Goal: Information Seeking & Learning: Learn about a topic

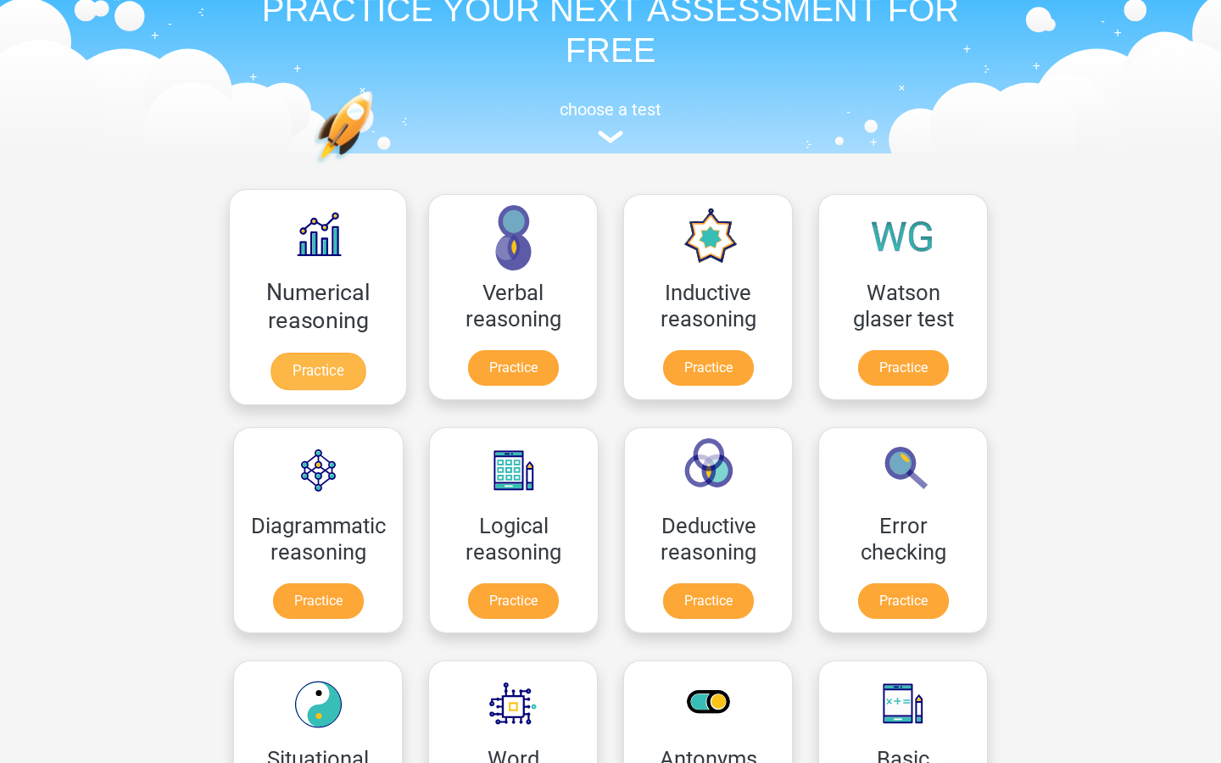
scroll to position [96, 0]
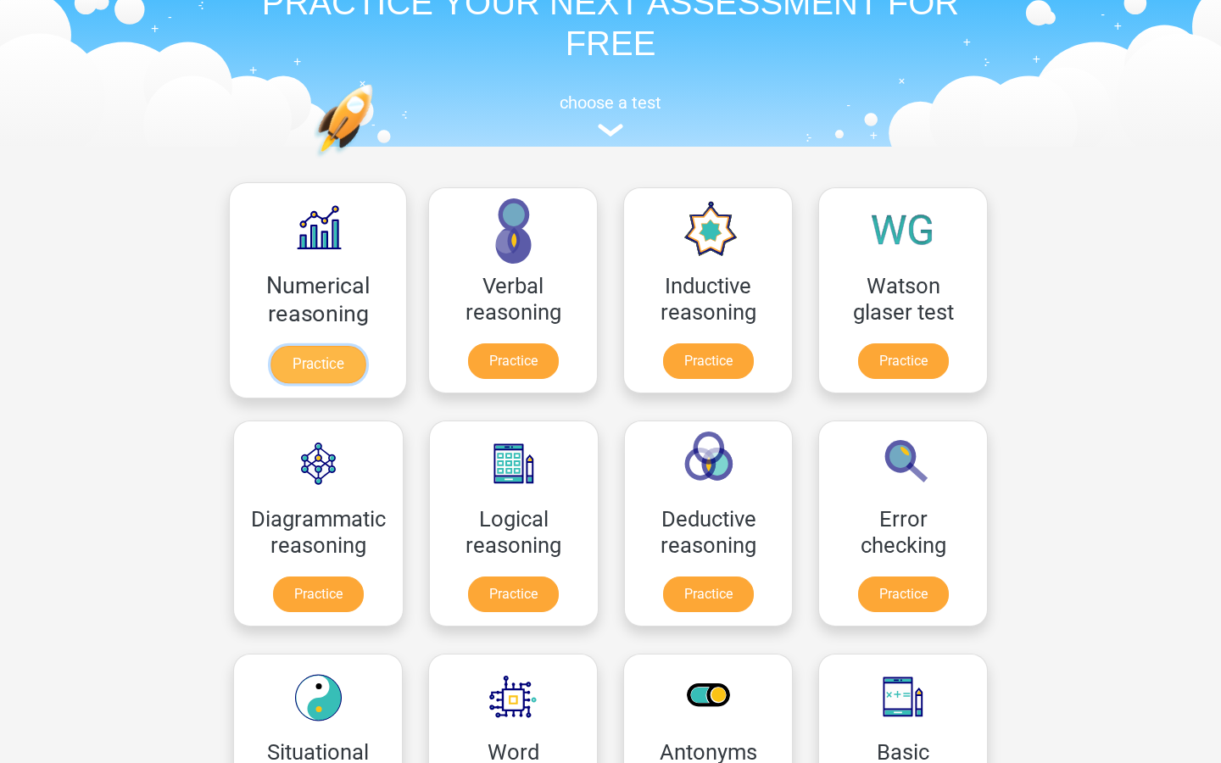
click at [315, 369] on link "Practice" at bounding box center [317, 364] width 95 height 37
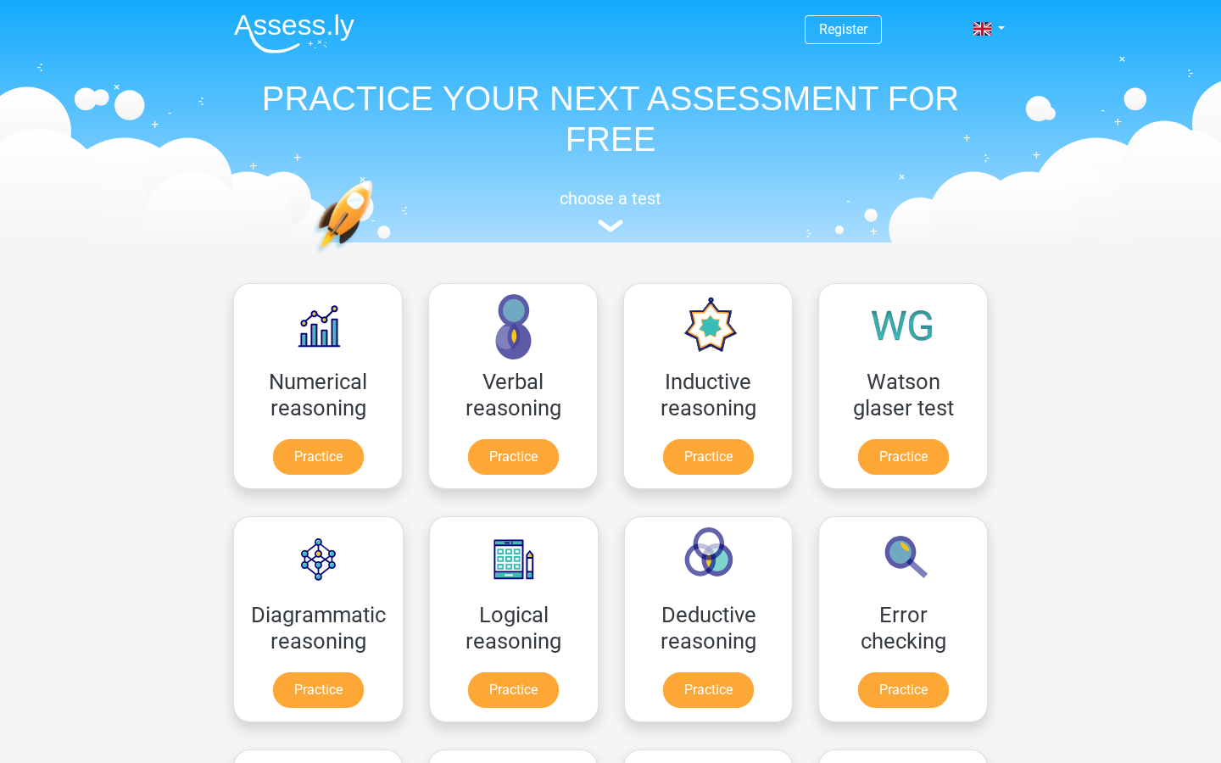
scroll to position [95, 0]
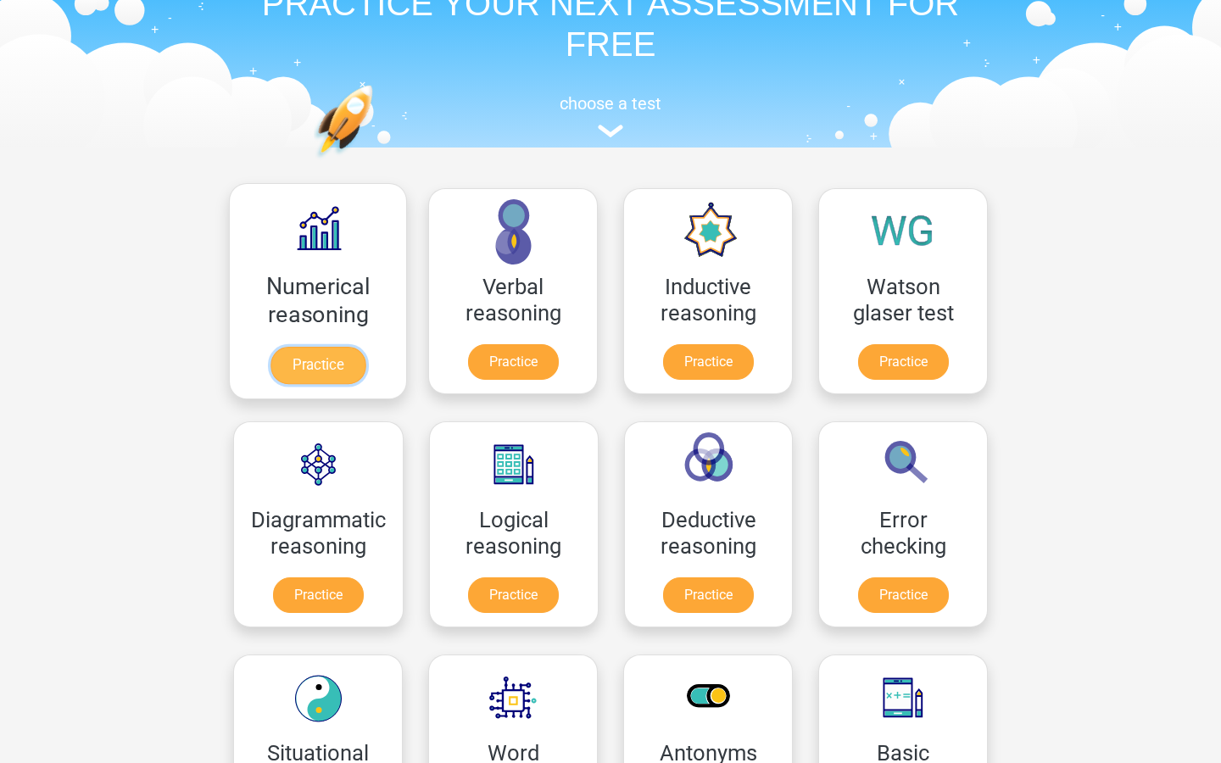
click at [332, 371] on link "Practice" at bounding box center [317, 365] width 95 height 37
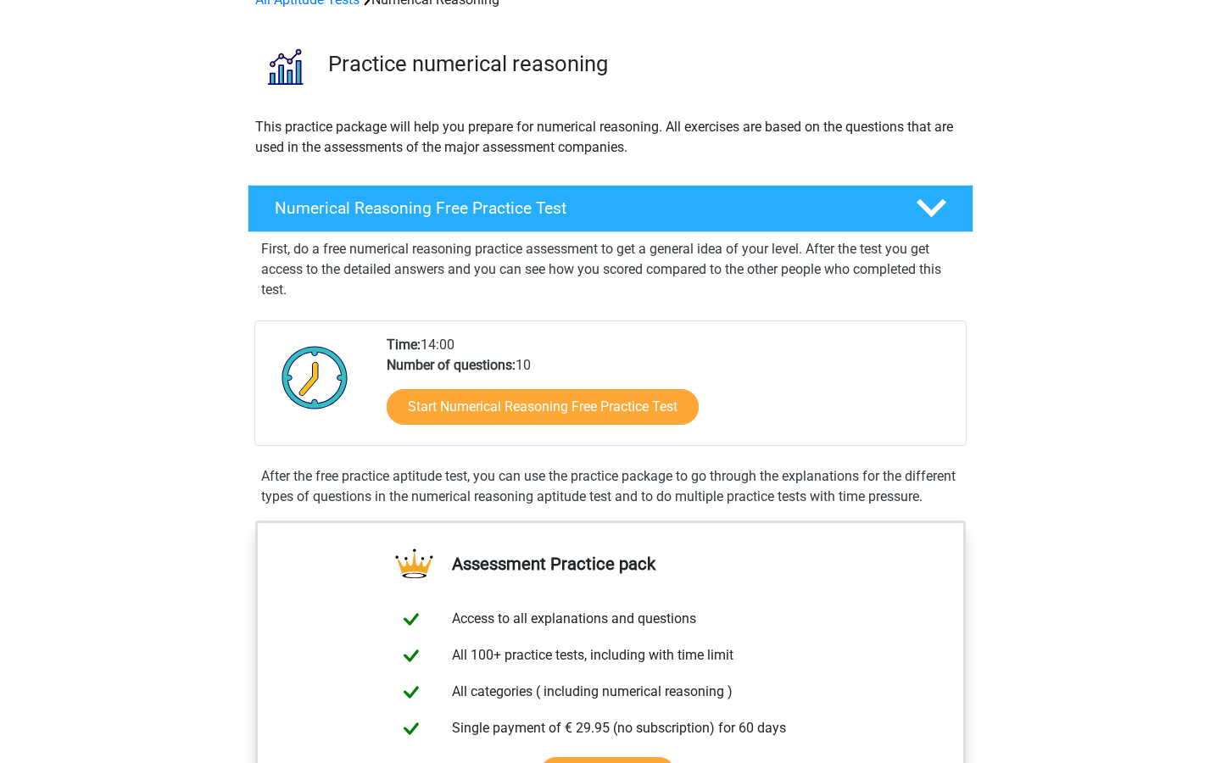
scroll to position [109, 0]
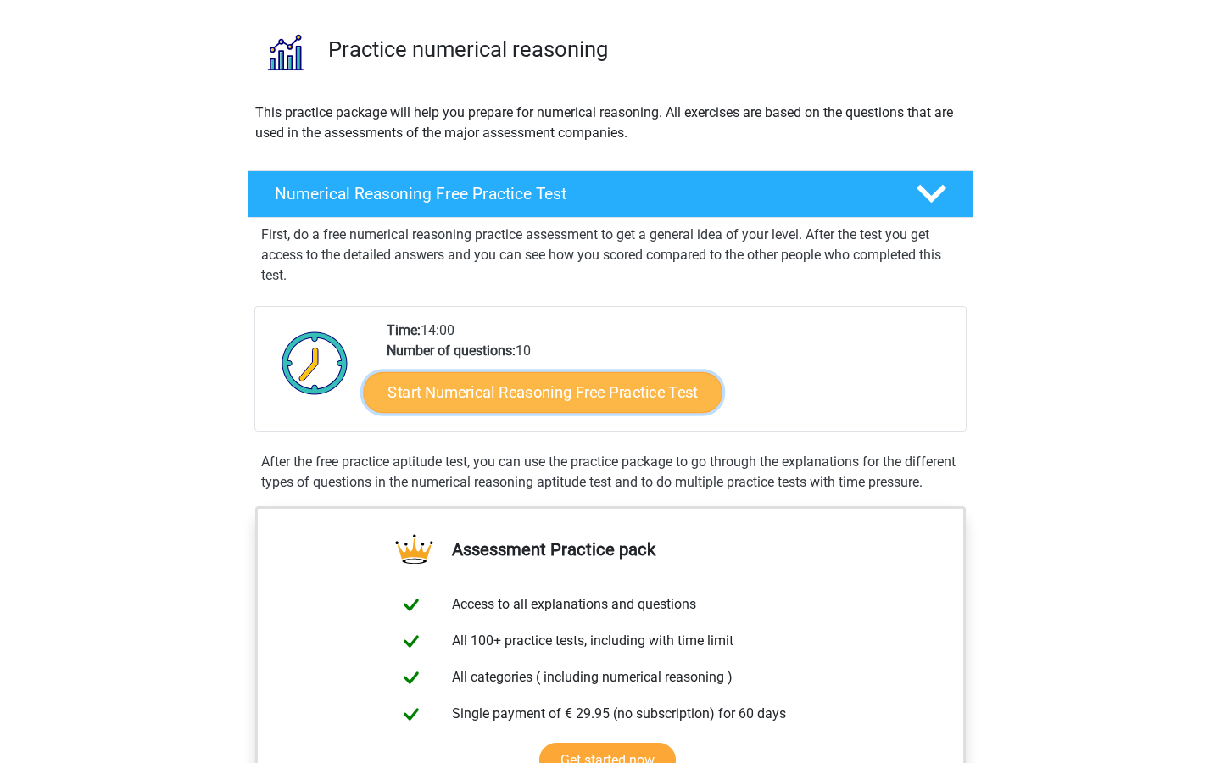
click at [454, 393] on link "Start Numerical Reasoning Free Practice Test" at bounding box center [543, 391] width 359 height 41
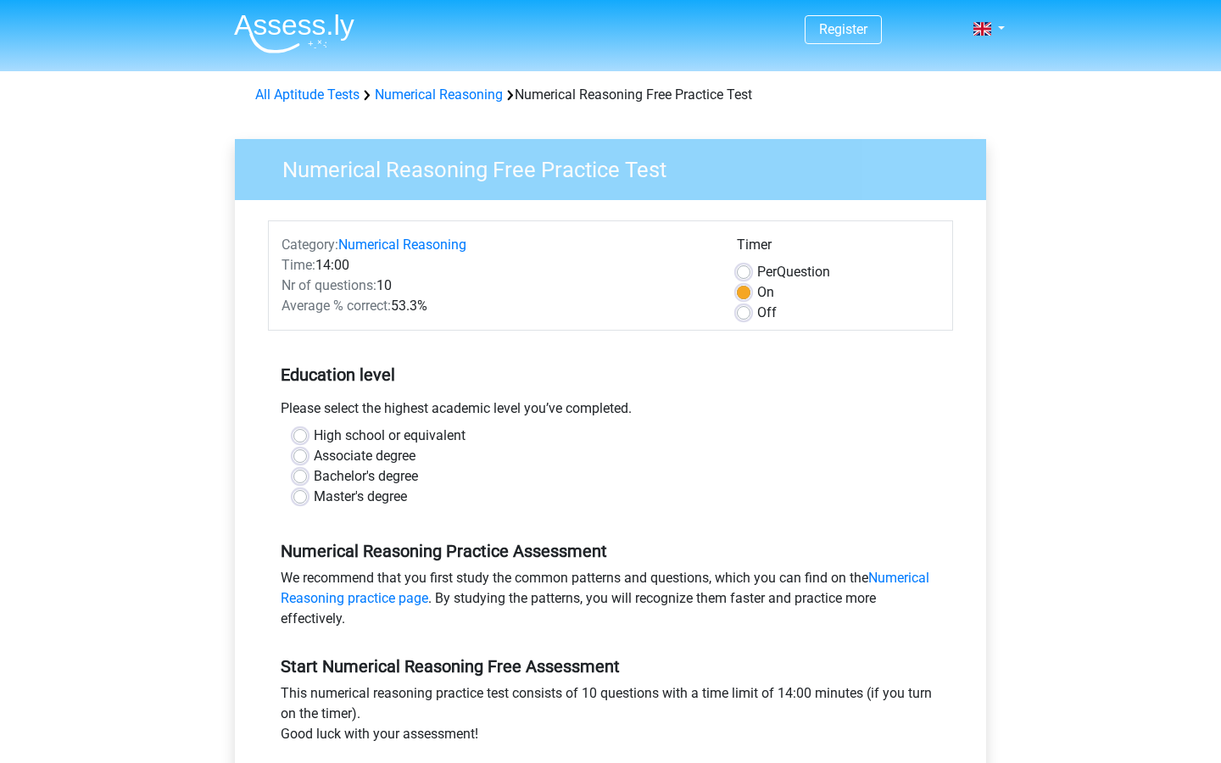
click at [314, 433] on label "High school or equivalent" at bounding box center [390, 436] width 152 height 20
click at [302, 433] on input "High school or equivalent" at bounding box center [300, 434] width 14 height 17
radio input "true"
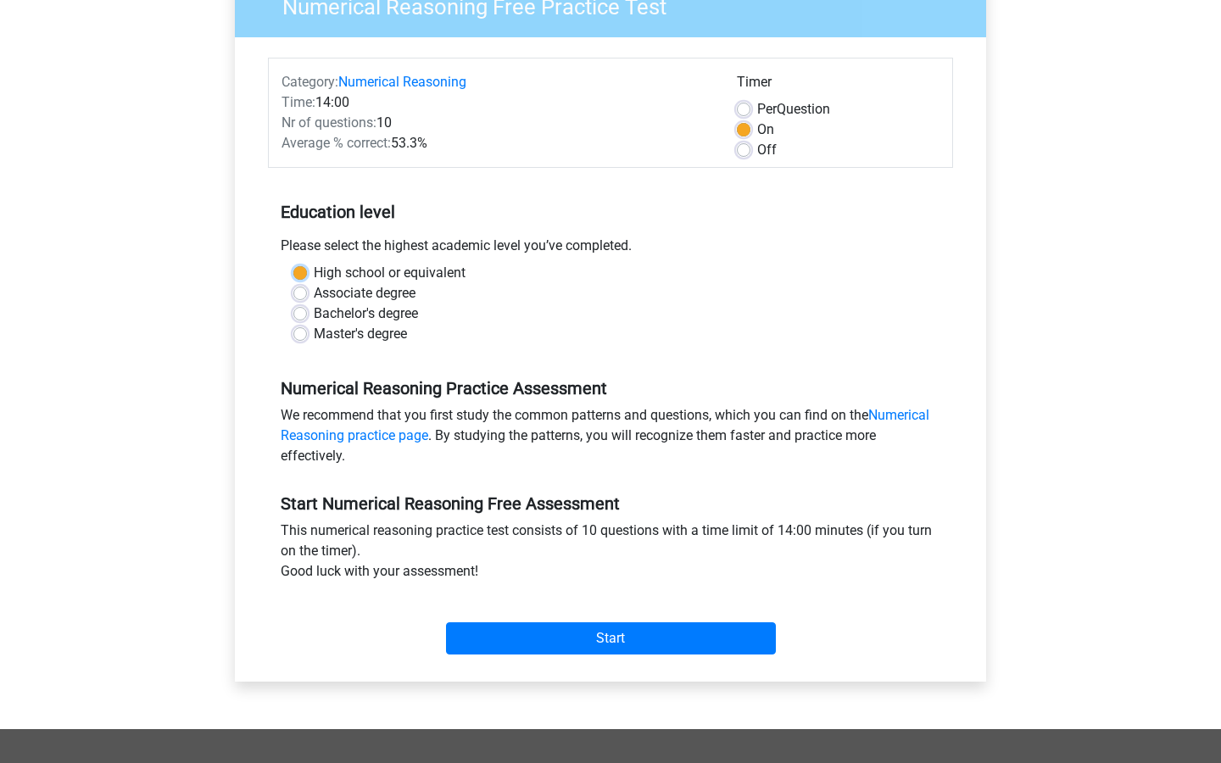
scroll to position [172, 0]
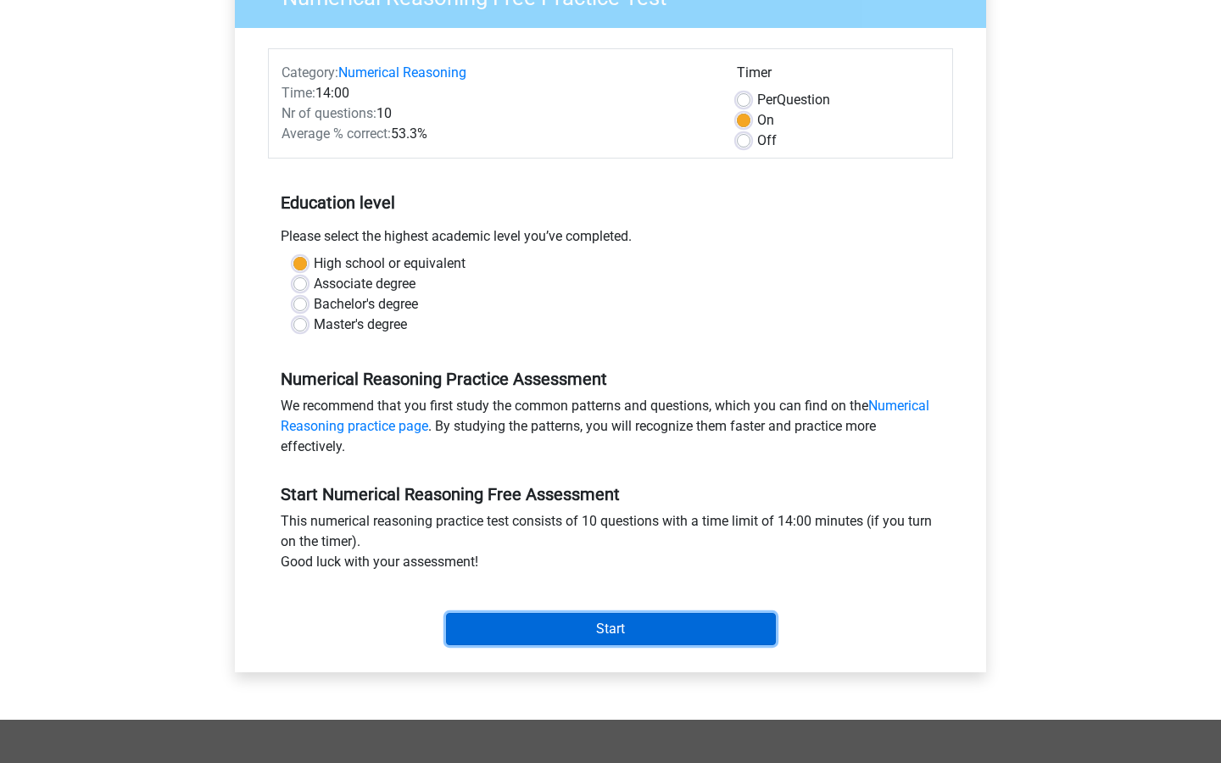
click at [483, 619] on input "Start" at bounding box center [611, 629] width 330 height 32
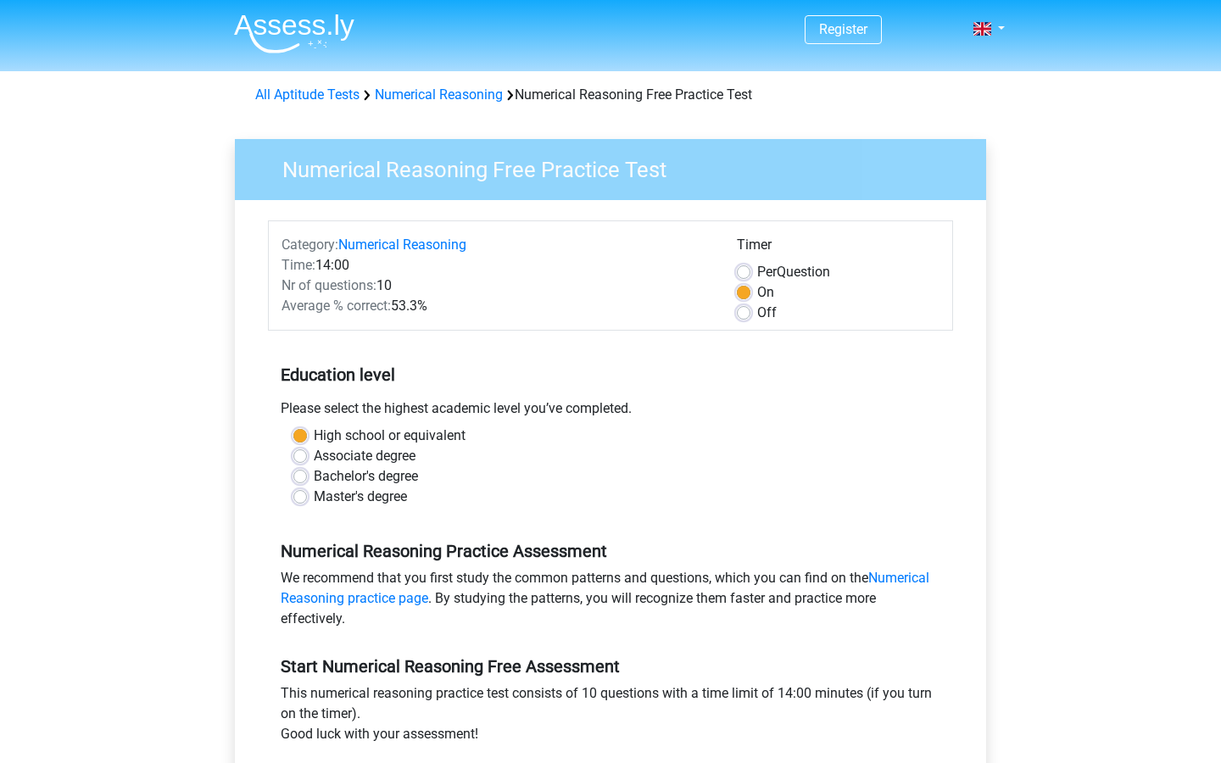
scroll to position [165, 0]
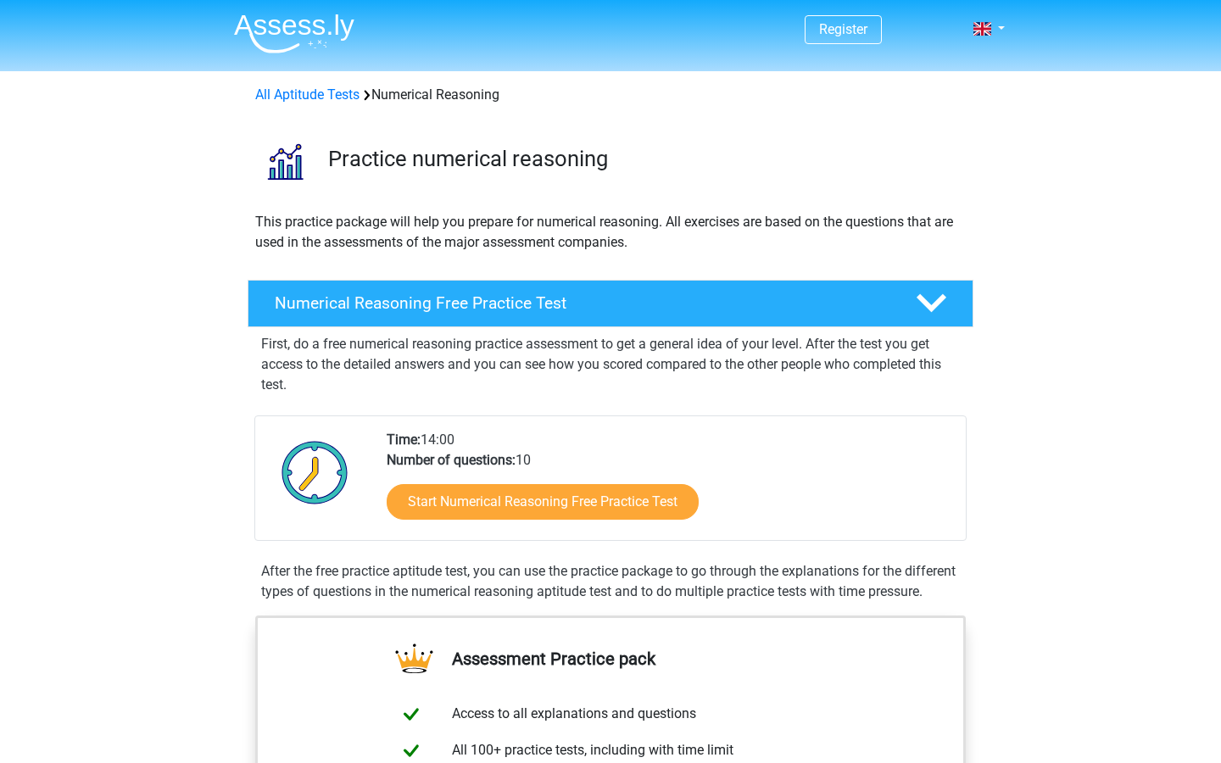
scroll to position [109, 0]
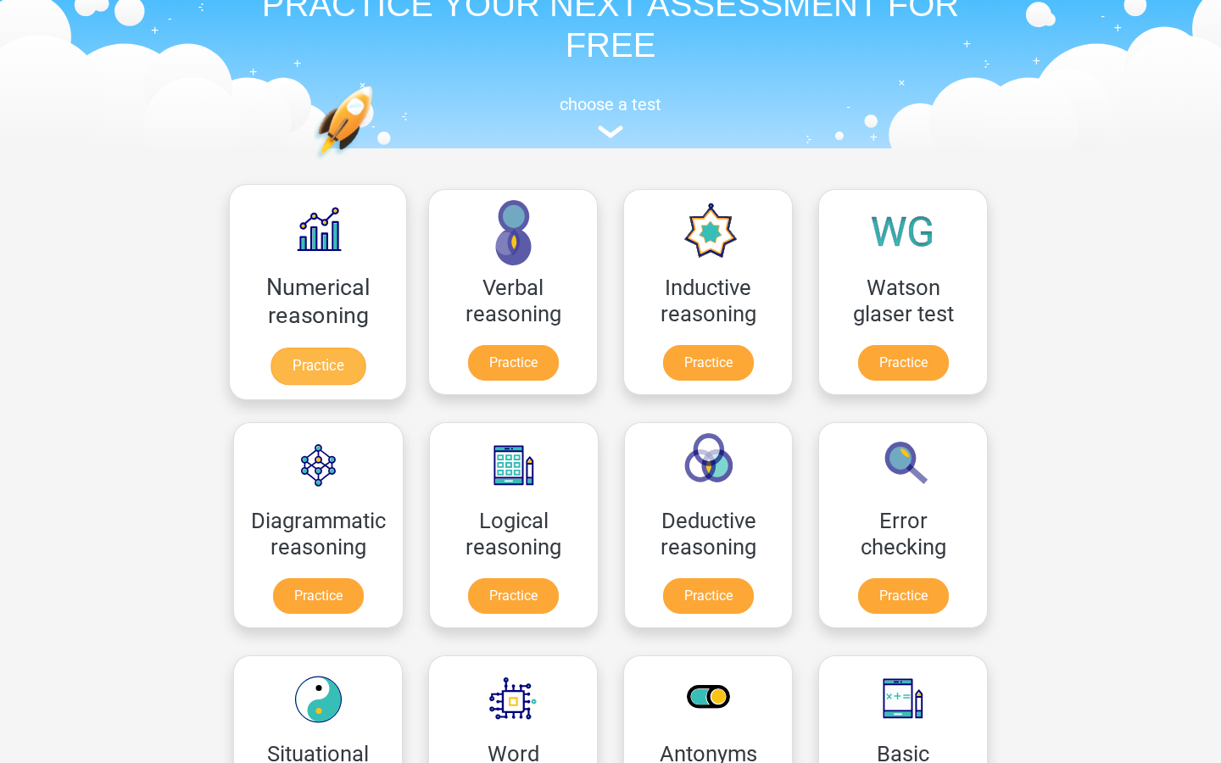
scroll to position [94, 0]
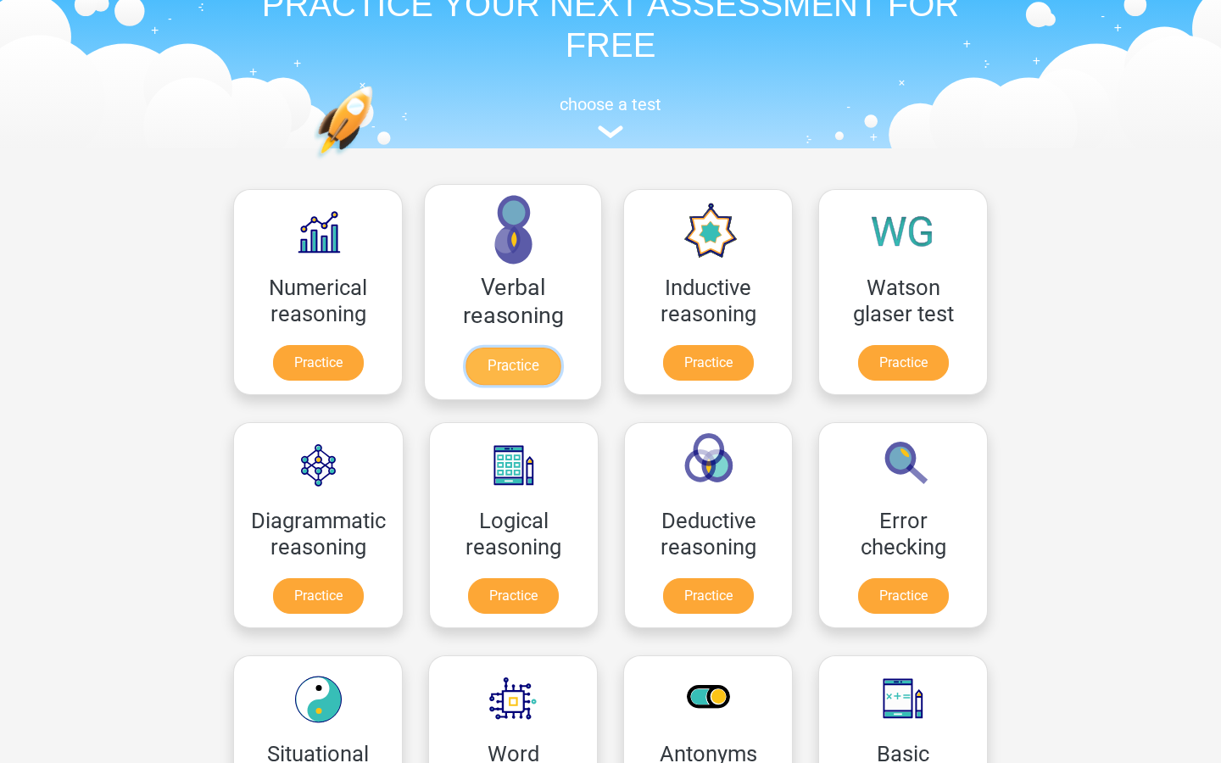
click at [508, 360] on link "Practice" at bounding box center [512, 366] width 95 height 37
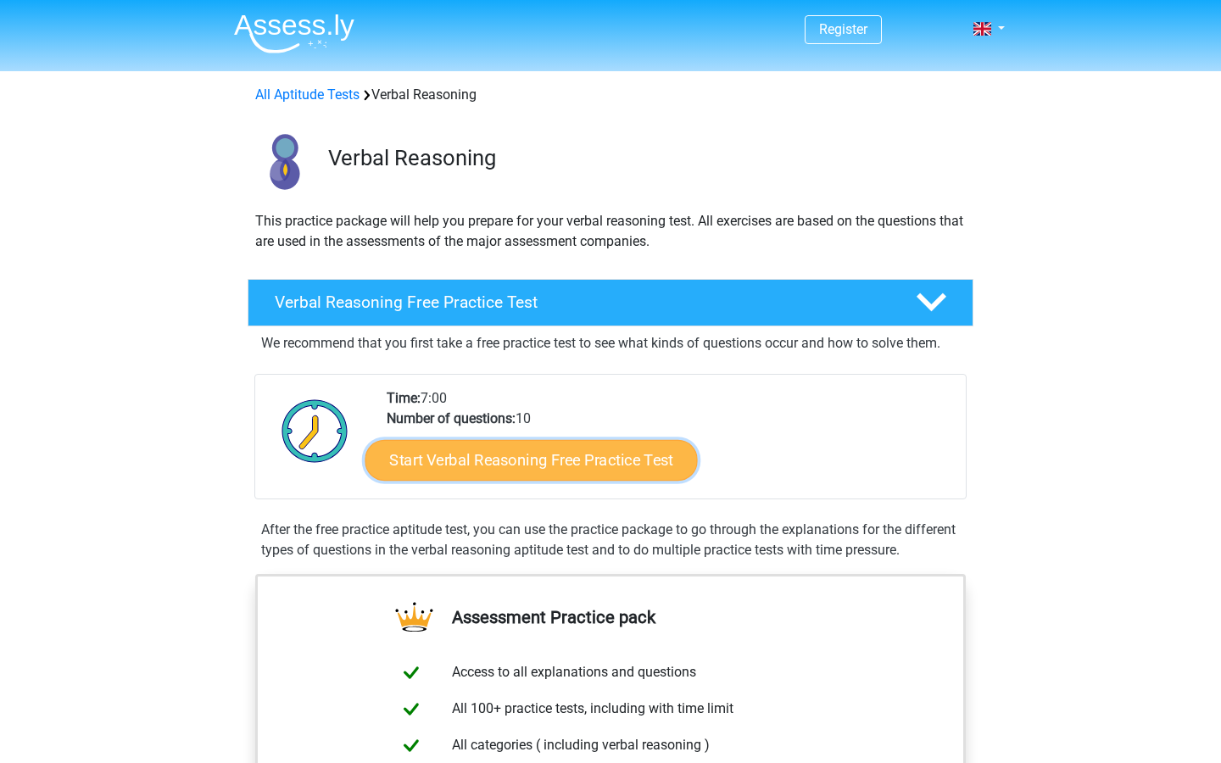
click at [454, 461] on link "Start Verbal Reasoning Free Practice Test" at bounding box center [531, 460] width 332 height 41
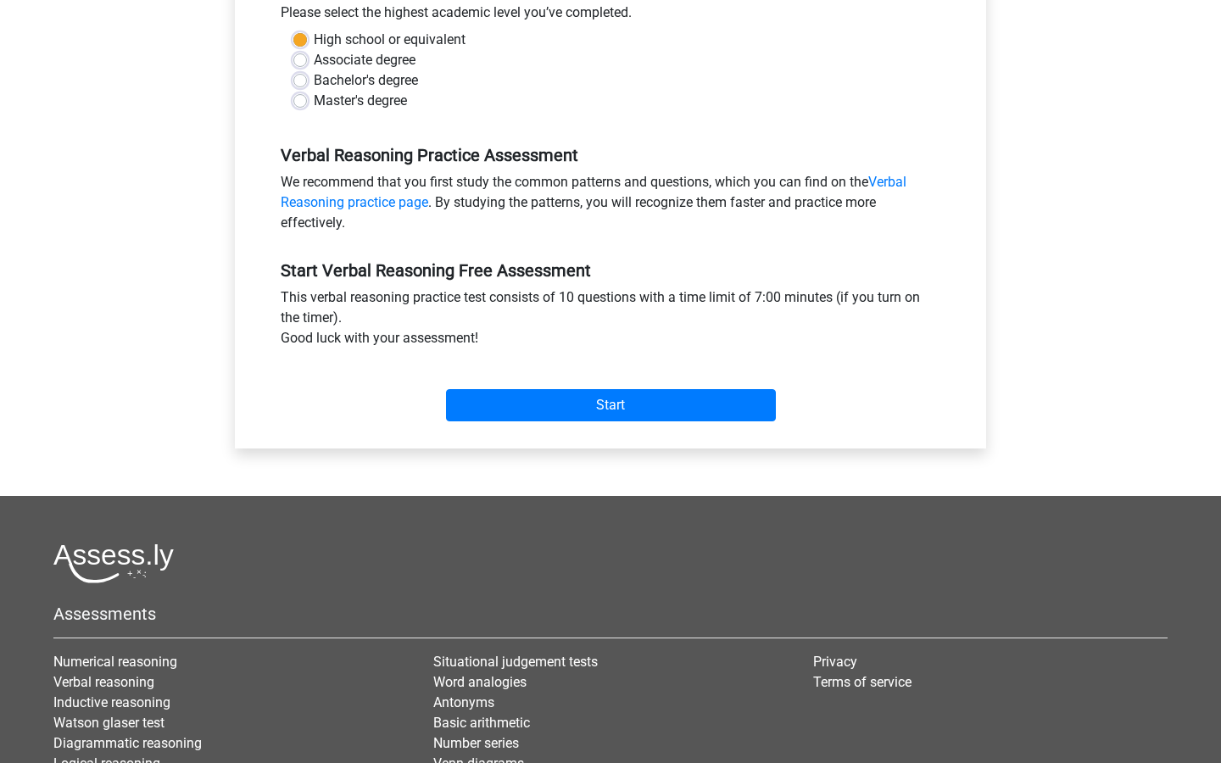
scroll to position [457, 0]
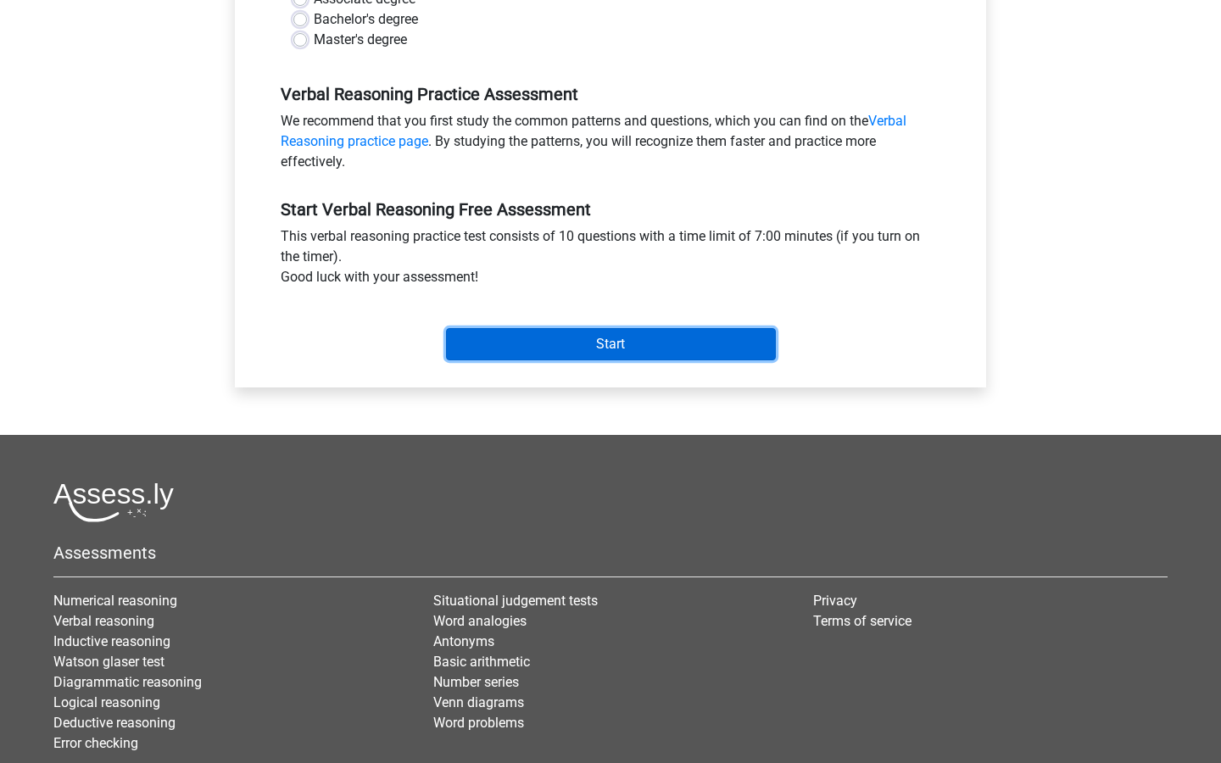
click at [545, 337] on input "Start" at bounding box center [611, 344] width 330 height 32
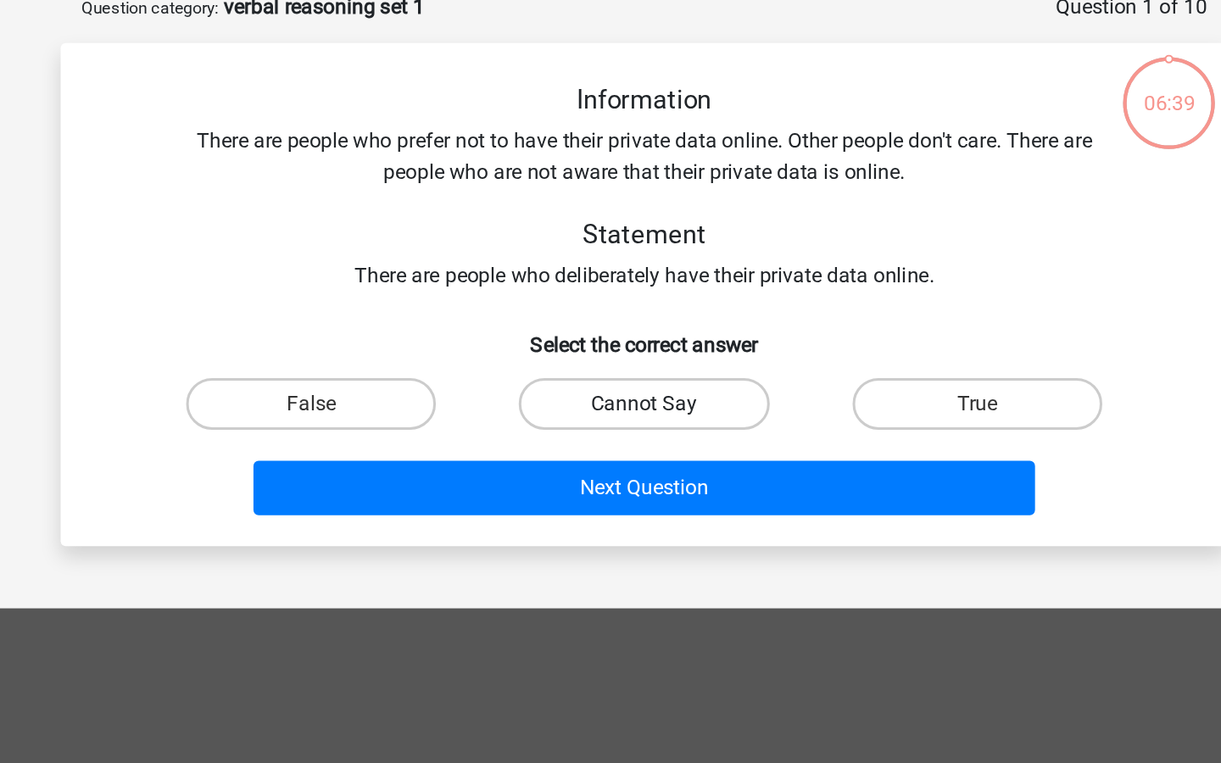
click at [633, 353] on label "Cannot Say" at bounding box center [610, 355] width 164 height 34
click at [621, 355] on input "Cannot Say" at bounding box center [615, 360] width 11 height 11
radio input "true"
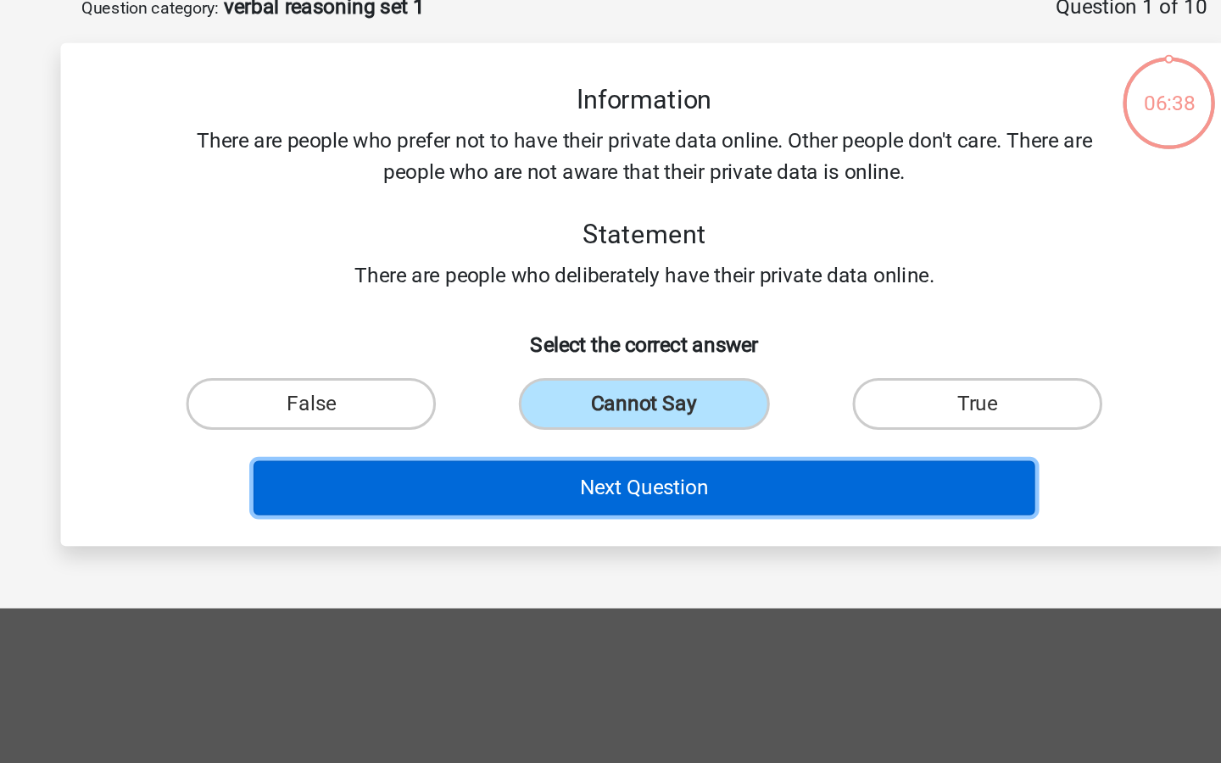
click at [617, 397] on button "Next Question" at bounding box center [610, 411] width 513 height 36
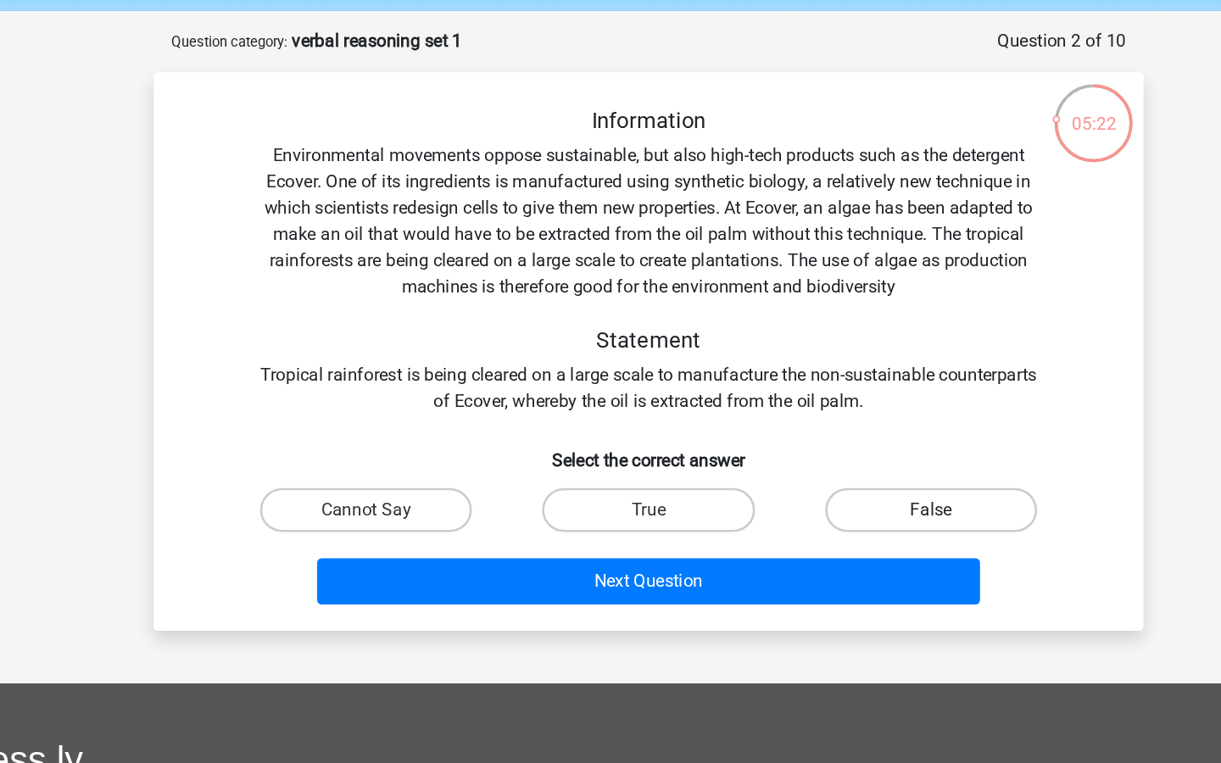
click at [769, 456] on label "False" at bounding box center [829, 457] width 164 height 34
click at [828, 457] on input "False" at bounding box center [833, 462] width 11 height 11
radio input "true"
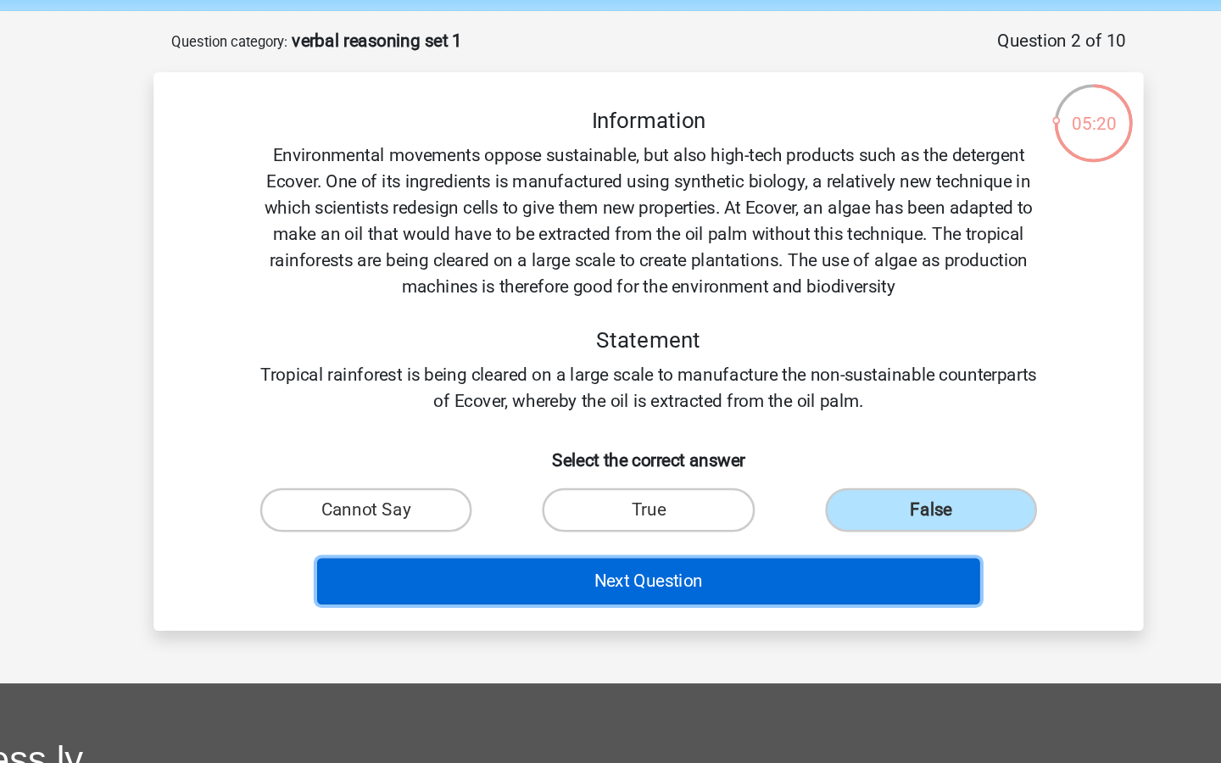
click at [603, 519] on button "Next Question" at bounding box center [610, 512] width 513 height 36
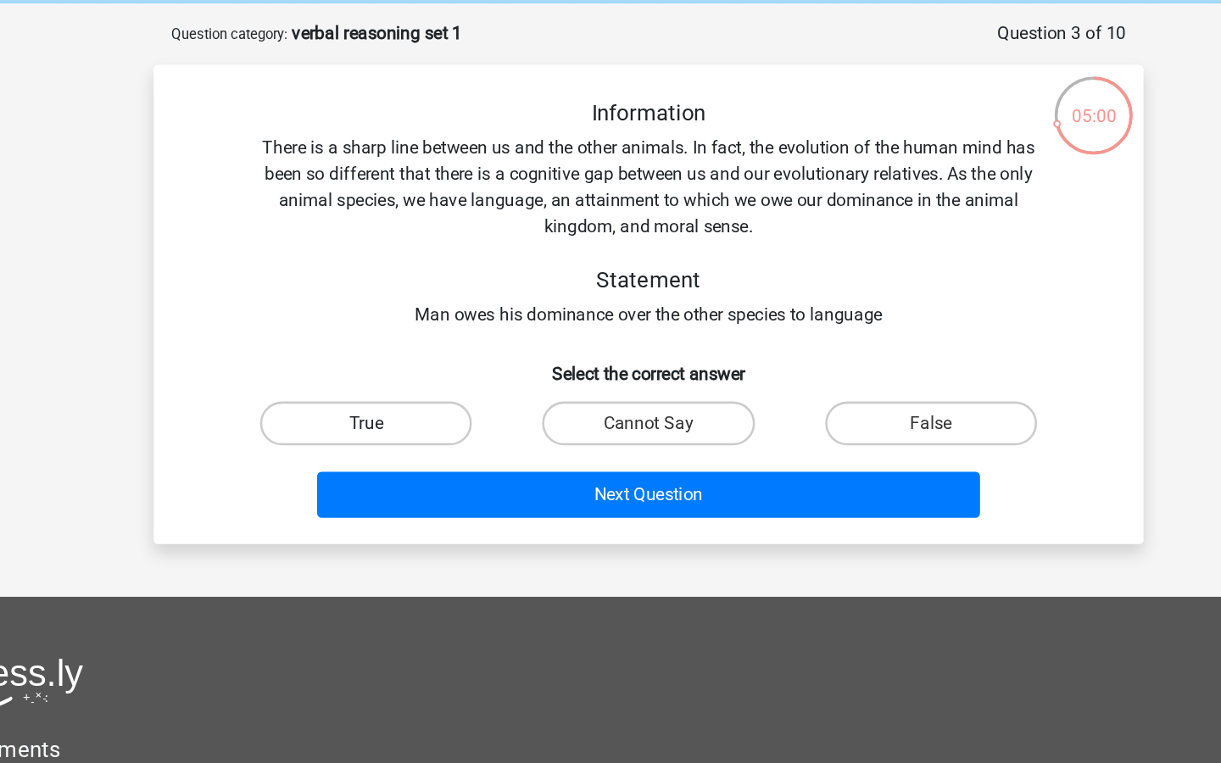
click at [413, 400] on label "True" at bounding box center [392, 396] width 164 height 34
click at [404, 400] on input "True" at bounding box center [398, 401] width 11 height 11
radio input "true"
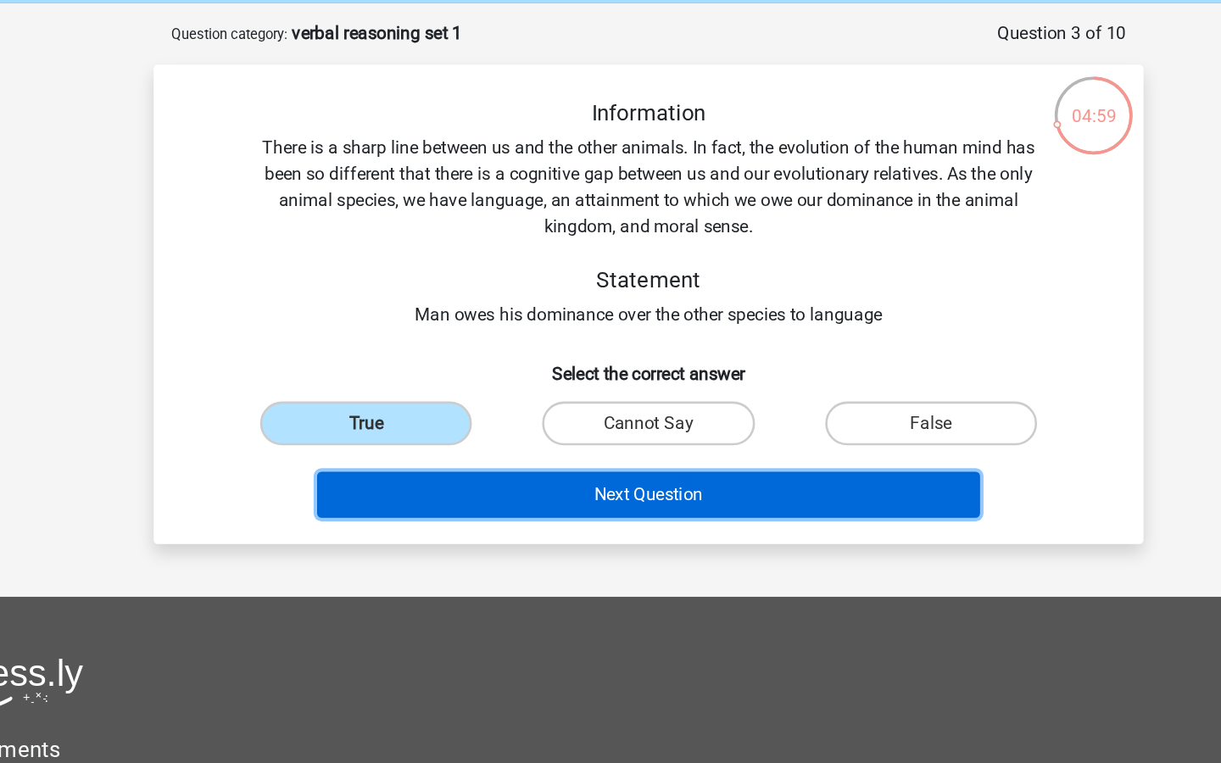
click at [409, 465] on button "Next Question" at bounding box center [610, 451] width 513 height 36
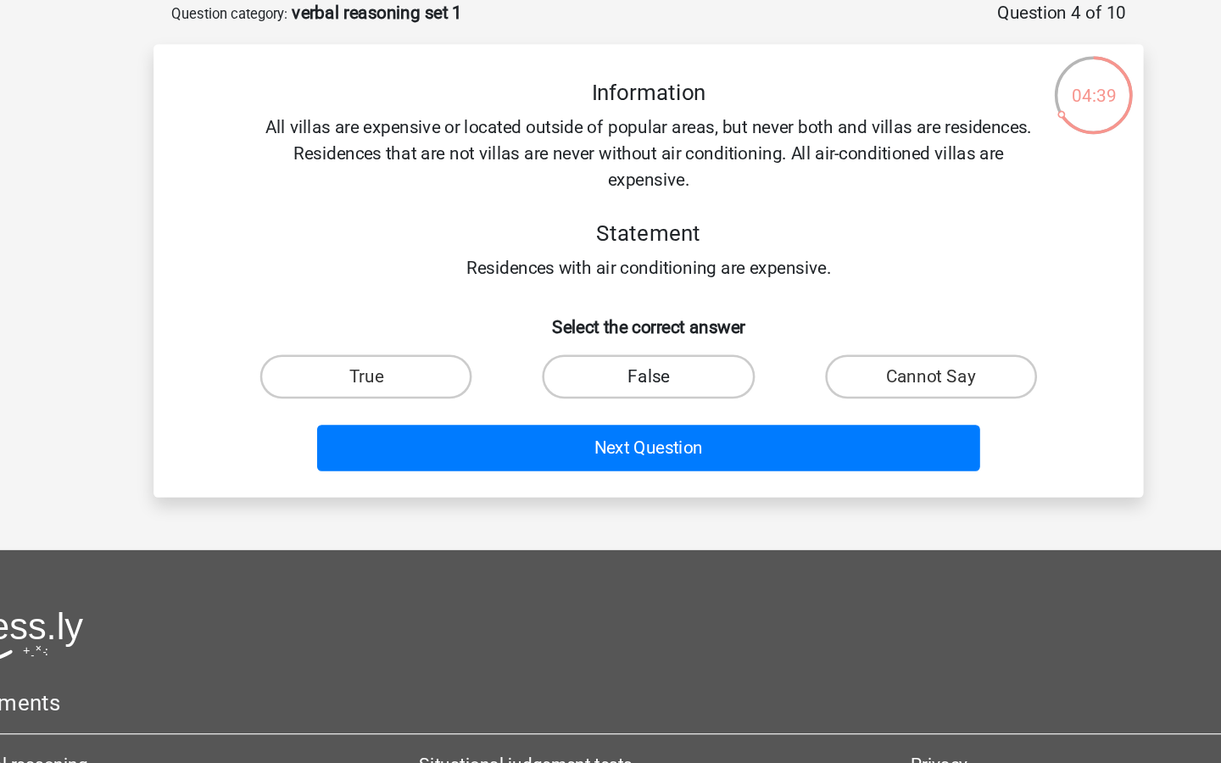
click at [585, 359] on label "False" at bounding box center [610, 376] width 164 height 34
click at [610, 376] on input "False" at bounding box center [615, 381] width 11 height 11
radio input "true"
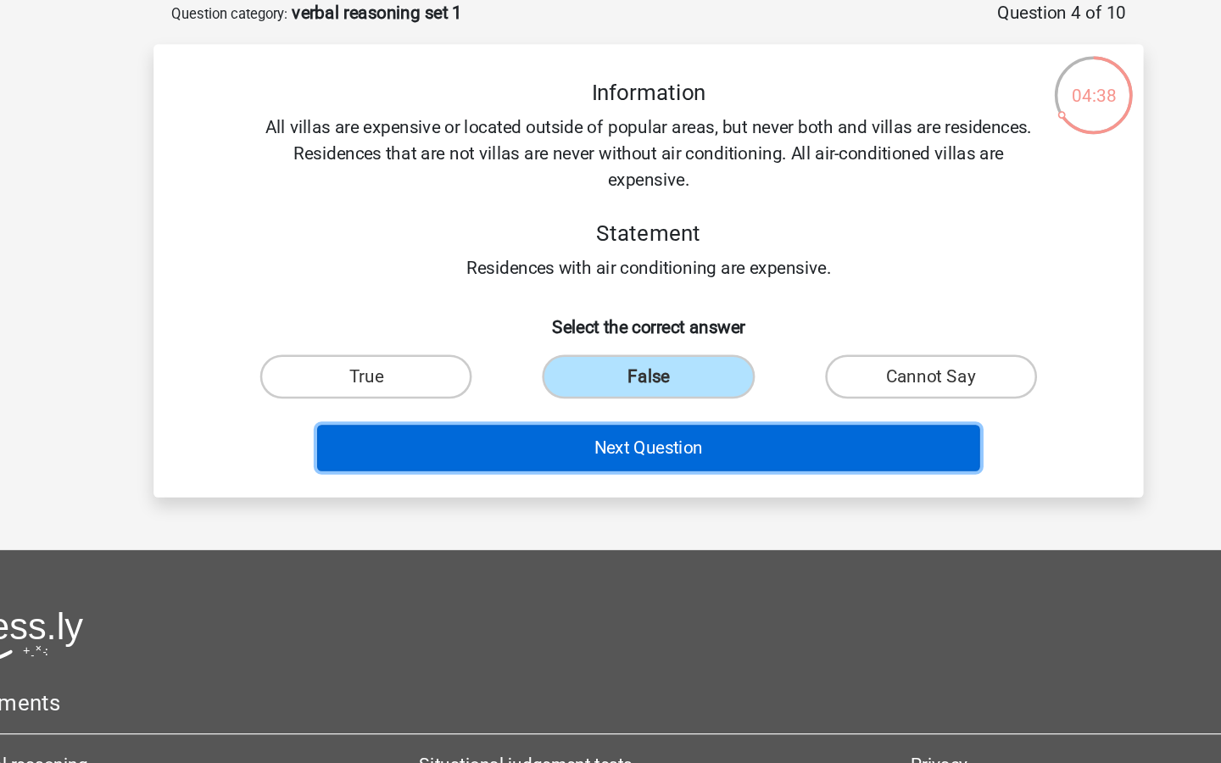
click at [563, 425] on button "Next Question" at bounding box center [610, 431] width 513 height 36
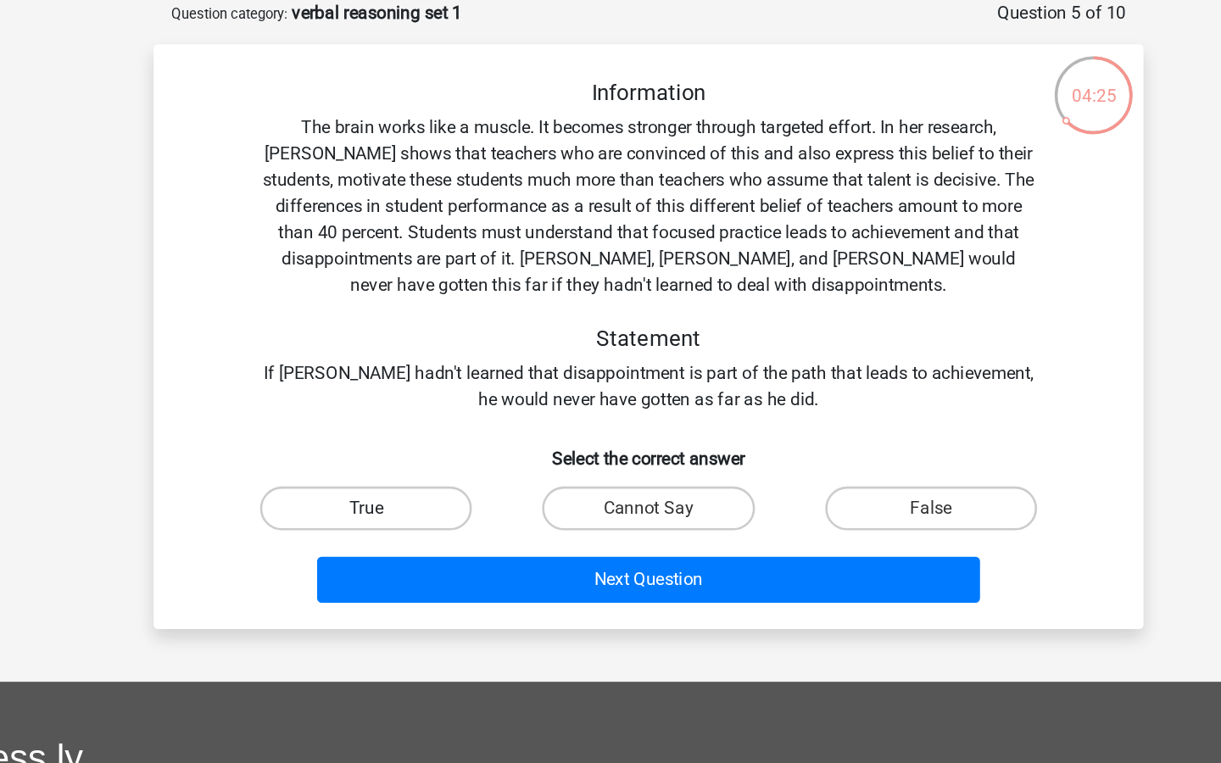
click at [393, 476] on label "True" at bounding box center [392, 477] width 164 height 34
click at [393, 477] on input "True" at bounding box center [398, 482] width 11 height 11
radio input "true"
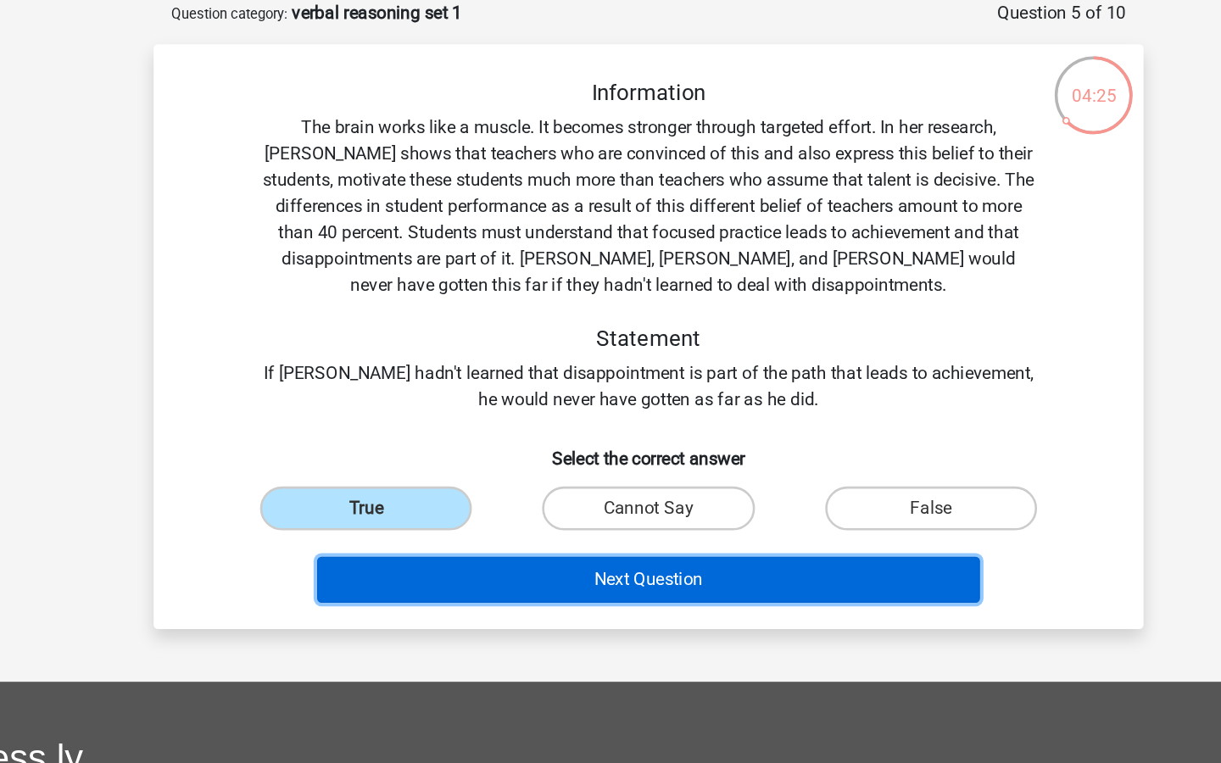
click at [389, 533] on button "Next Question" at bounding box center [610, 533] width 513 height 36
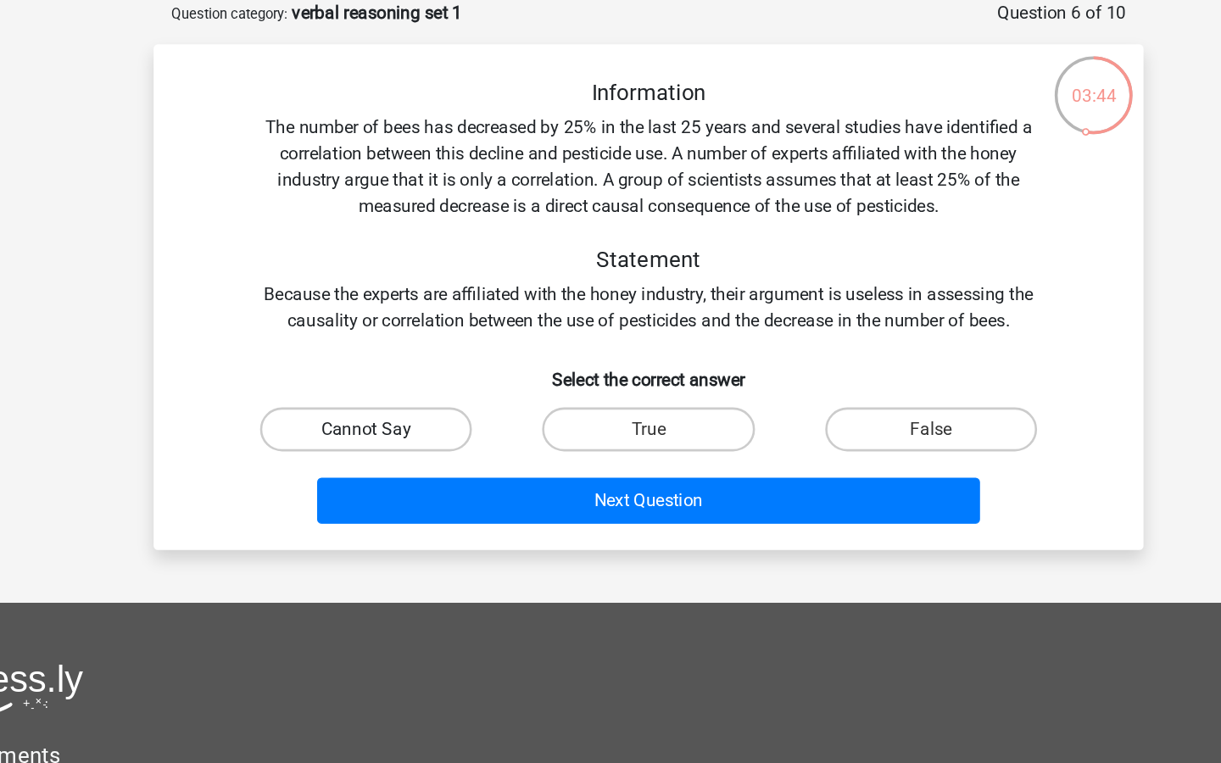
drag, startPoint x: 444, startPoint y: 411, endPoint x: 448, endPoint y: 423, distance: 12.6
click at [444, 411] on label "Cannot Say" at bounding box center [392, 416] width 164 height 34
click at [404, 416] on input "Cannot Say" at bounding box center [398, 421] width 11 height 11
radio input "true"
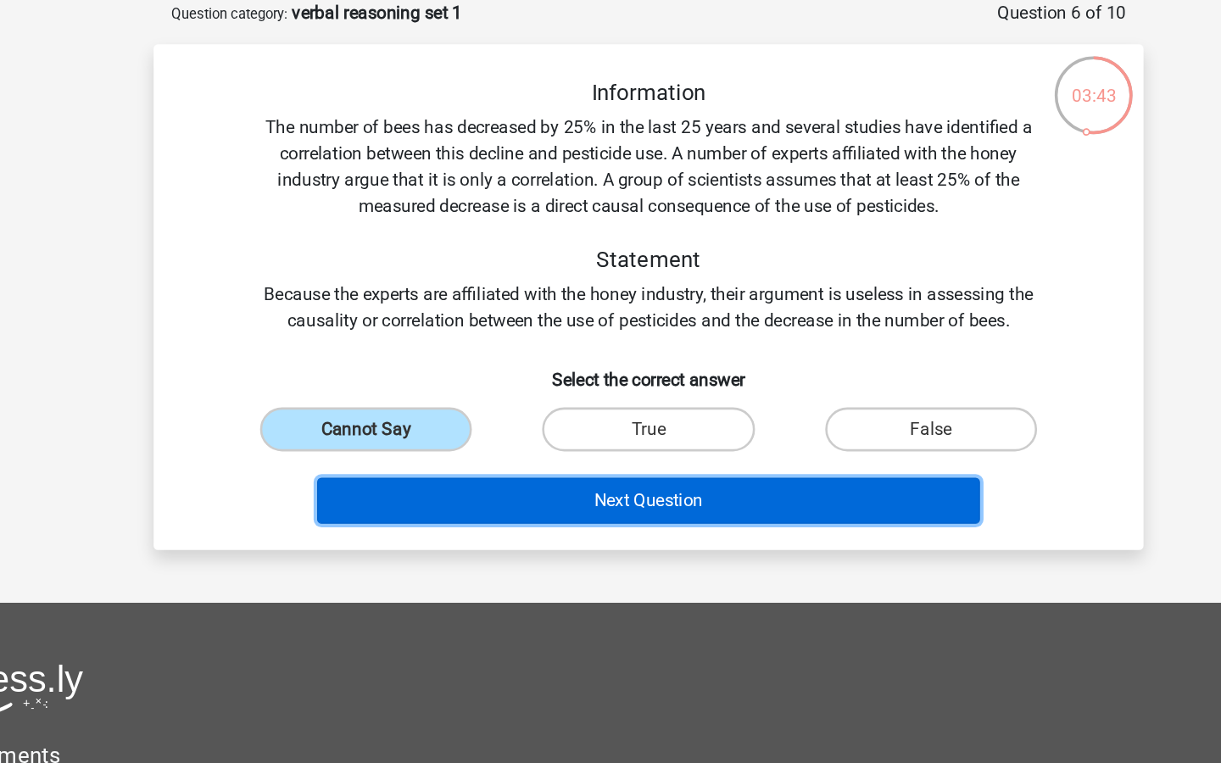
click at [452, 481] on button "Next Question" at bounding box center [610, 472] width 513 height 36
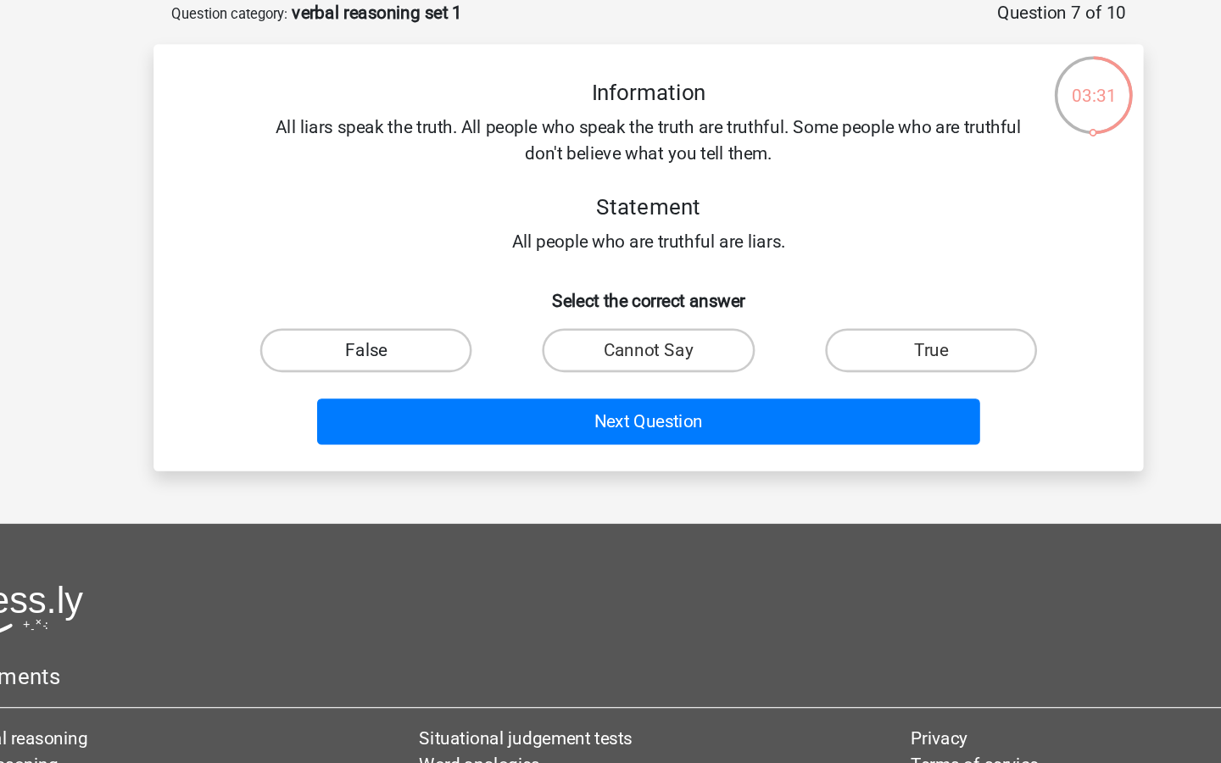
click at [442, 345] on label "False" at bounding box center [392, 355] width 164 height 34
click at [404, 355] on input "False" at bounding box center [398, 360] width 11 height 11
radio input "true"
click at [564, 359] on label "Cannot Say" at bounding box center [610, 355] width 164 height 34
click at [610, 359] on input "Cannot Say" at bounding box center [615, 360] width 11 height 11
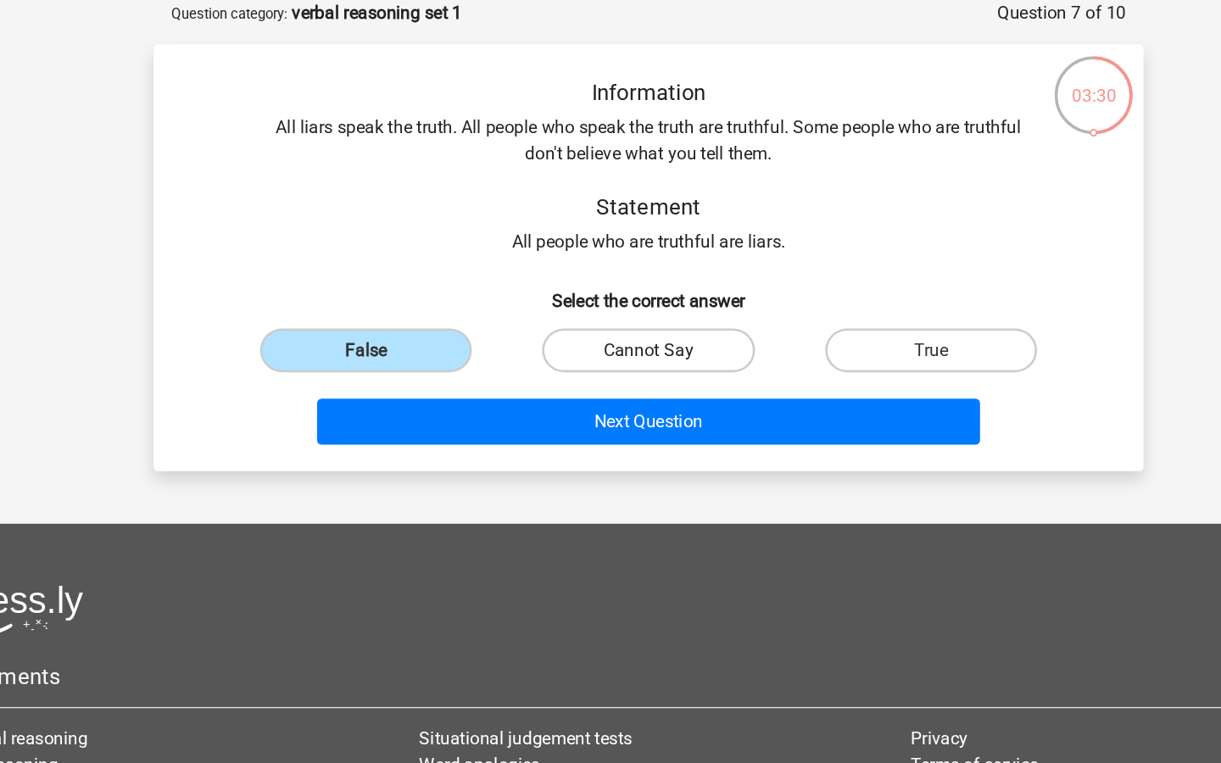
radio input "true"
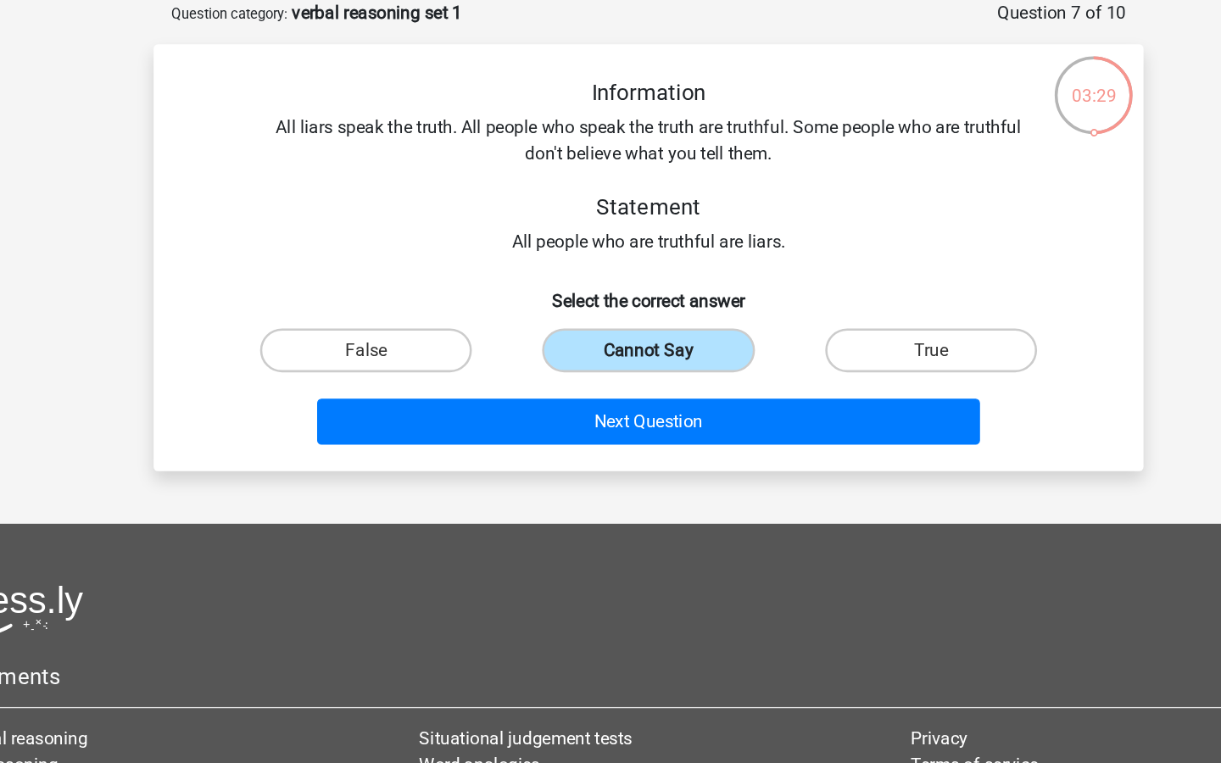
click at [580, 346] on label "Cannot Say" at bounding box center [610, 355] width 164 height 34
click at [610, 355] on input "Cannot Say" at bounding box center [615, 360] width 11 height 11
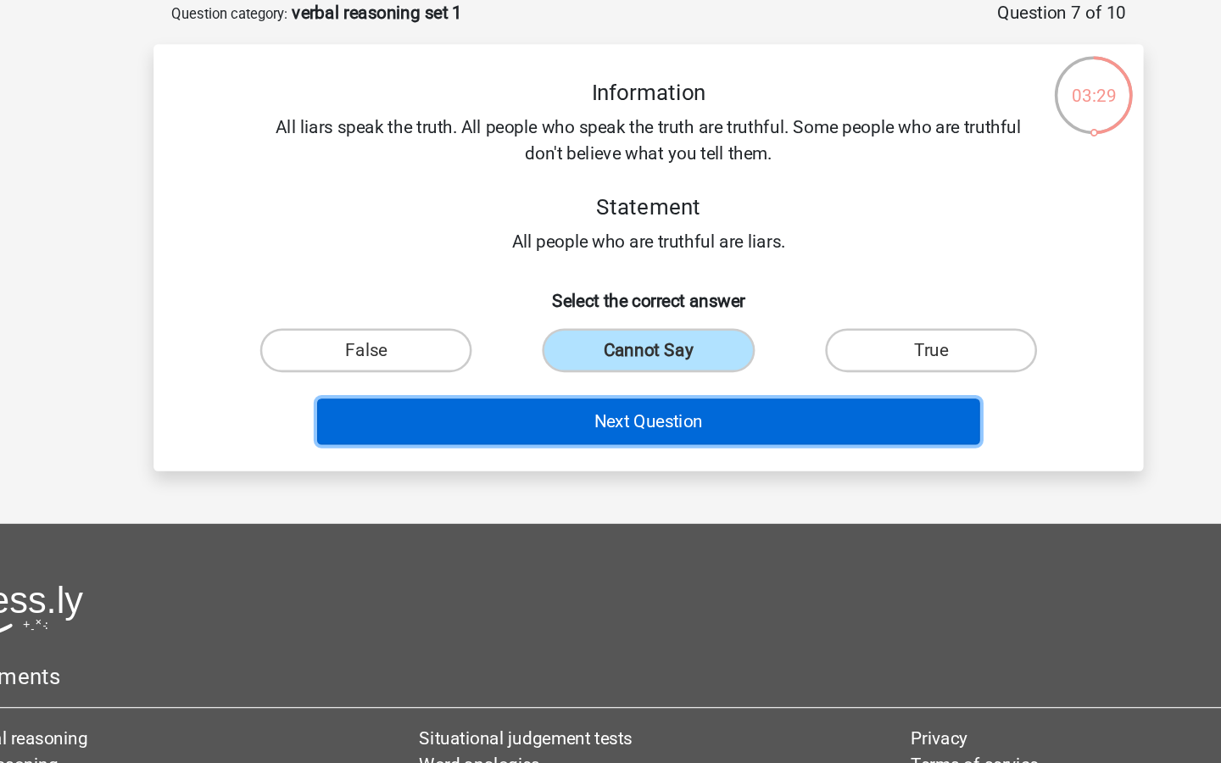
click at [546, 399] on button "Next Question" at bounding box center [610, 411] width 513 height 36
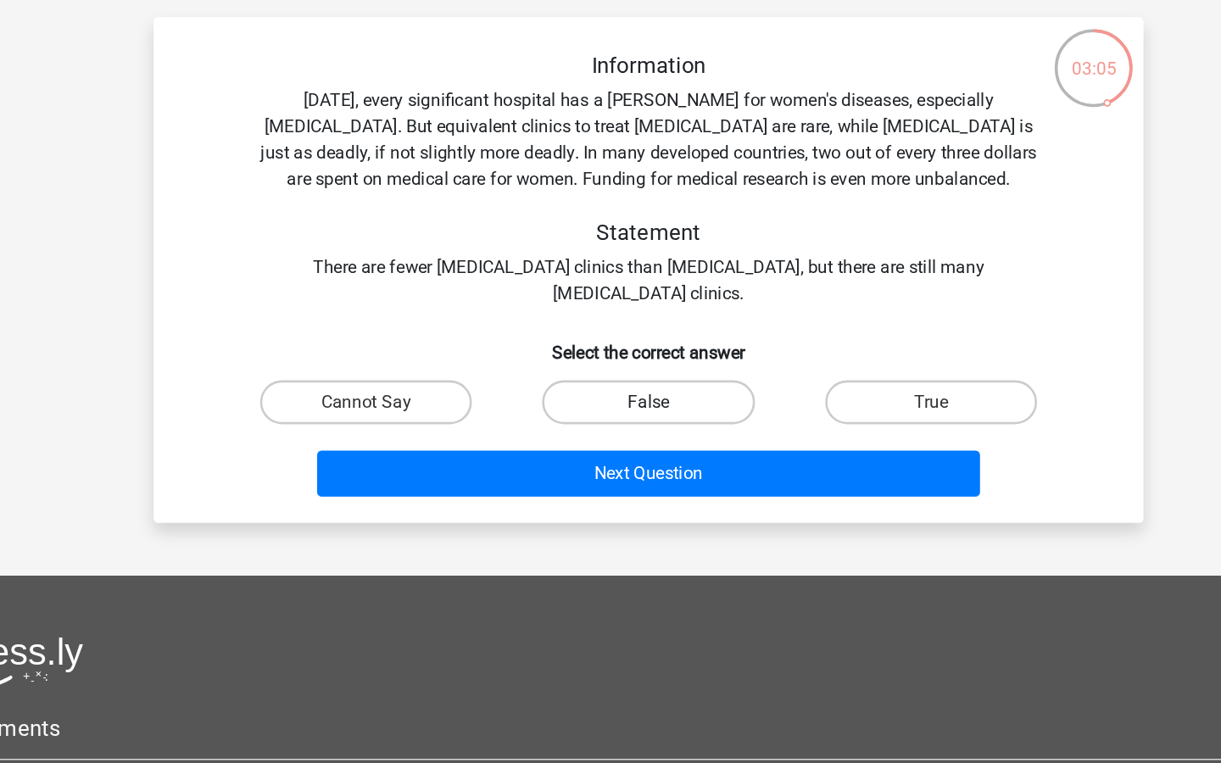
click at [634, 426] on label "False" at bounding box center [610, 416] width 164 height 34
click at [621, 426] on input "False" at bounding box center [615, 421] width 11 height 11
radio input "true"
click at [574, 508] on div "Information Today, every significant hospital has a ward for women's diseases, …" at bounding box center [610, 314] width 765 height 391
click at [585, 493] on div "Next Question" at bounding box center [610, 475] width 655 height 42
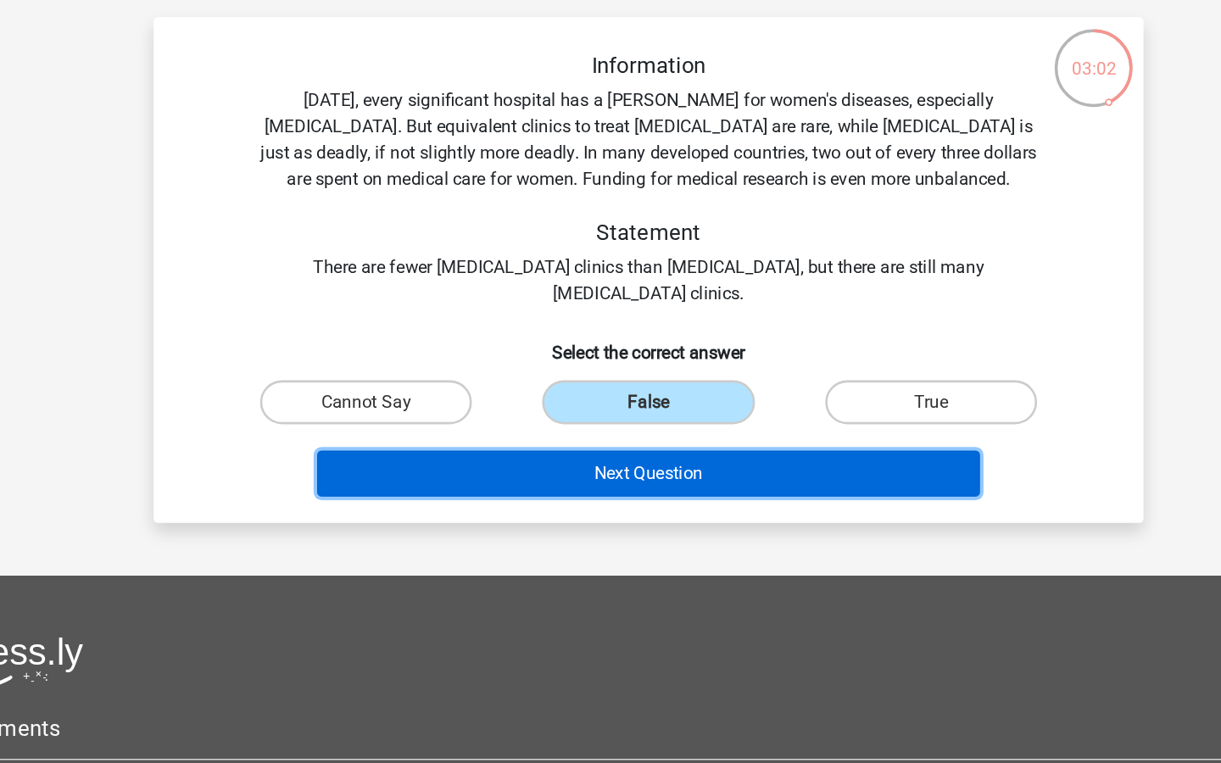
click at [568, 481] on button "Next Question" at bounding box center [610, 472] width 513 height 36
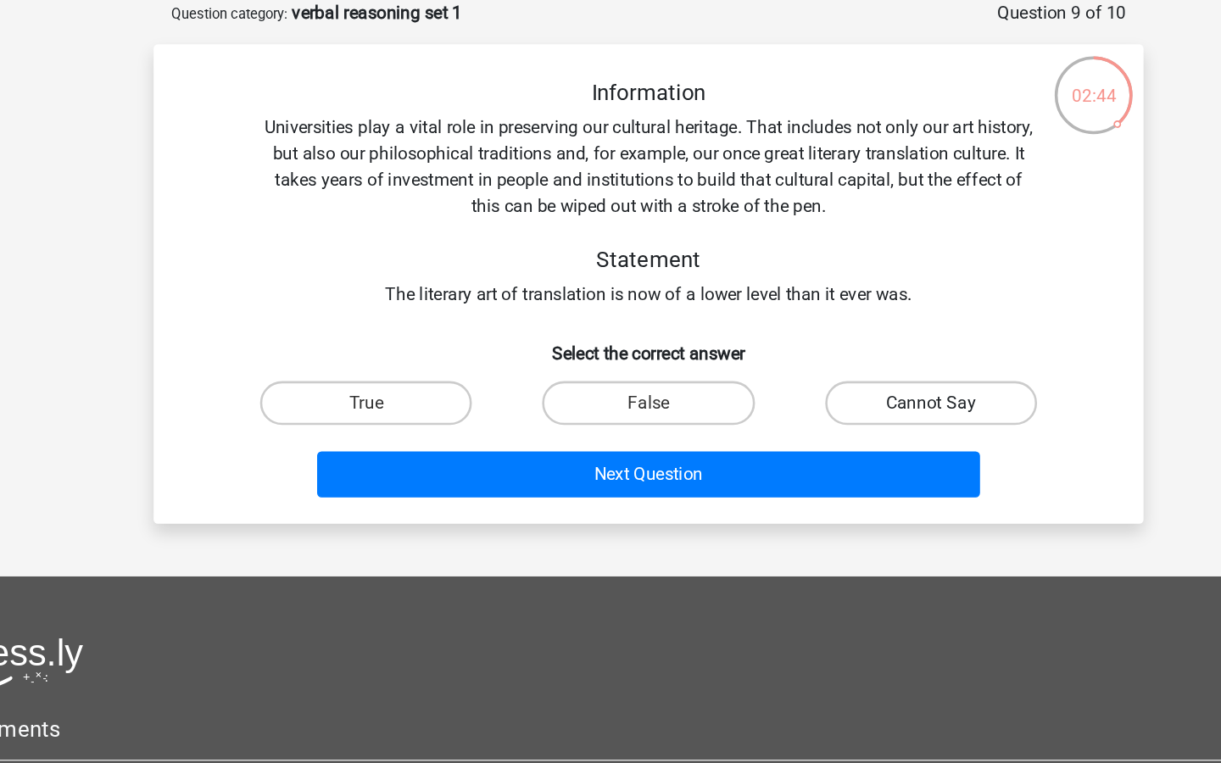
click at [787, 406] on label "Cannot Say" at bounding box center [829, 396] width 164 height 34
click at [828, 406] on input "Cannot Say" at bounding box center [833, 401] width 11 height 11
radio input "true"
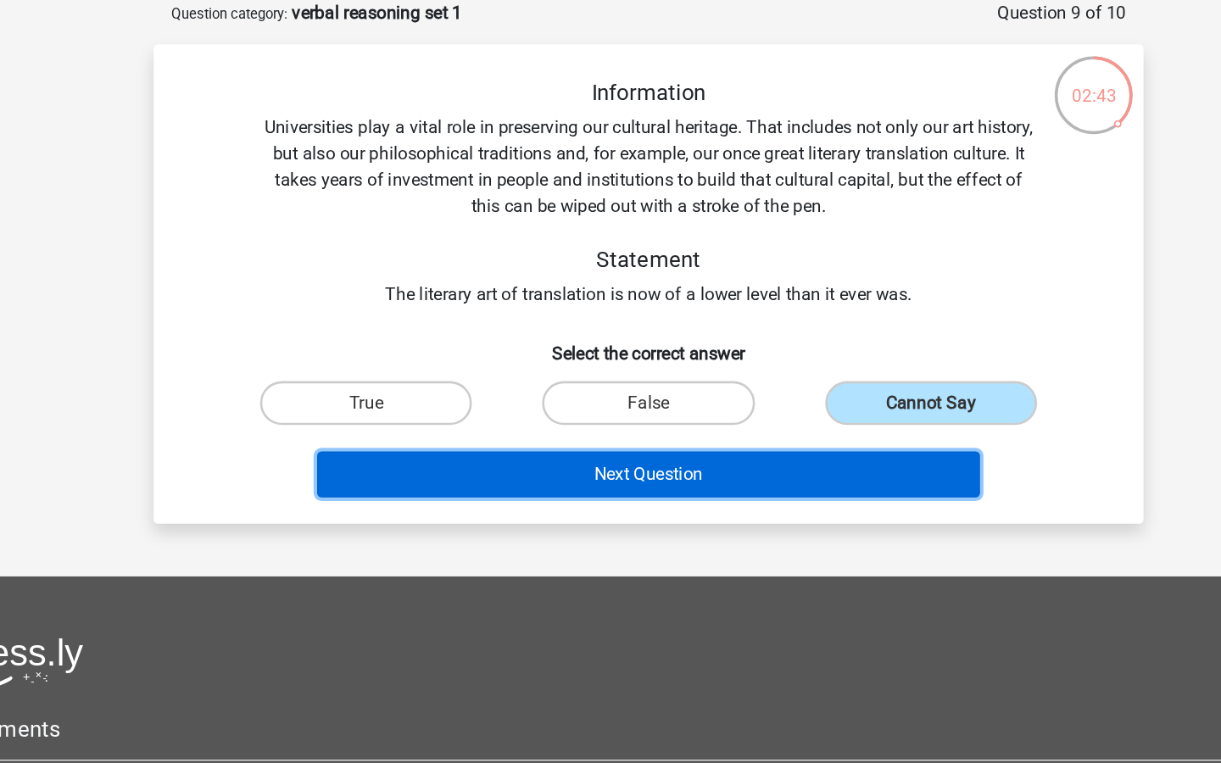
click at [687, 442] on button "Next Question" at bounding box center [610, 451] width 513 height 36
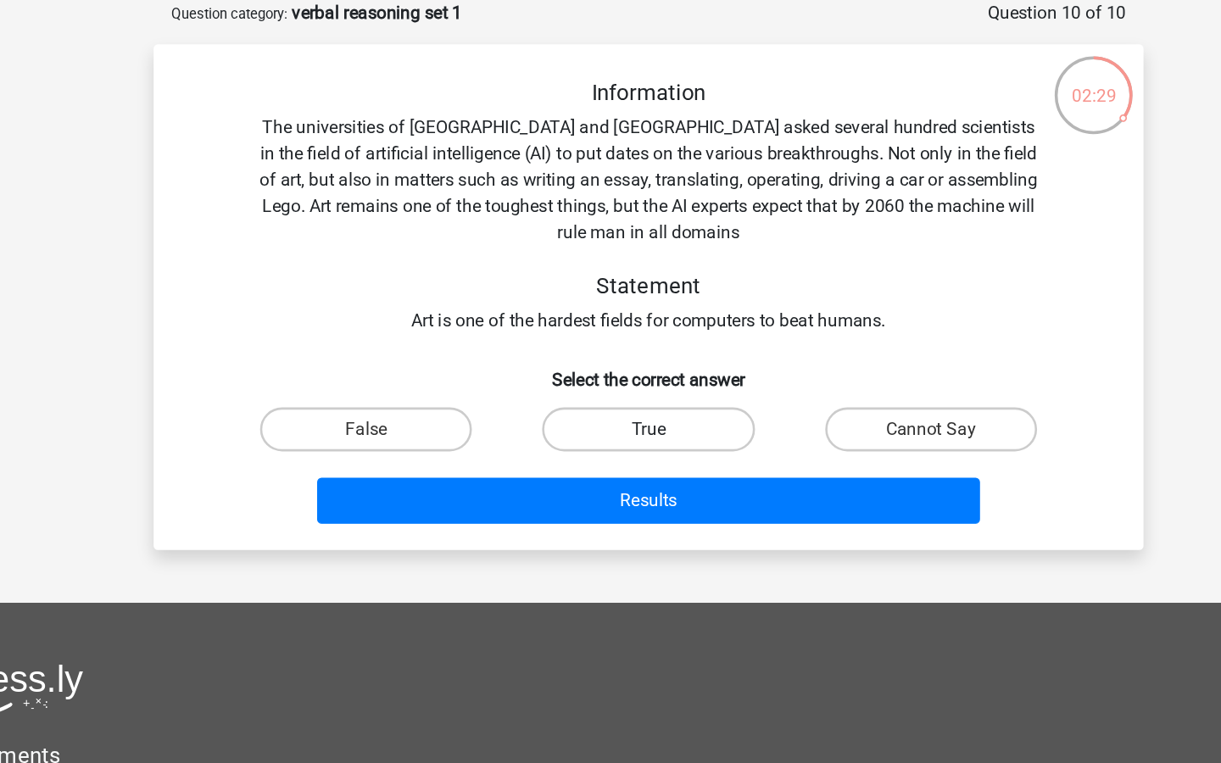
click at [627, 406] on label "True" at bounding box center [610, 416] width 164 height 34
click at [621, 416] on input "True" at bounding box center [615, 421] width 11 height 11
radio input "true"
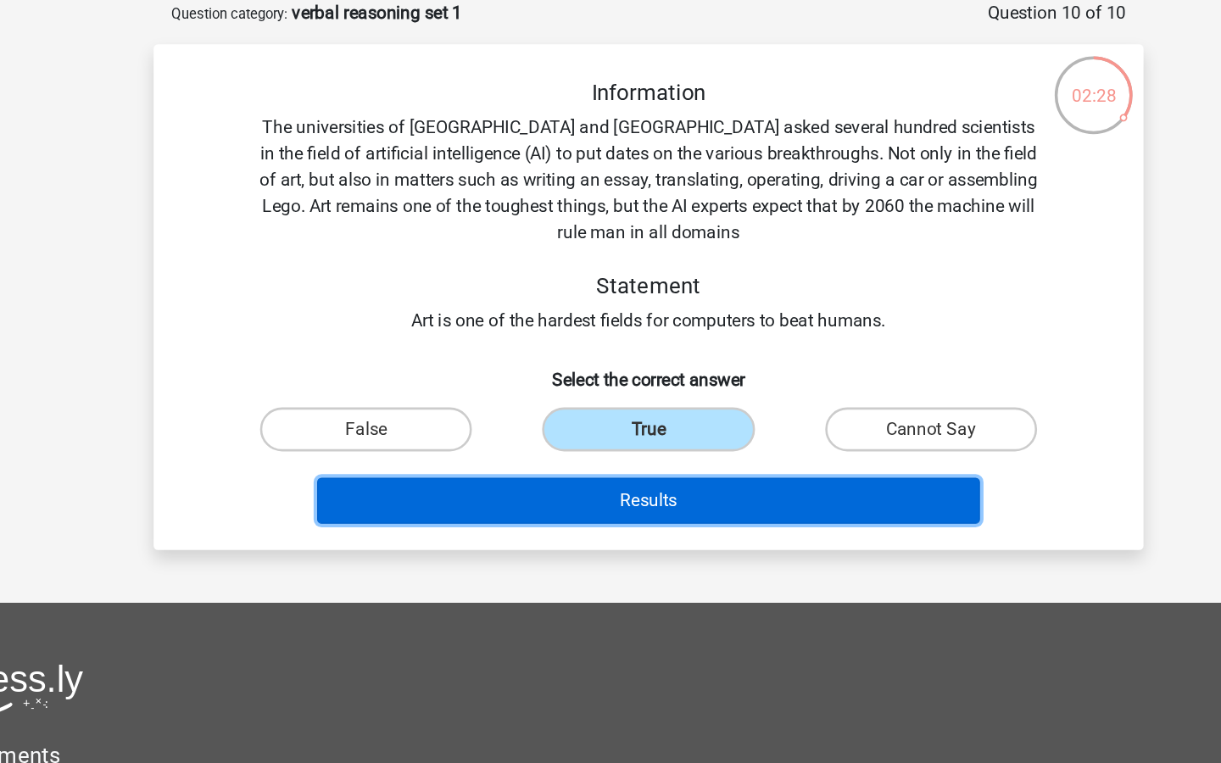
click at [549, 482] on button "Results" at bounding box center [610, 472] width 513 height 36
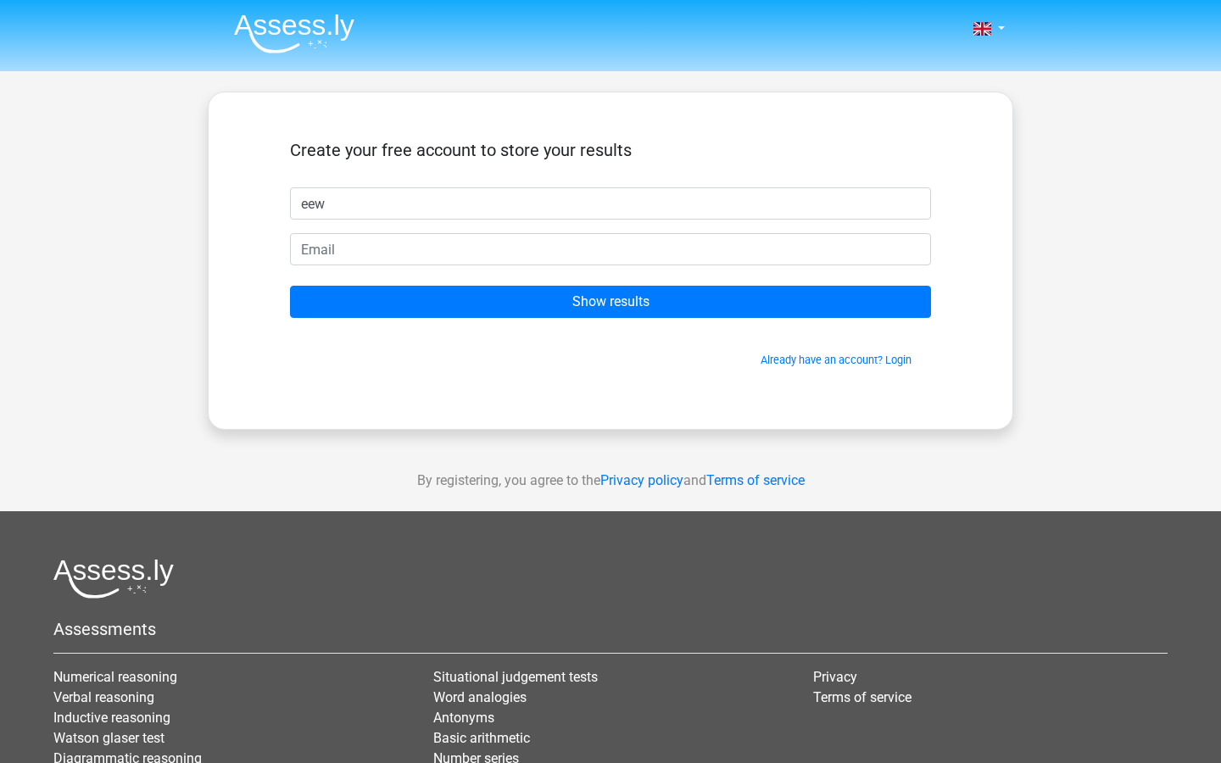
type input "eew"
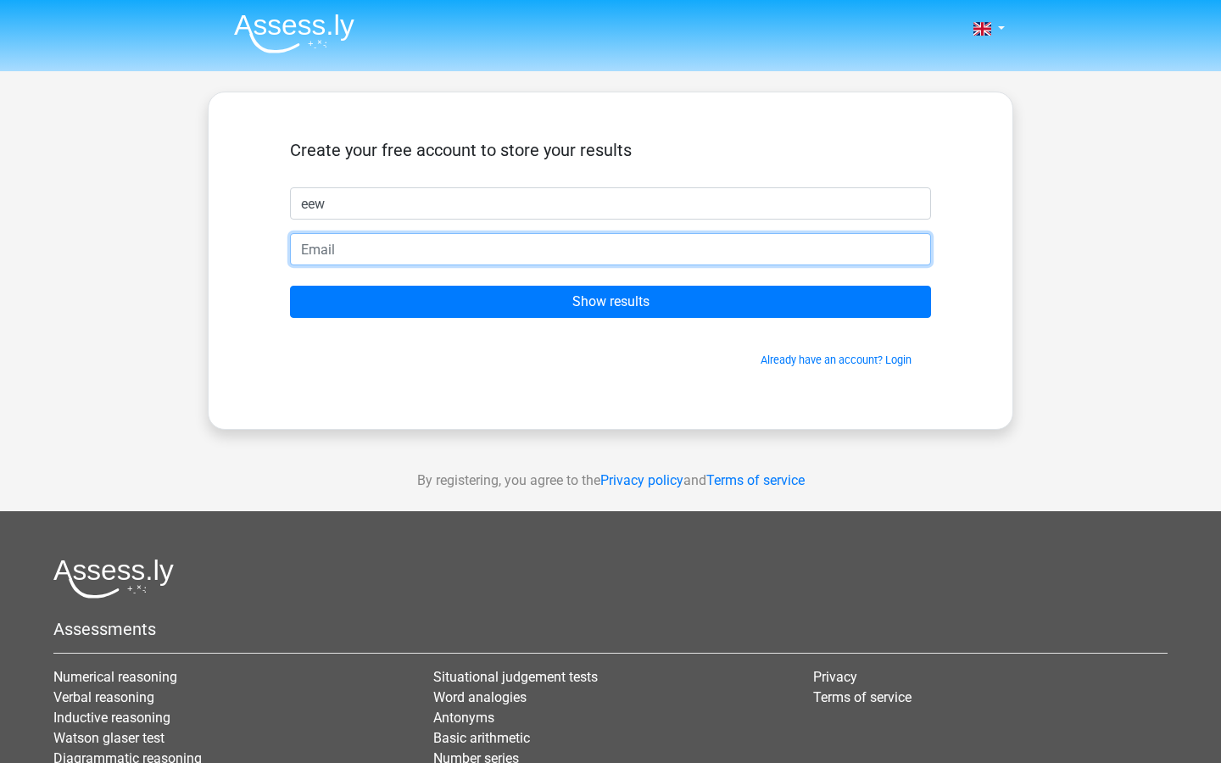
click at [448, 254] on input "email" at bounding box center [610, 249] width 641 height 32
paste input "[EMAIL_ADDRESS][DOMAIN_NAME]"
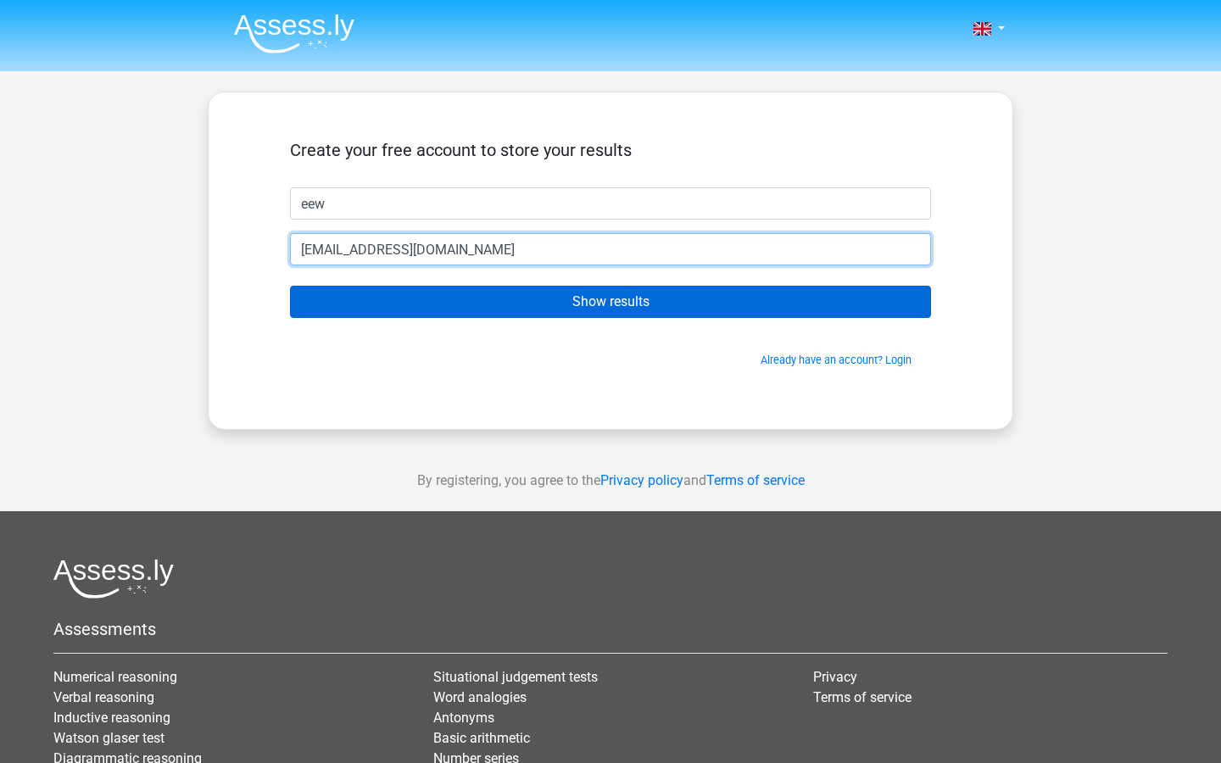
type input "[EMAIL_ADDRESS][DOMAIN_NAME]"
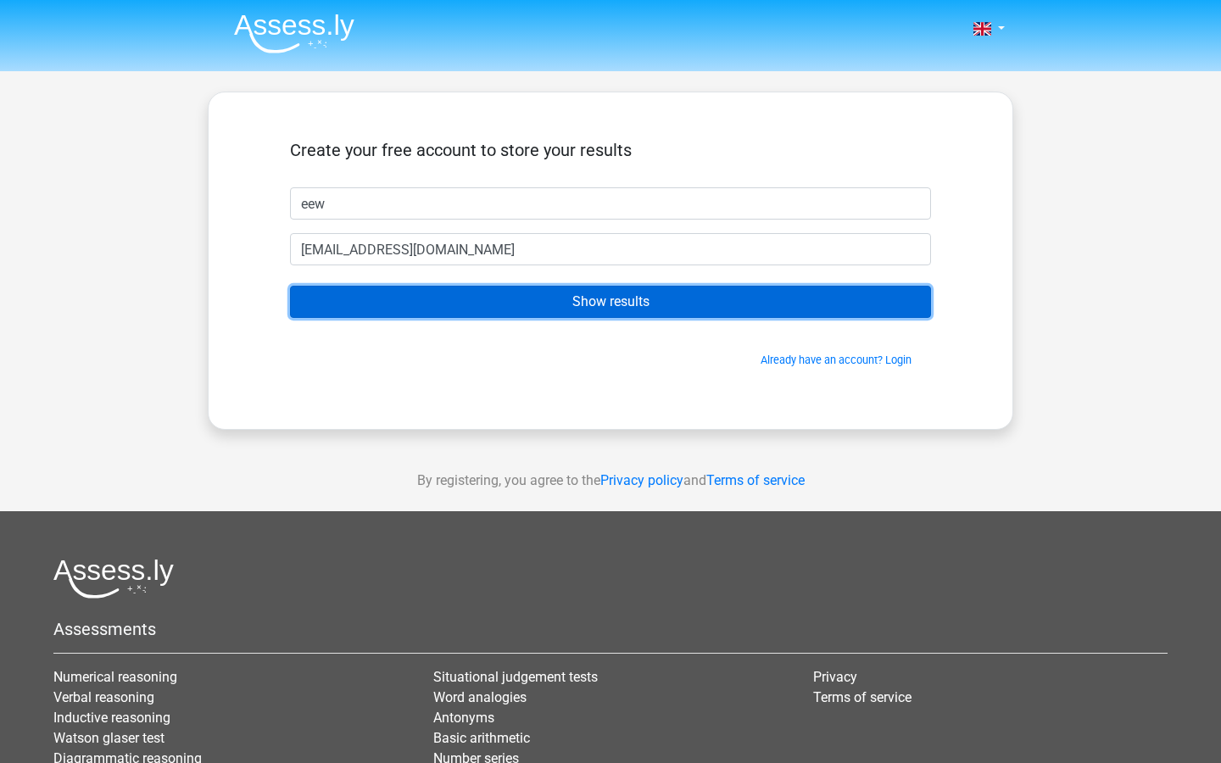
click at [423, 311] on input "Show results" at bounding box center [610, 302] width 641 height 32
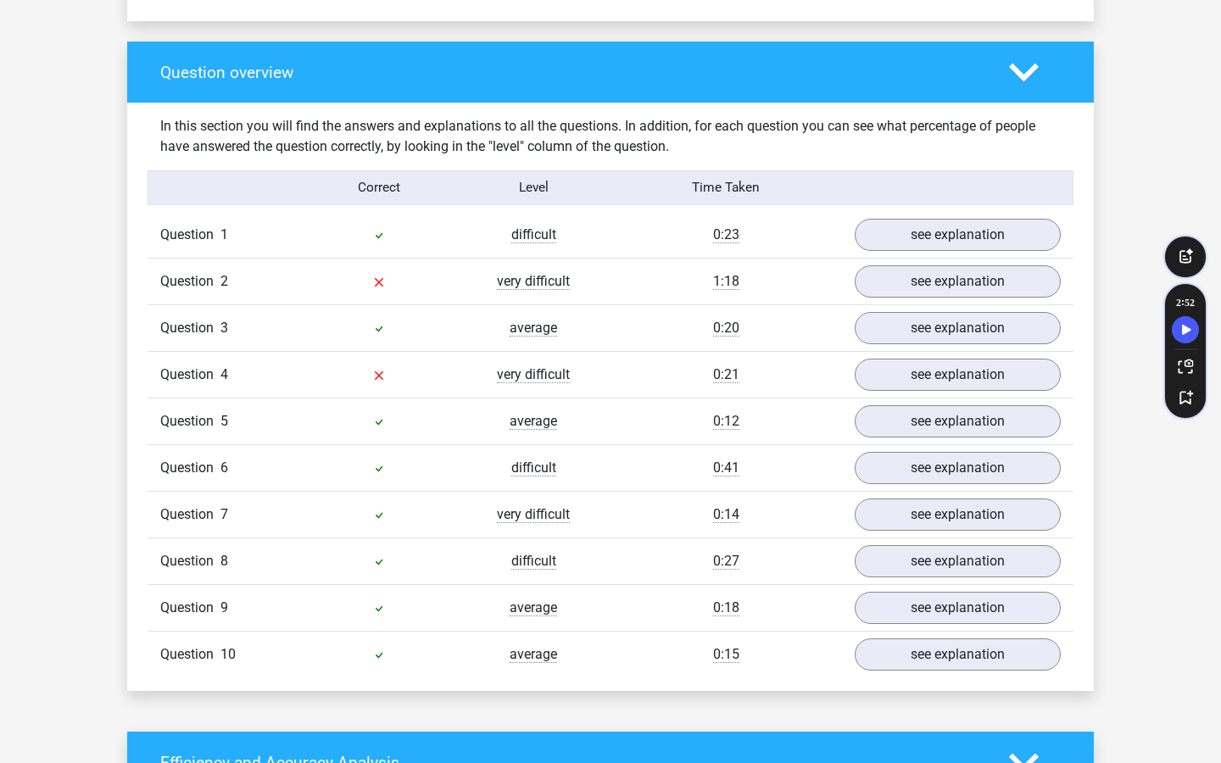
scroll to position [1217, 0]
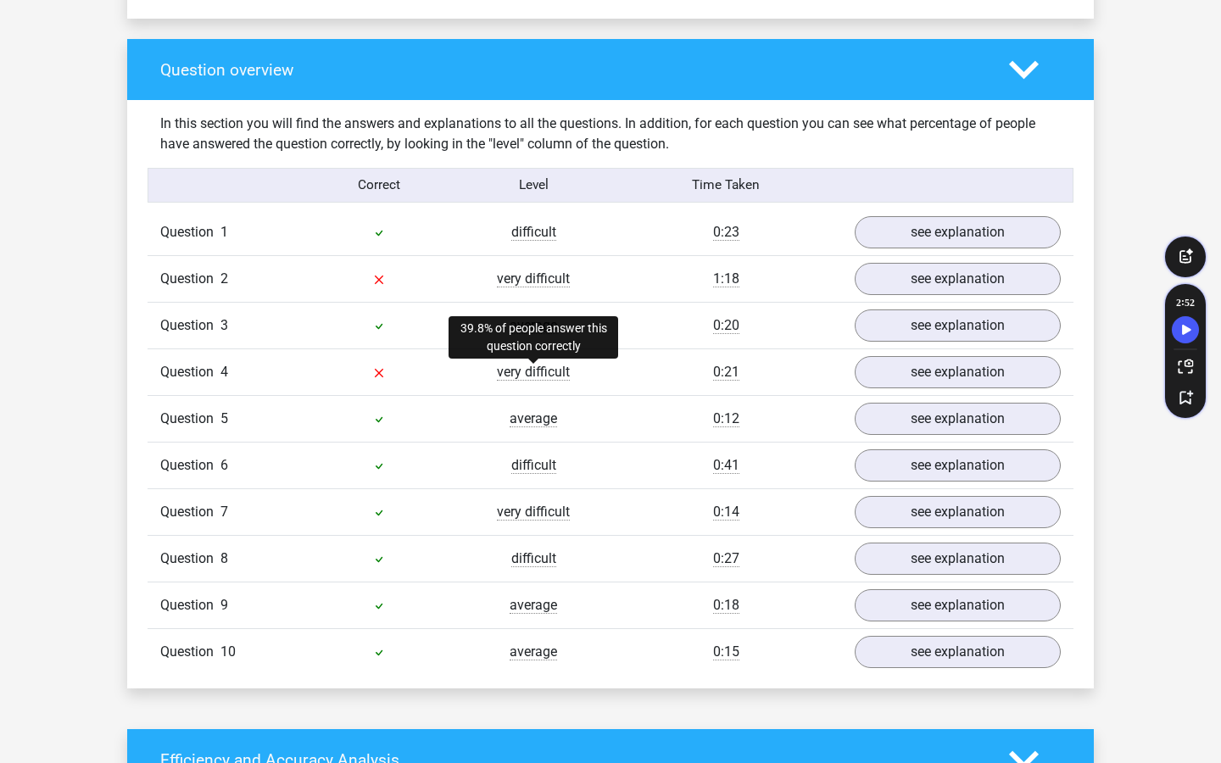
click at [508, 370] on span "very difficult" at bounding box center [533, 372] width 73 height 17
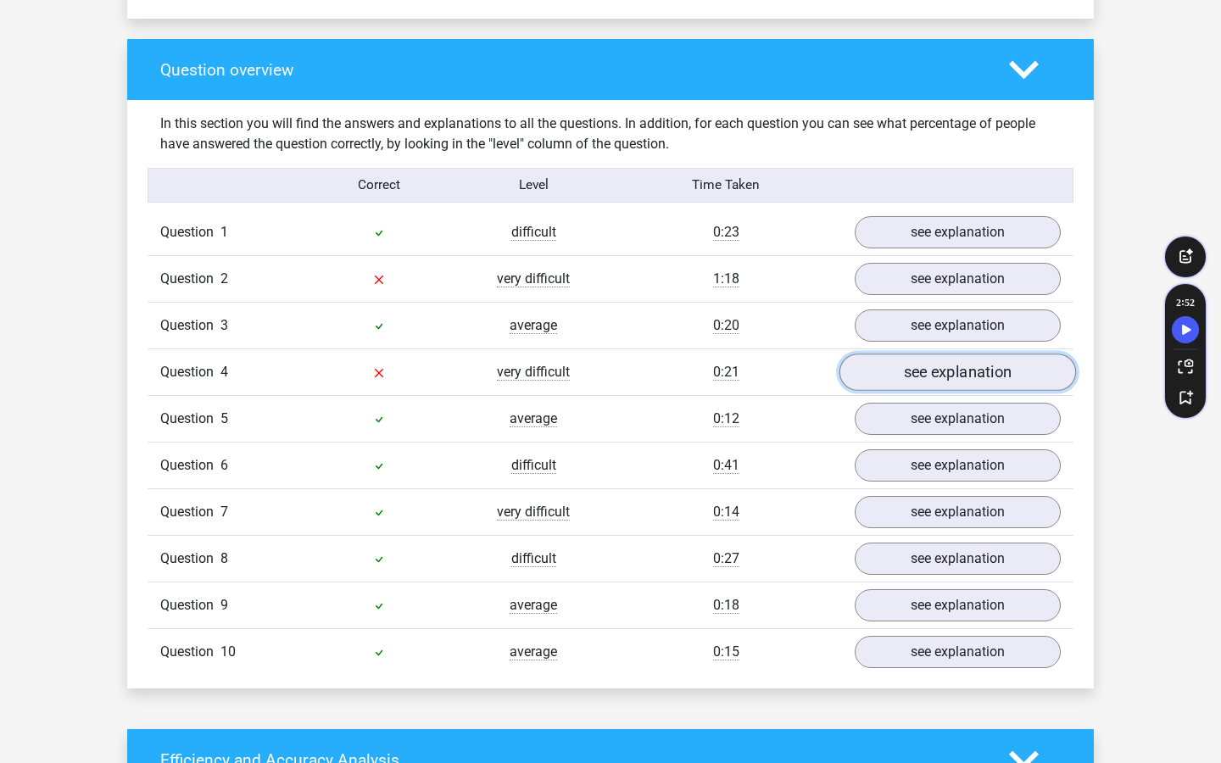
click at [883, 368] on link "see explanation" at bounding box center [957, 372] width 237 height 37
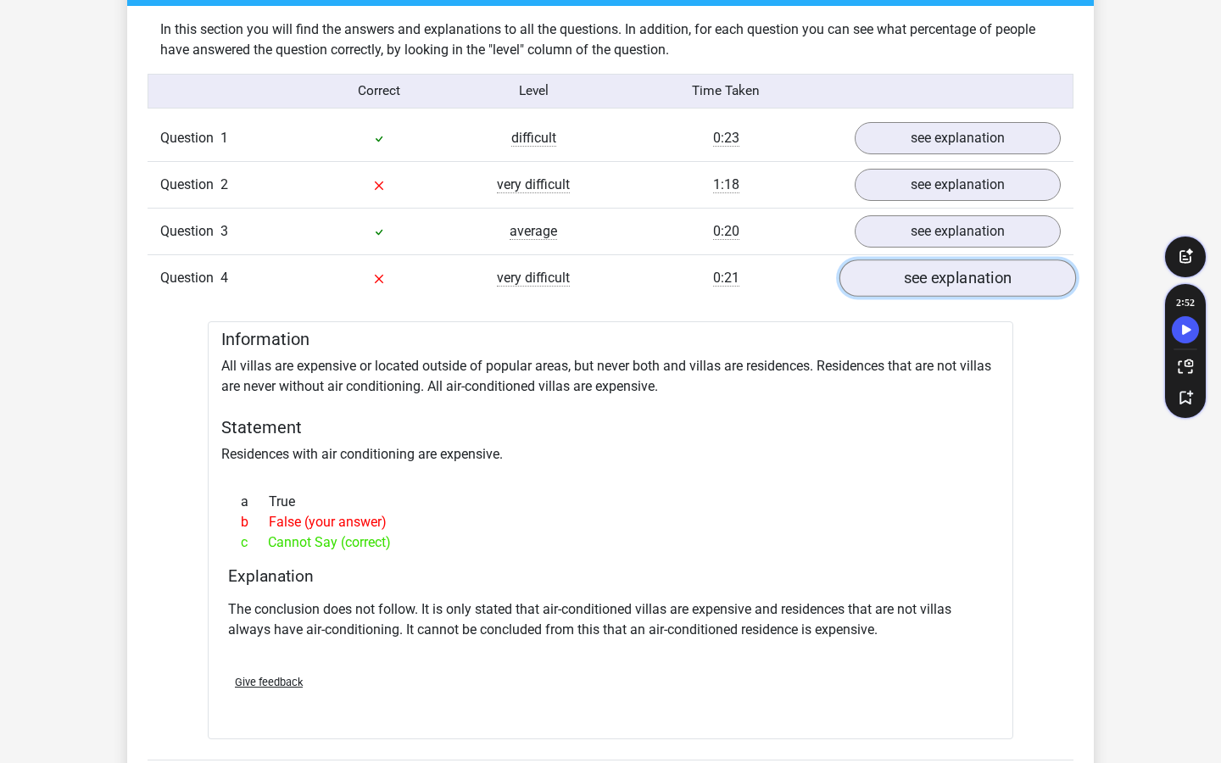
scroll to position [1312, 0]
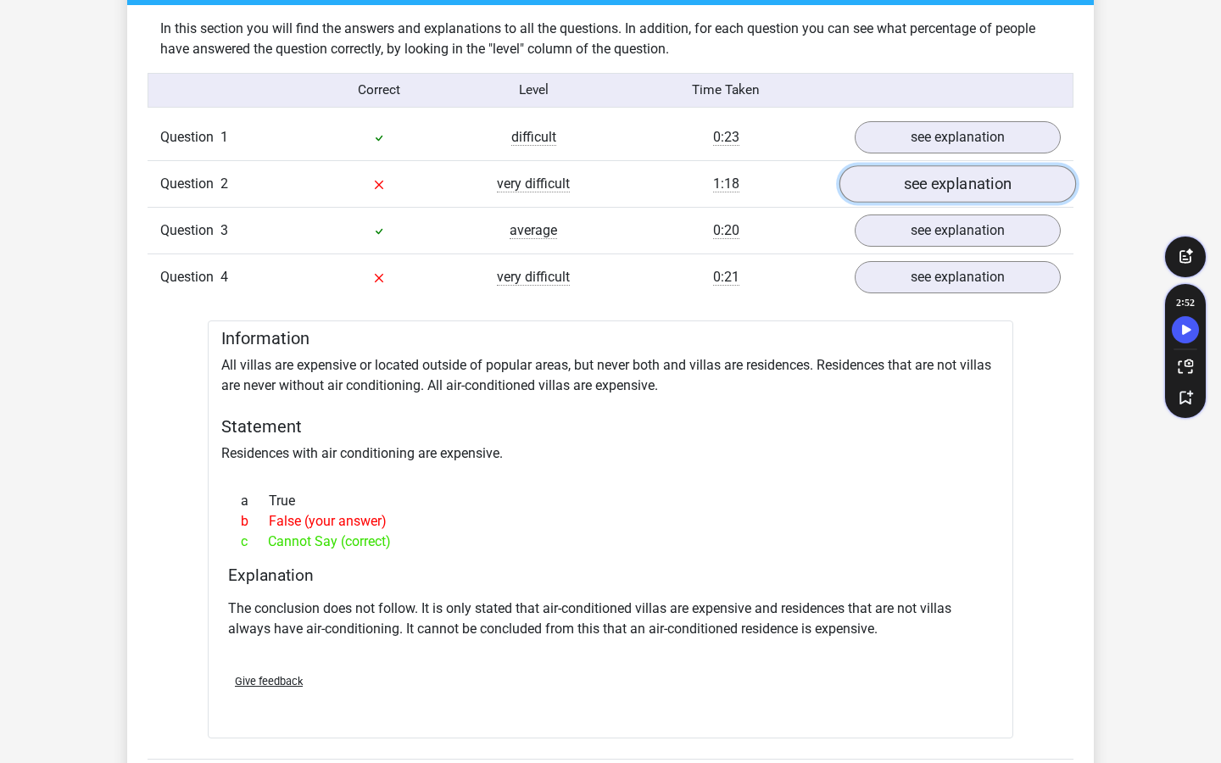
click at [930, 191] on link "see explanation" at bounding box center [957, 183] width 237 height 37
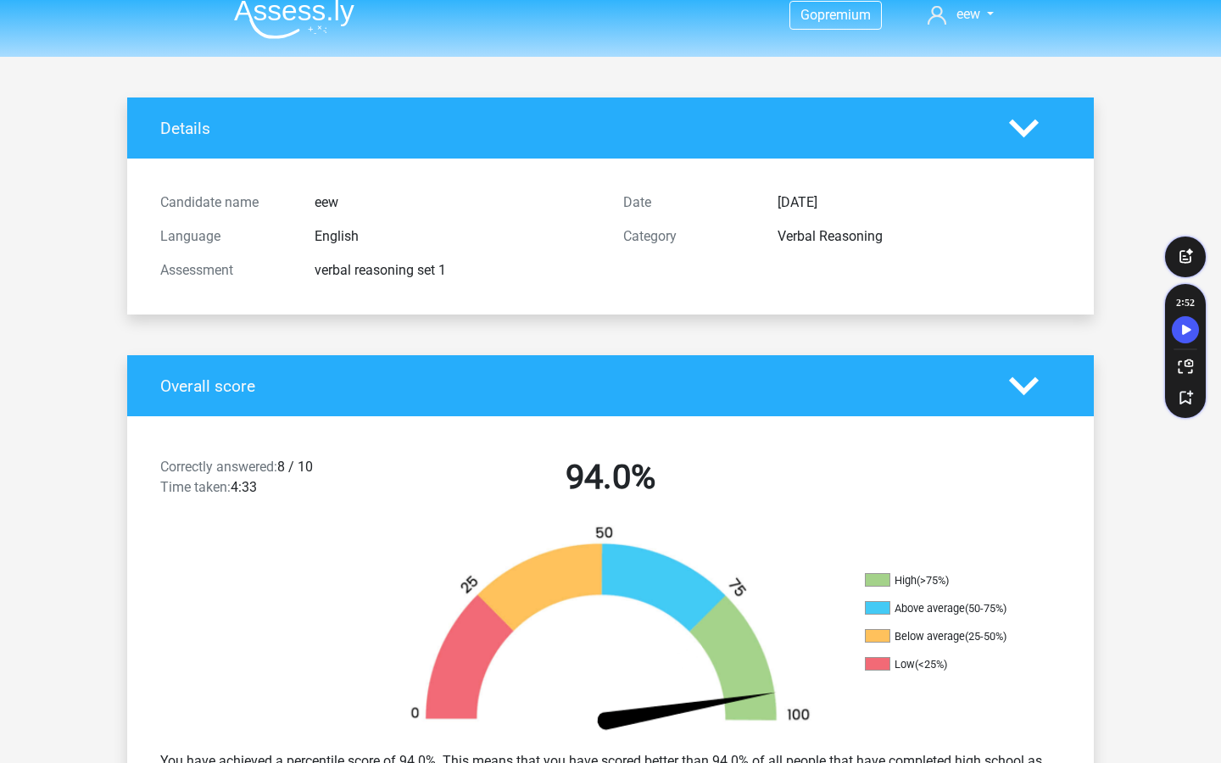
scroll to position [0, 0]
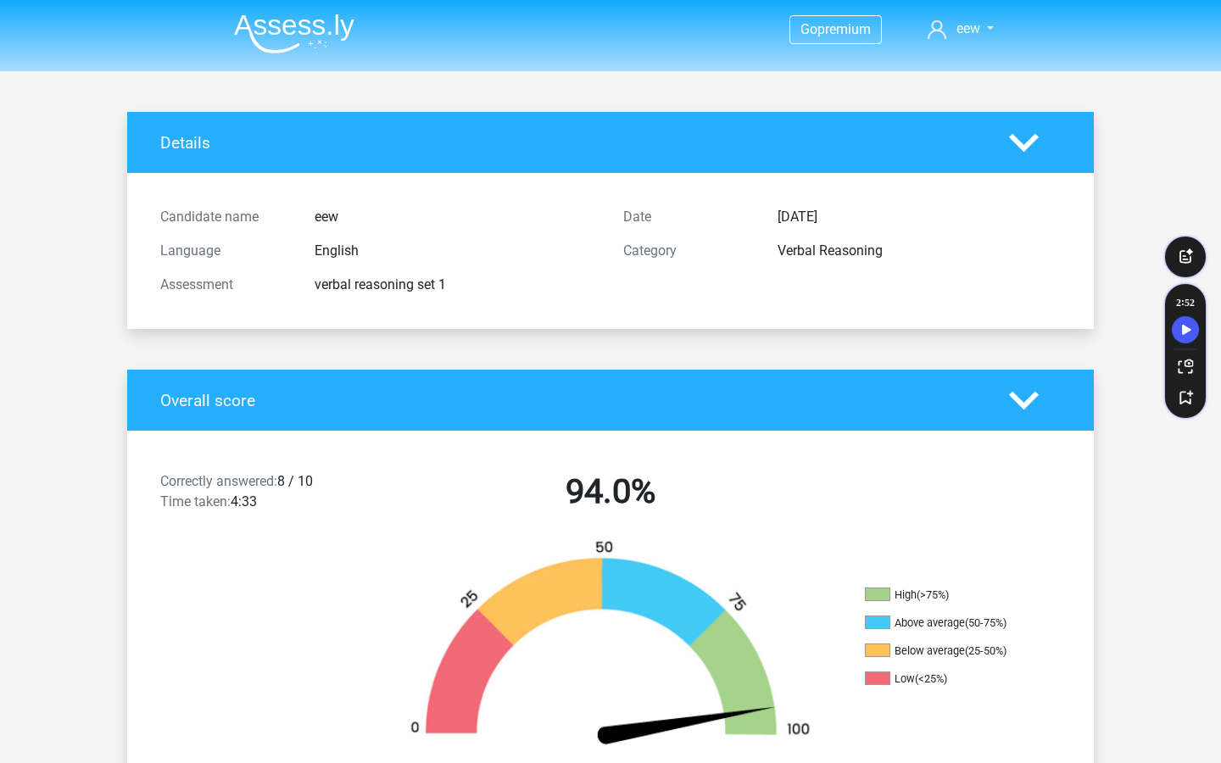
click at [306, 37] on img at bounding box center [294, 34] width 120 height 40
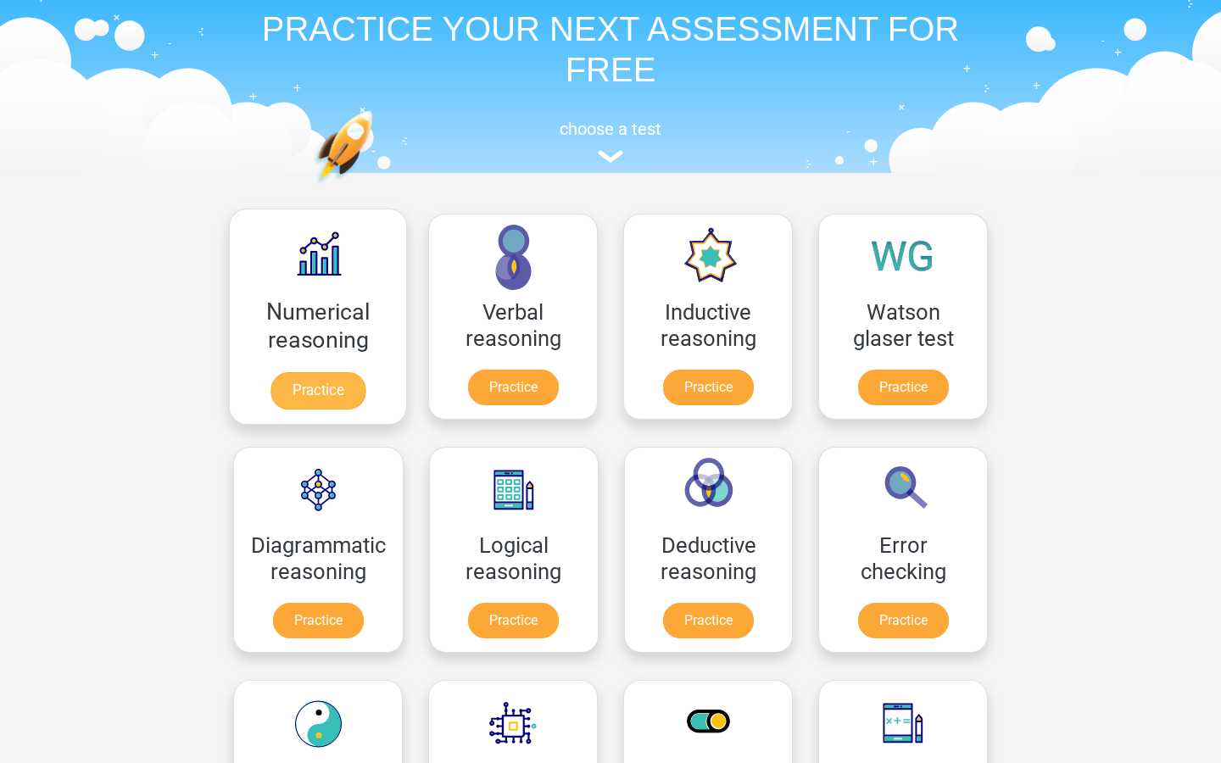
scroll to position [89, 0]
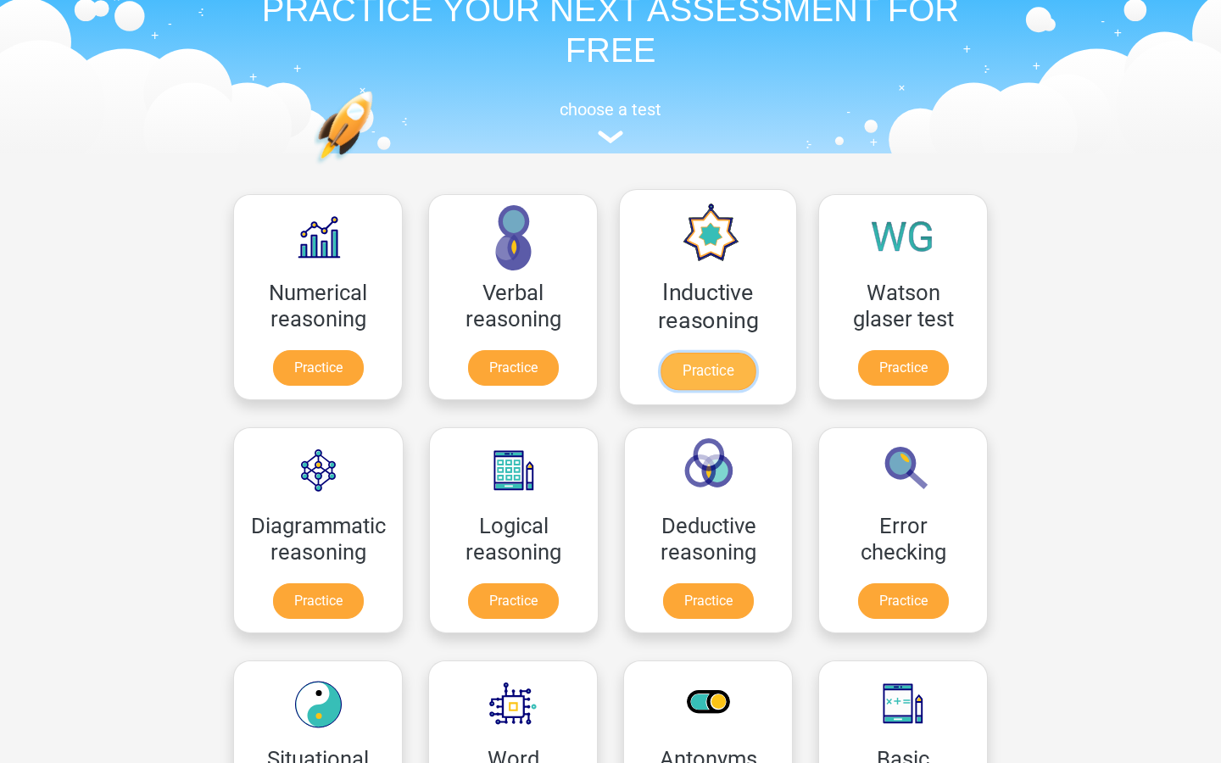
click at [707, 374] on link "Practice" at bounding box center [707, 371] width 95 height 37
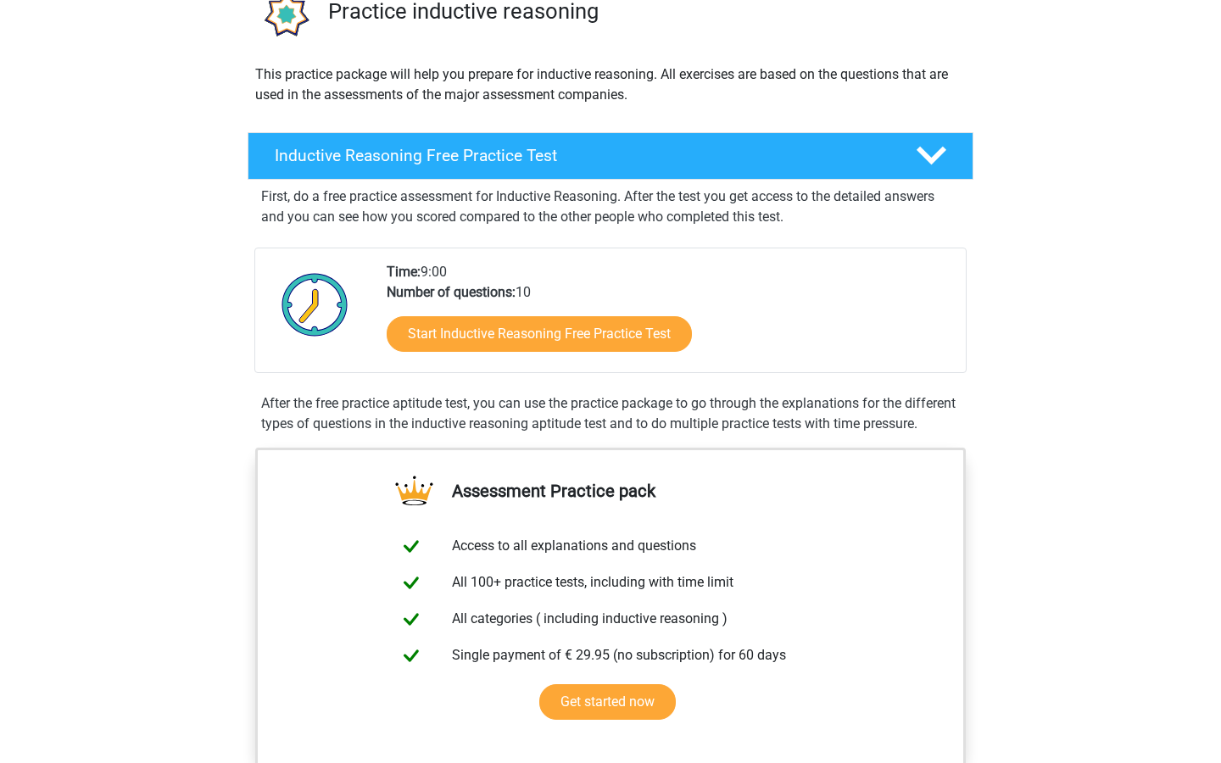
scroll to position [148, 0]
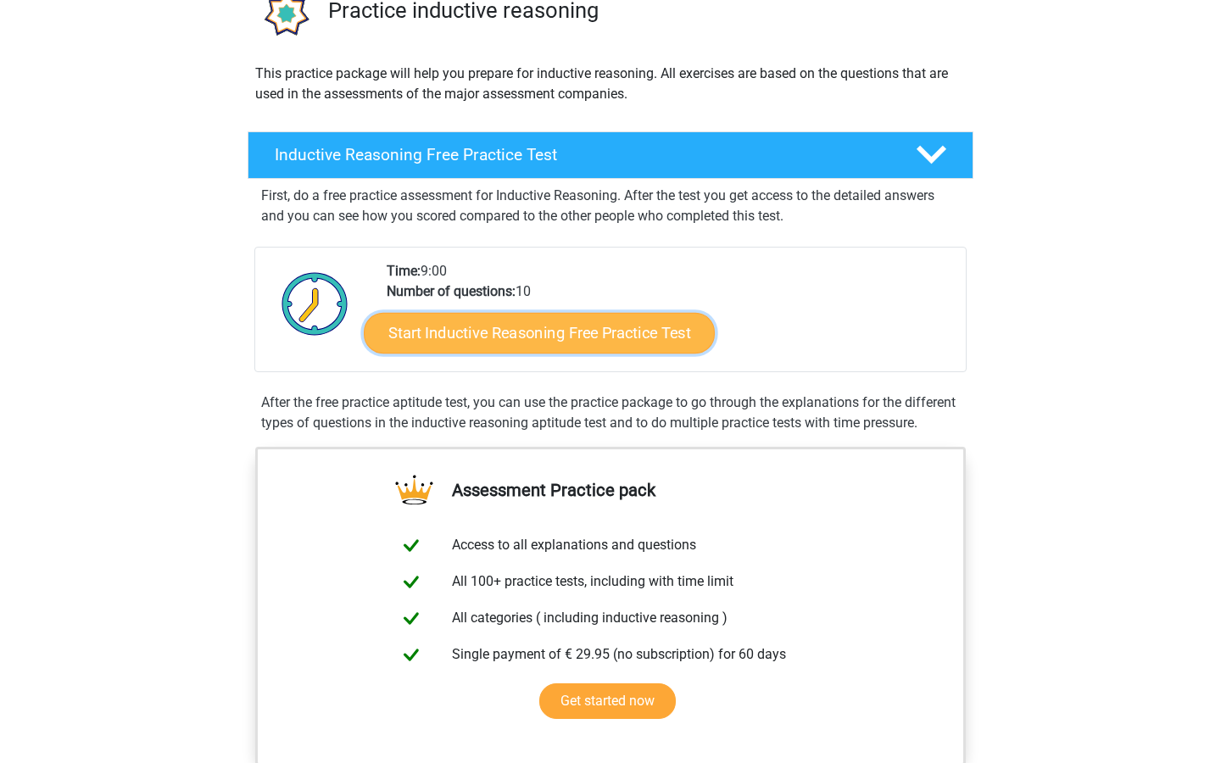
click at [639, 336] on link "Start Inductive Reasoning Free Practice Test" at bounding box center [539, 332] width 351 height 41
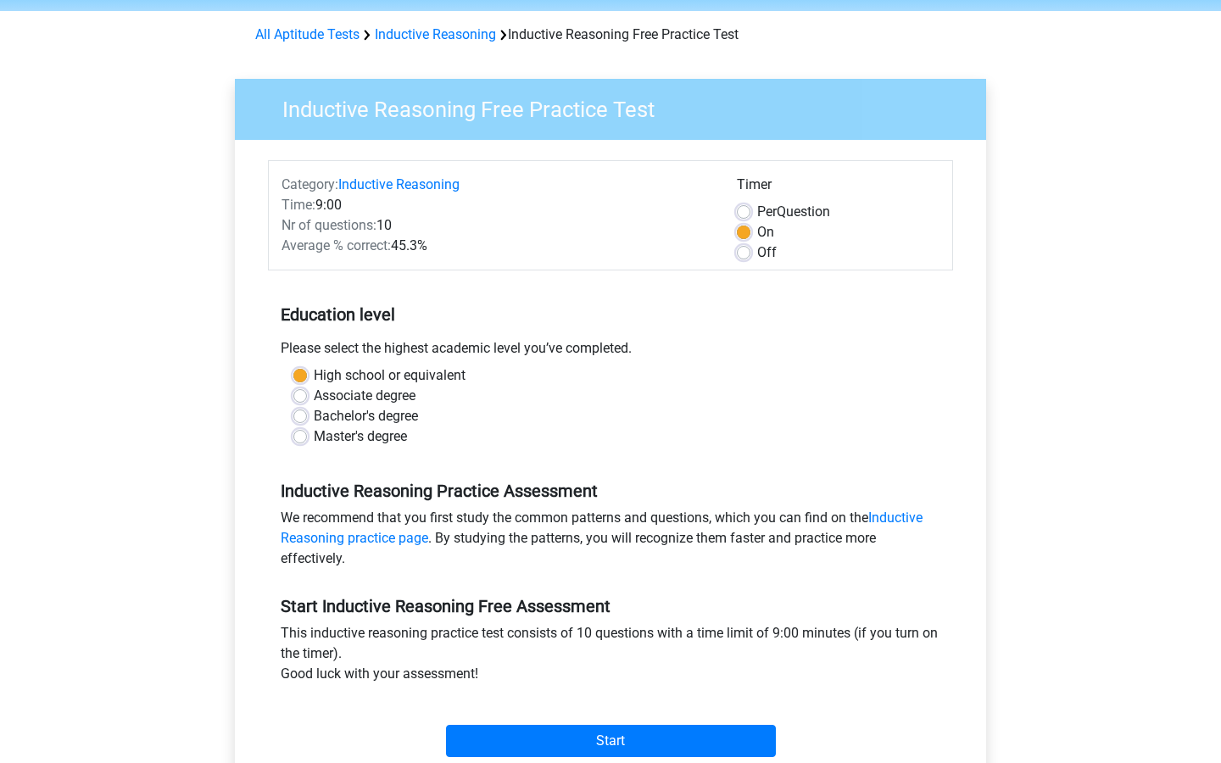
scroll to position [65, 0]
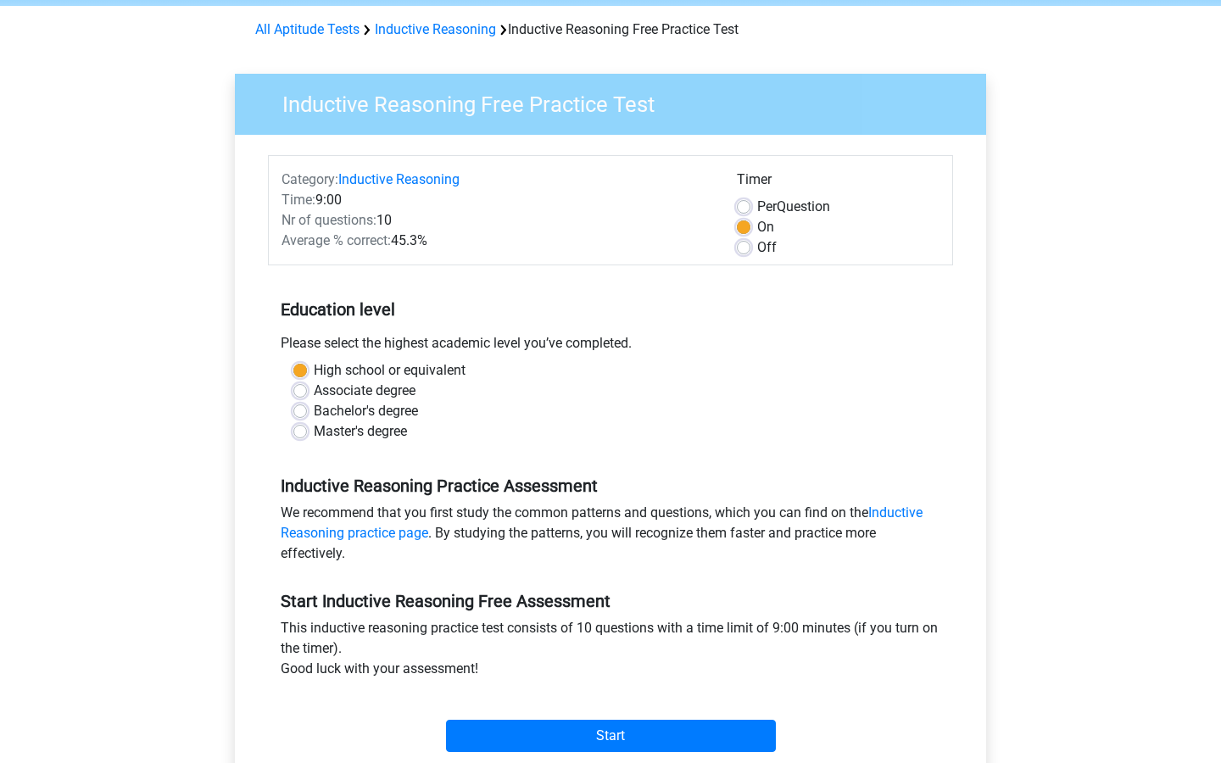
click at [315, 393] on label "Associate degree" at bounding box center [365, 391] width 102 height 20
click at [307, 393] on input "Associate degree" at bounding box center [300, 389] width 14 height 17
radio input "true"
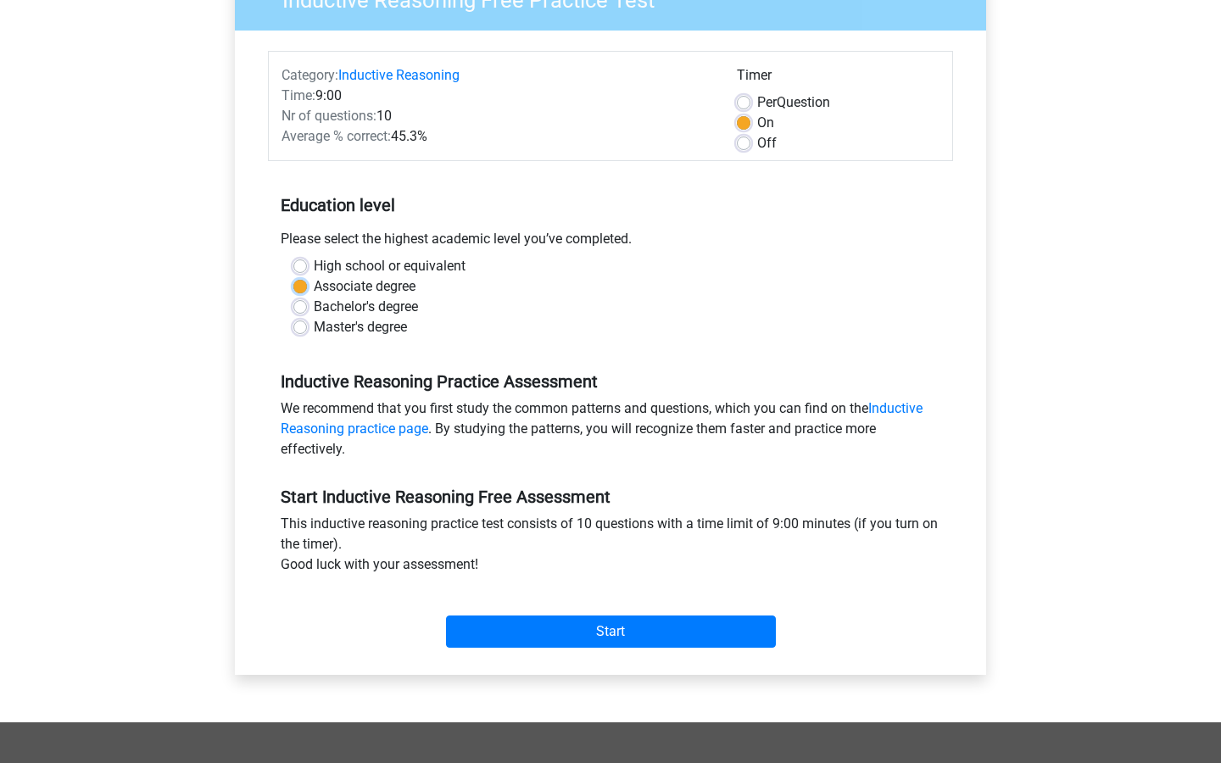
scroll to position [173, 0]
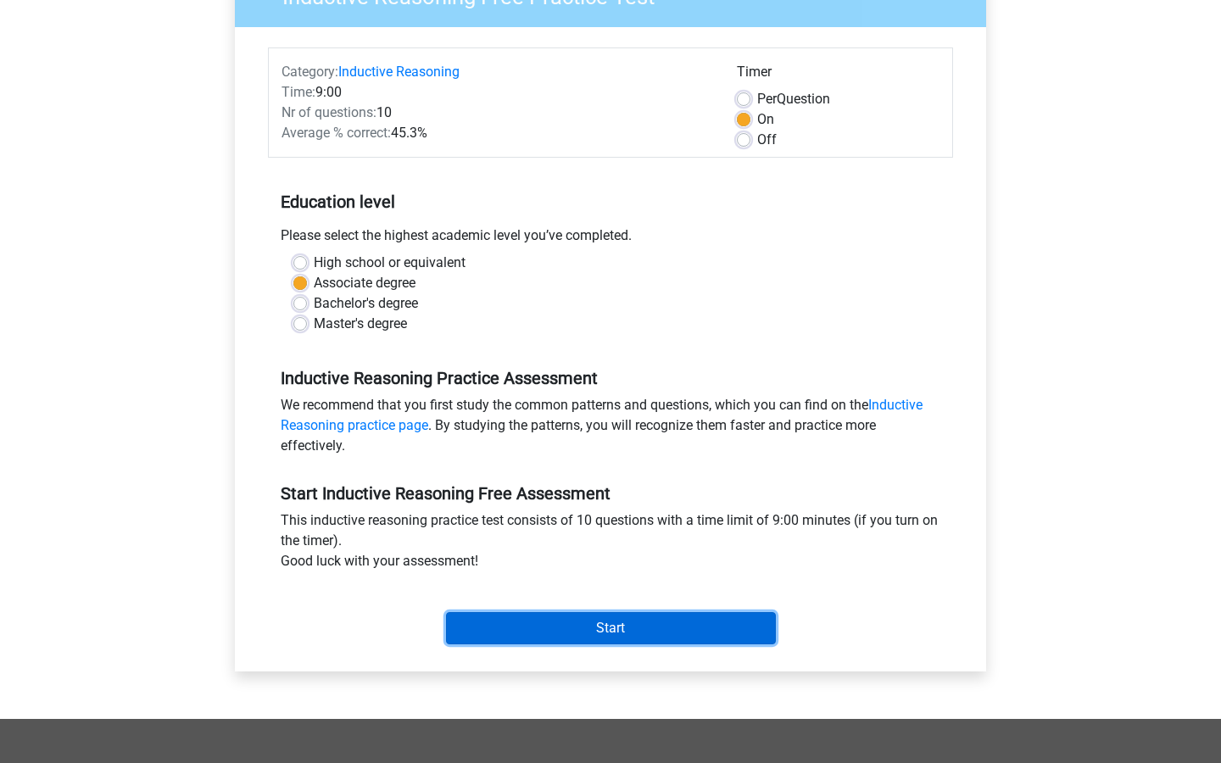
click at [466, 621] on input "Start" at bounding box center [611, 628] width 330 height 32
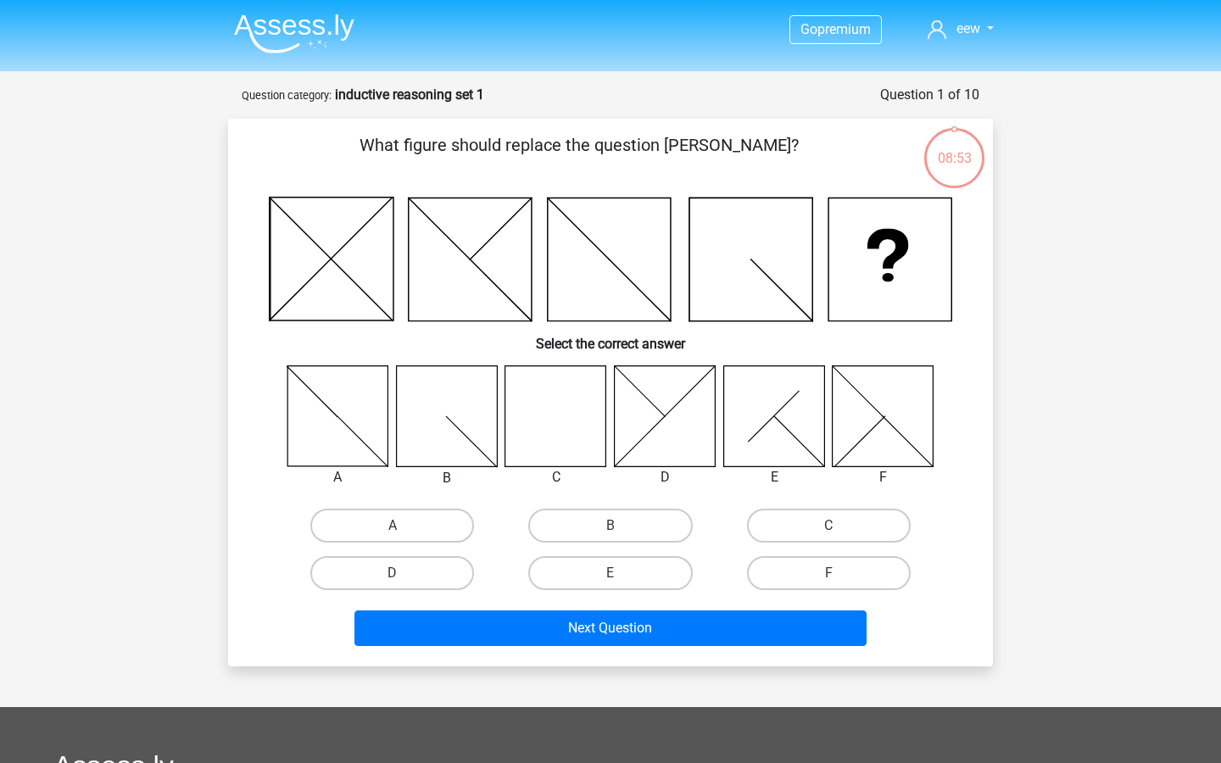
click at [555, 421] on icon at bounding box center [555, 415] width 101 height 101
click at [805, 531] on label "C" at bounding box center [829, 526] width 164 height 34
click at [828, 531] on input "C" at bounding box center [833, 531] width 11 height 11
radio input "true"
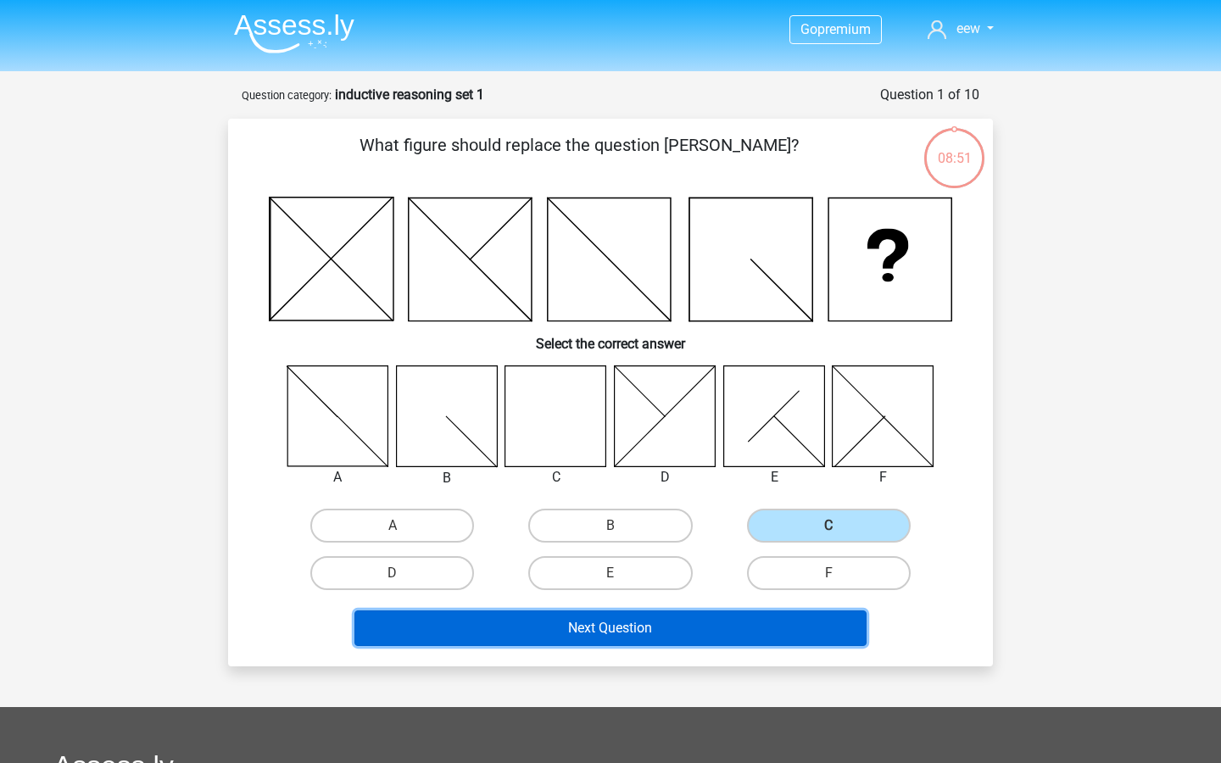
click at [630, 627] on button "Next Question" at bounding box center [610, 628] width 513 height 36
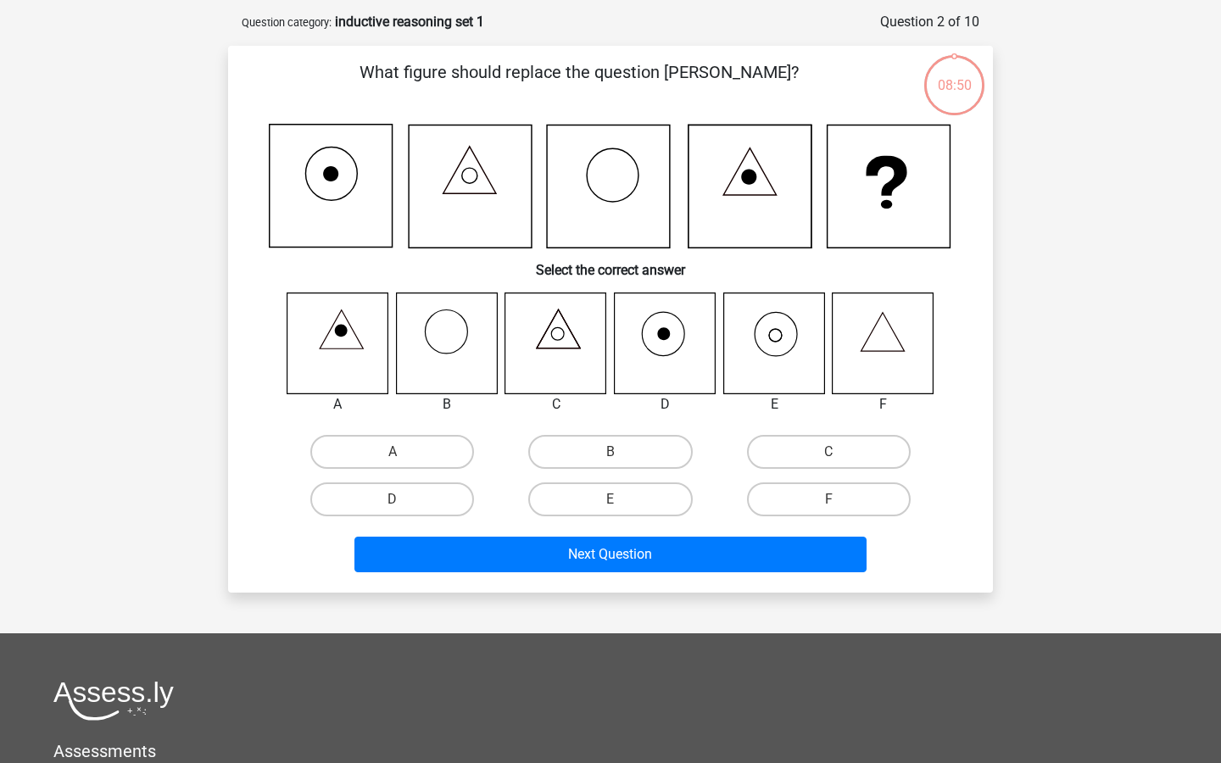
scroll to position [85, 0]
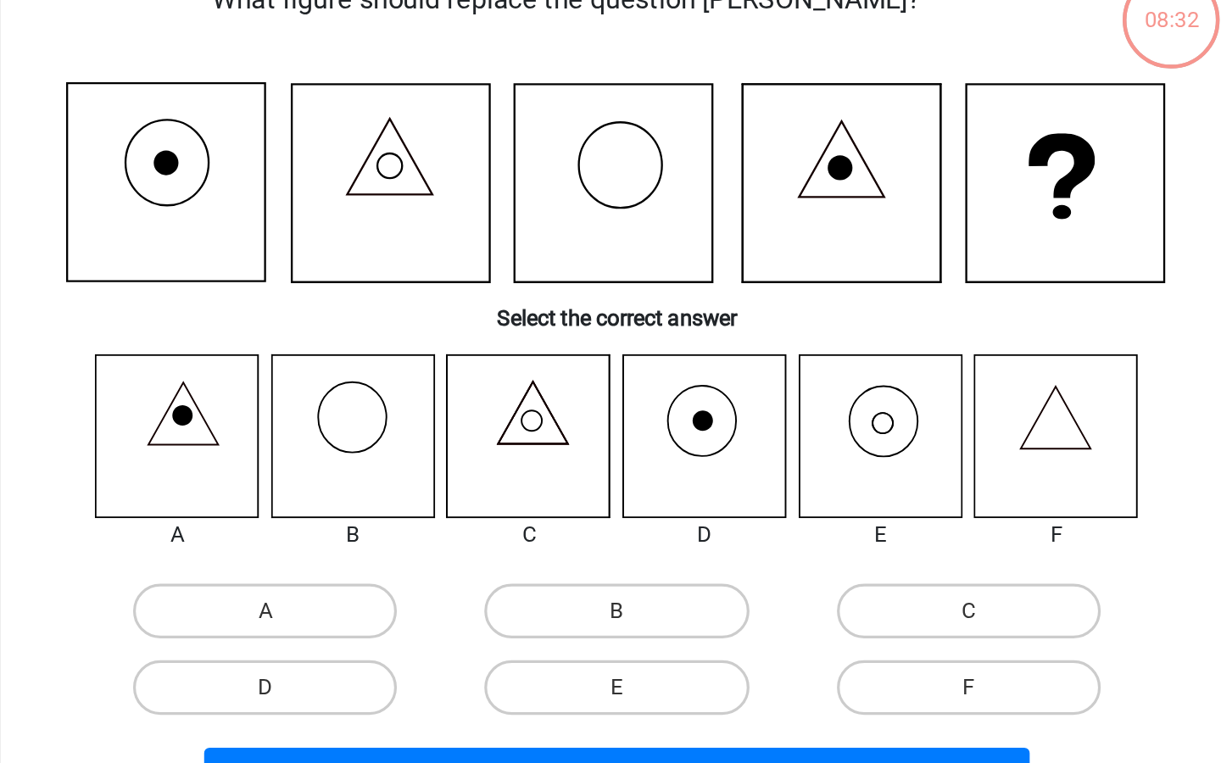
click at [766, 312] on icon at bounding box center [773, 331] width 101 height 101
click at [647, 487] on label "E" at bounding box center [610, 488] width 164 height 34
click at [621, 487] on input "E" at bounding box center [615, 492] width 11 height 11
radio input "true"
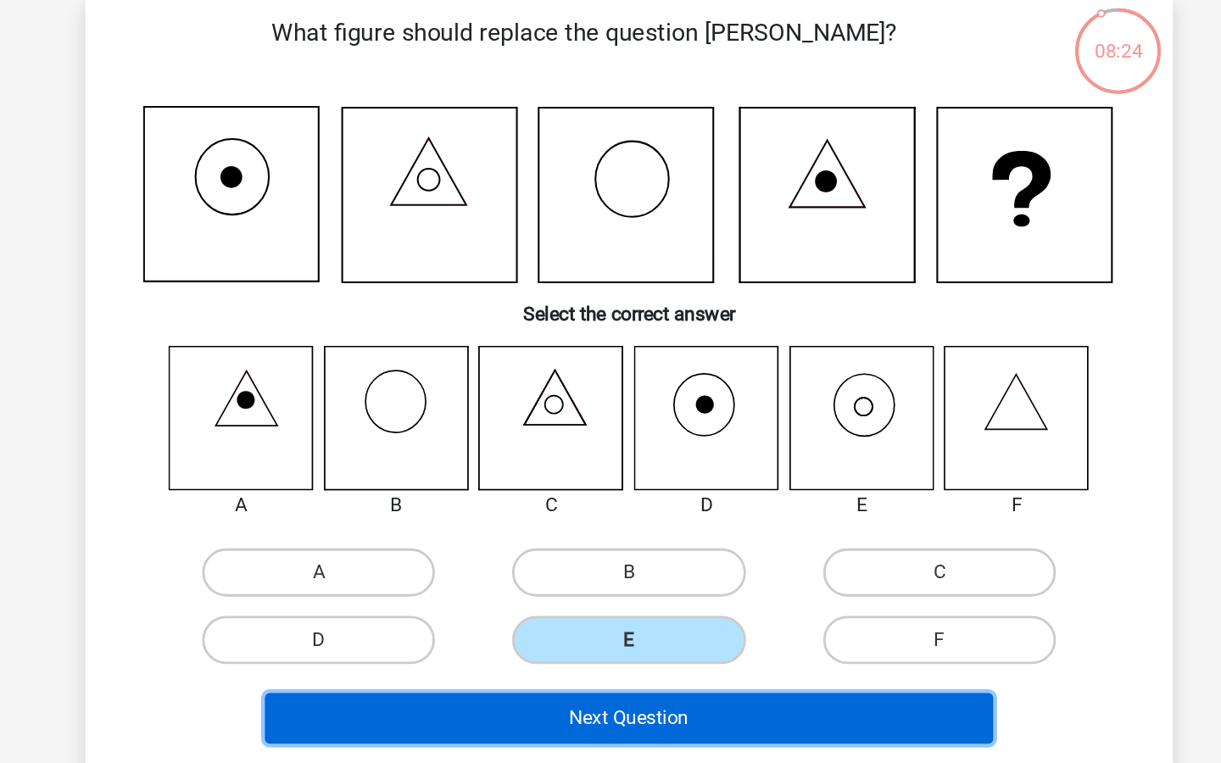
click at [658, 545] on button "Next Question" at bounding box center [610, 543] width 513 height 36
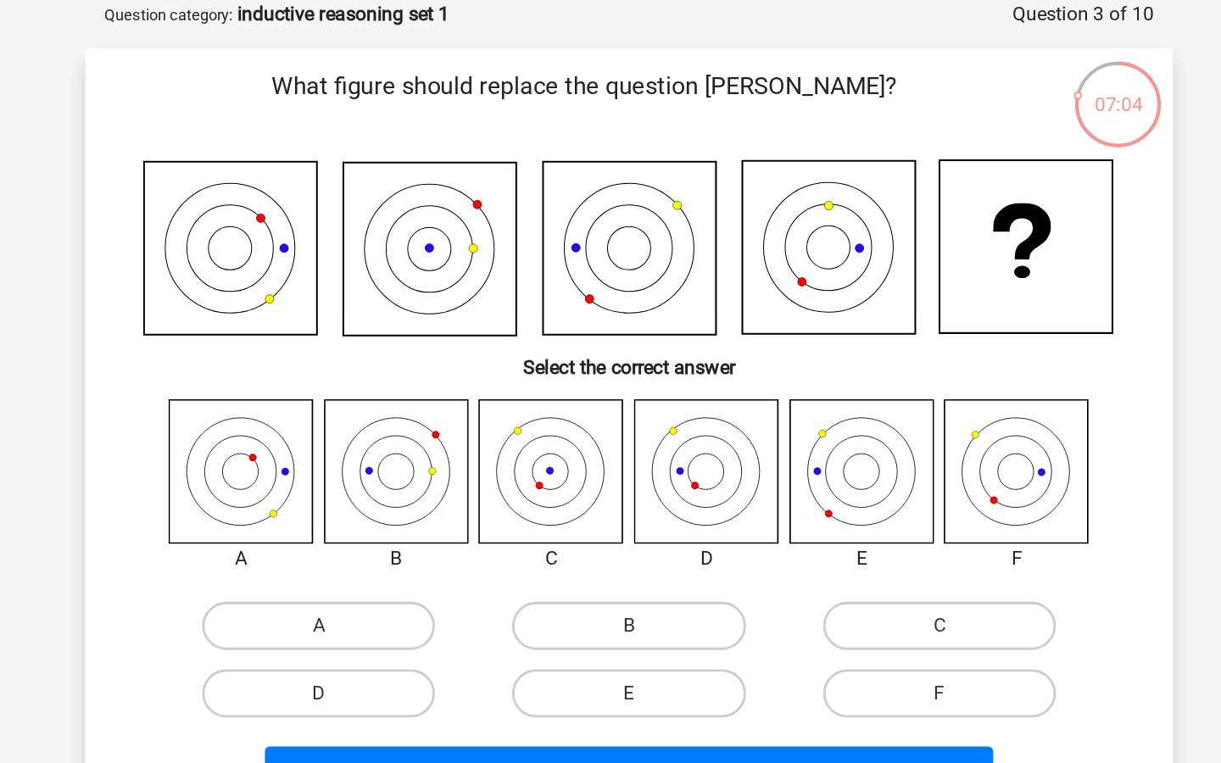
click at [666, 350] on icon at bounding box center [665, 331] width 101 height 101
click at [422, 487] on label "D" at bounding box center [392, 488] width 164 height 34
click at [404, 487] on input "D" at bounding box center [398, 492] width 11 height 11
radio input "true"
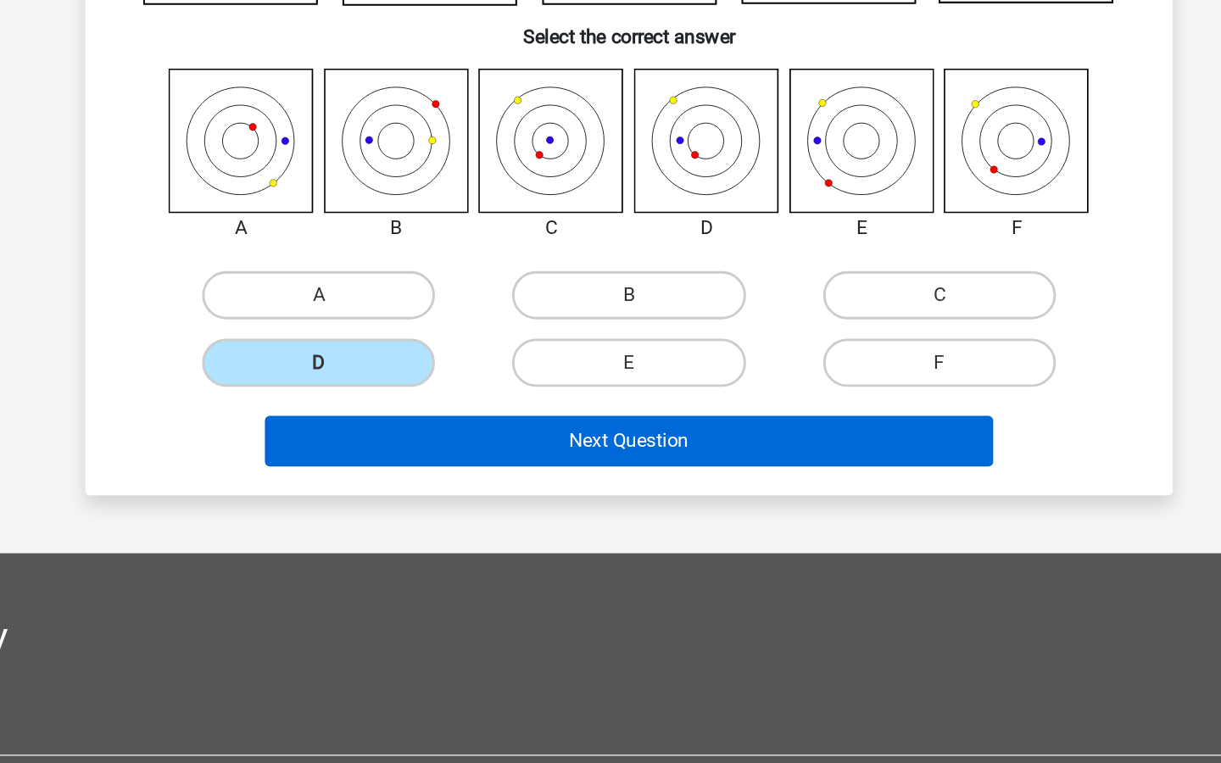
scroll to position [93, 0]
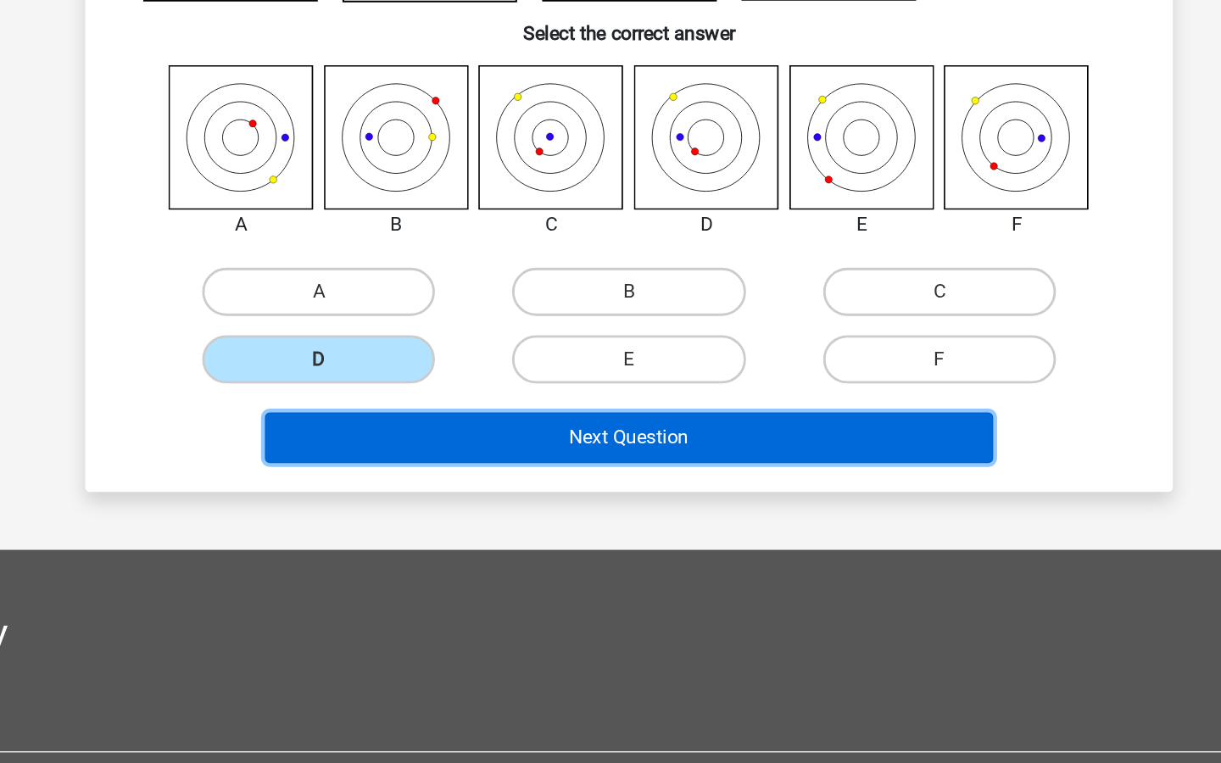
click at [512, 546] on button "Next Question" at bounding box center [610, 534] width 513 height 36
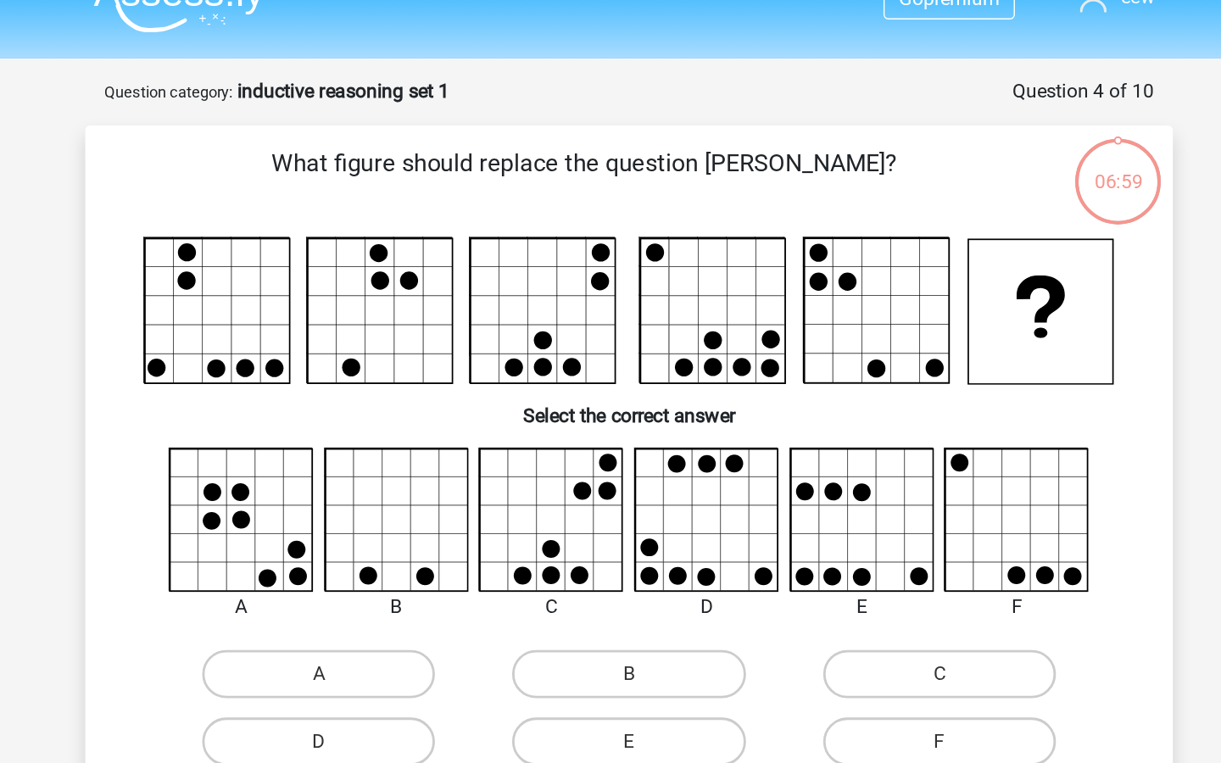
scroll to position [30, 0]
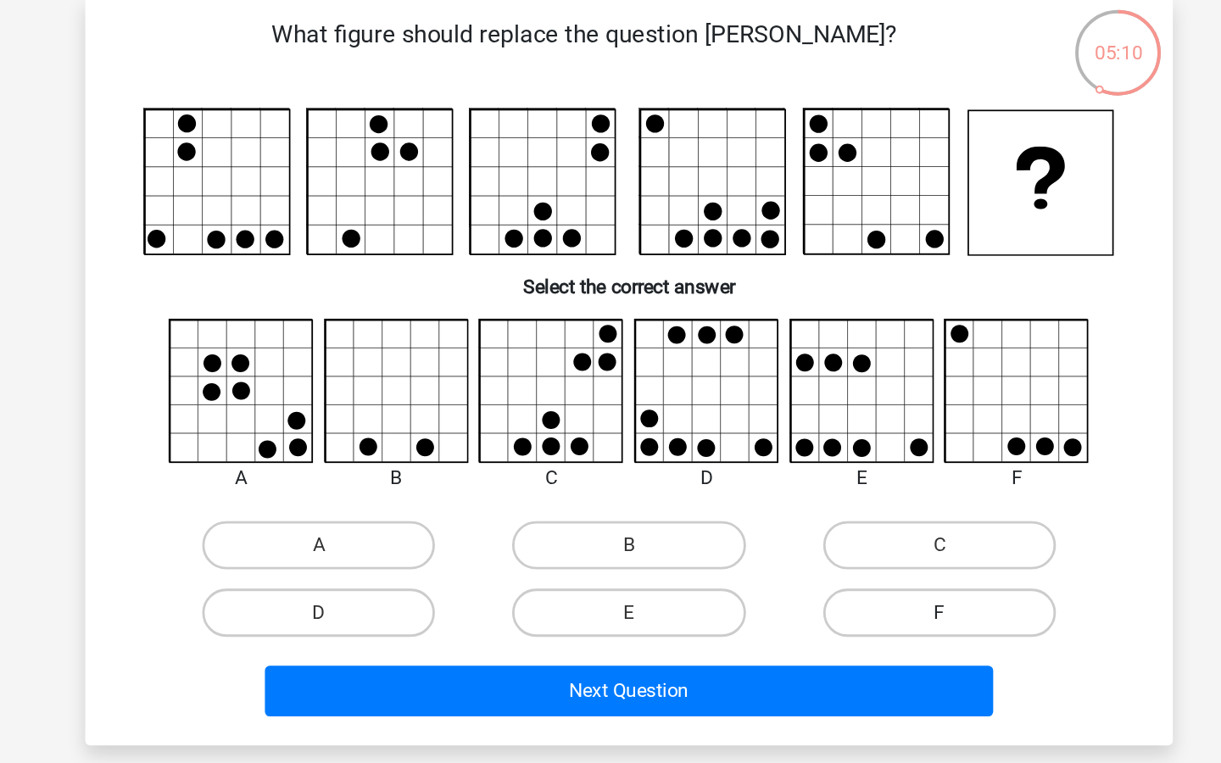
click at [805, 520] on label "F" at bounding box center [829, 522] width 164 height 34
click at [828, 522] on input "F" at bounding box center [833, 527] width 11 height 11
radio input "true"
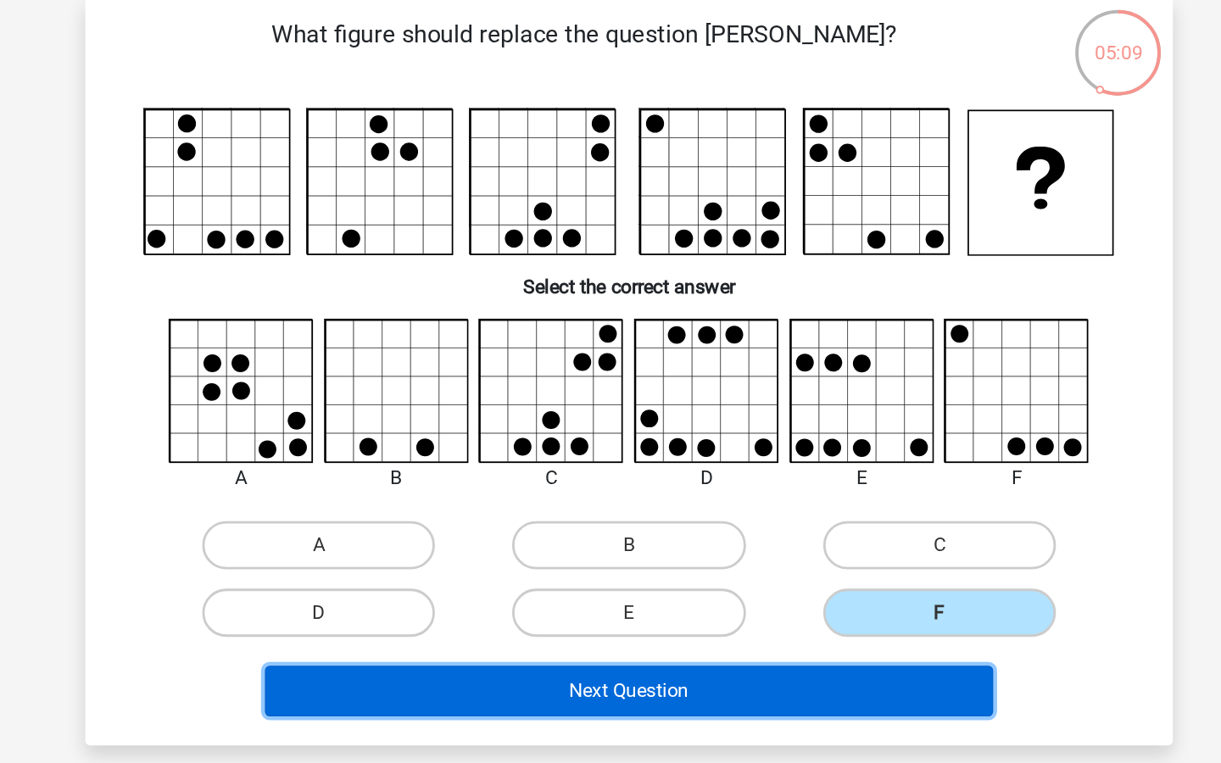
click at [722, 575] on button "Next Question" at bounding box center [610, 578] width 513 height 36
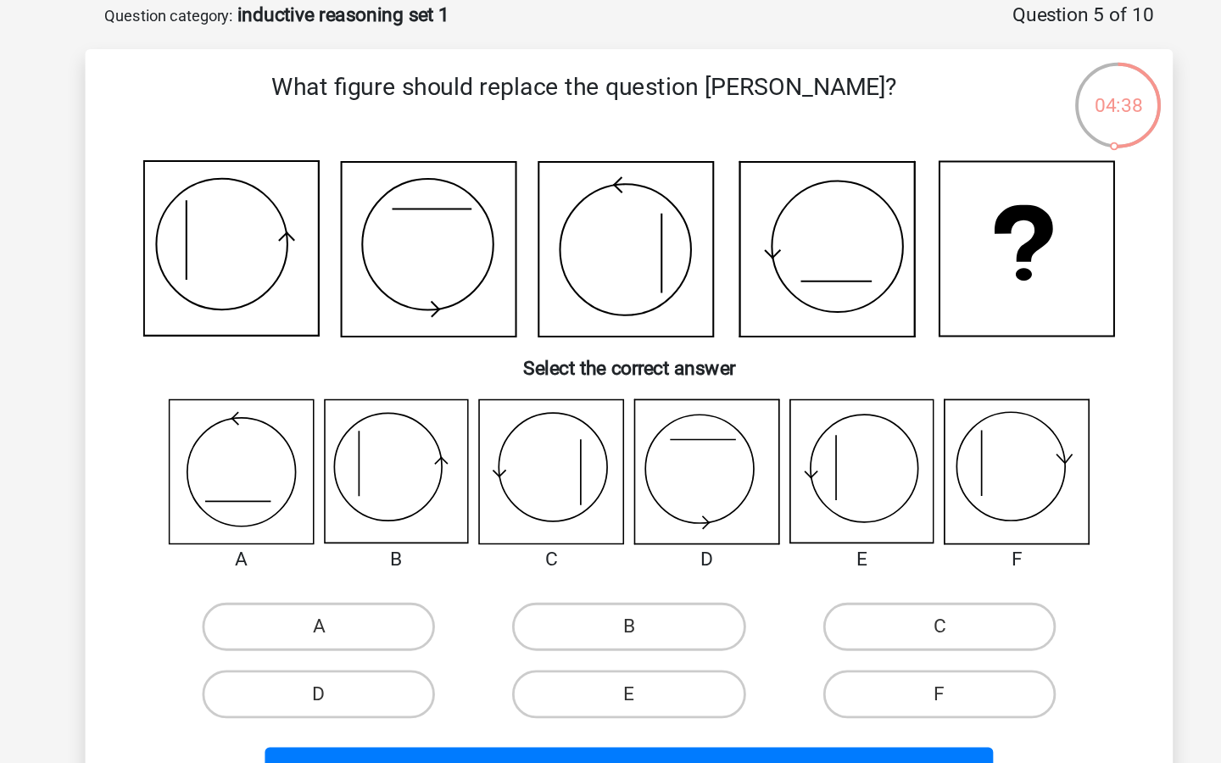
click at [538, 397] on icon at bounding box center [555, 386] width 101 height 101
click at [794, 489] on label "C" at bounding box center [829, 495] width 164 height 34
click at [828, 495] on input "C" at bounding box center [833, 500] width 11 height 11
radio input "true"
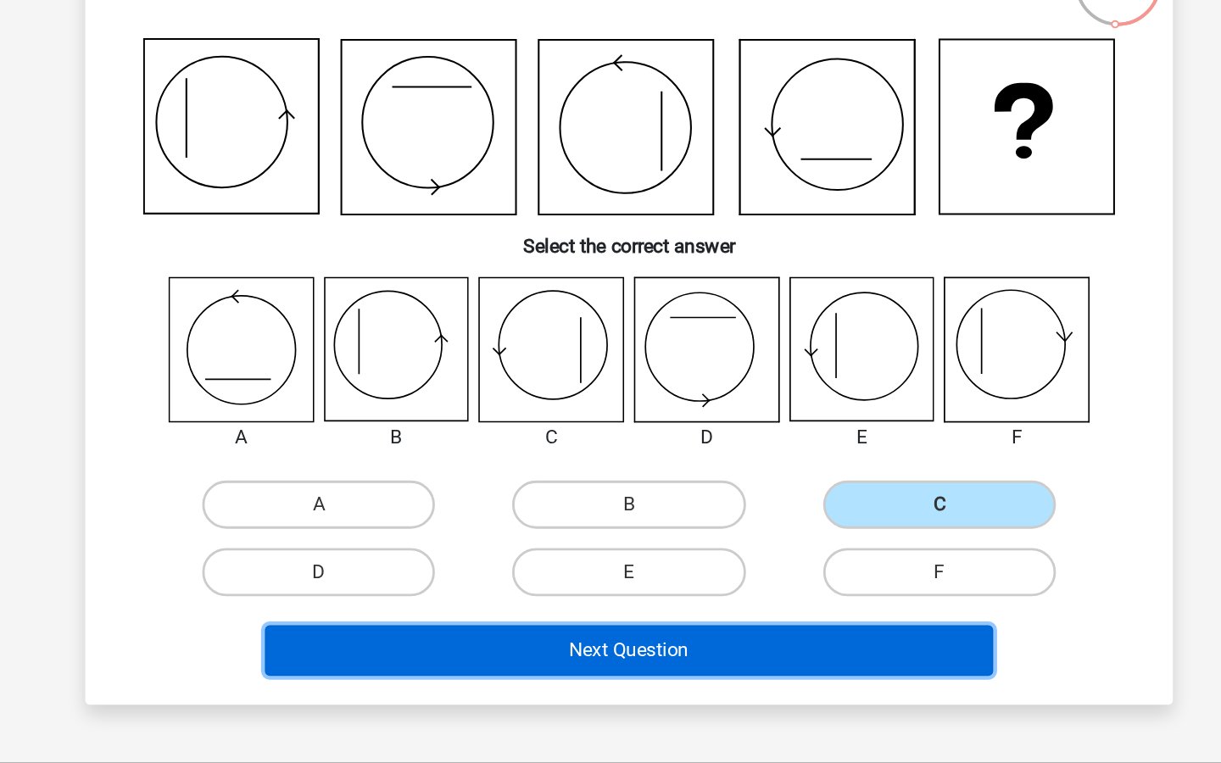
click at [660, 599] on button "Next Question" at bounding box center [610, 598] width 513 height 36
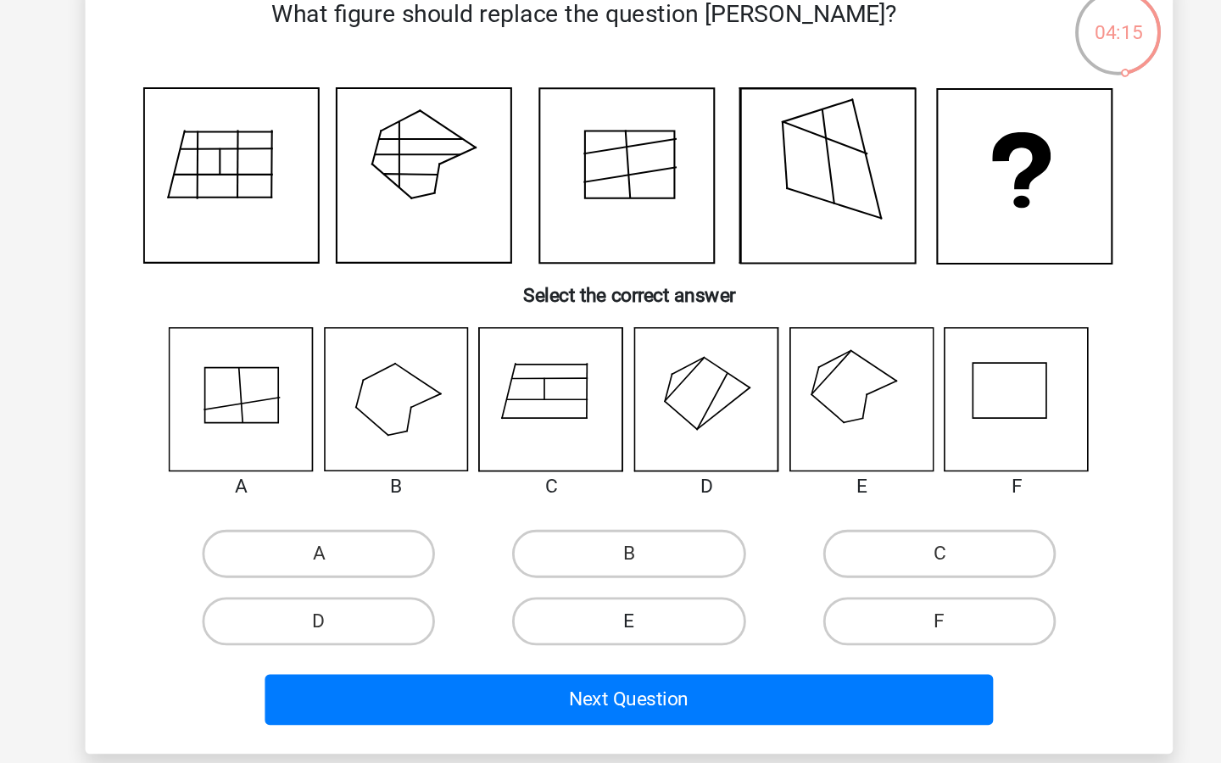
click at [641, 540] on label "E" at bounding box center [610, 543] width 164 height 34
click at [621, 543] on input "E" at bounding box center [615, 548] width 11 height 11
radio input "true"
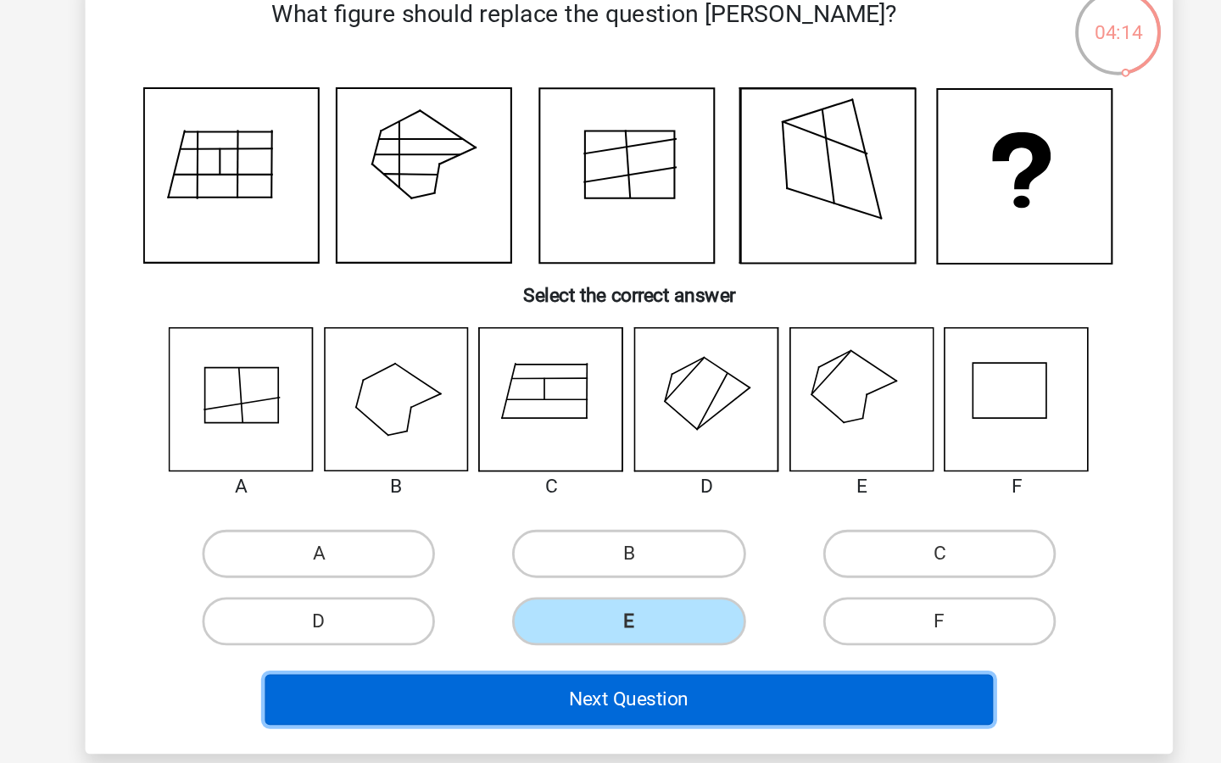
click at [592, 605] on button "Next Question" at bounding box center [610, 598] width 513 height 36
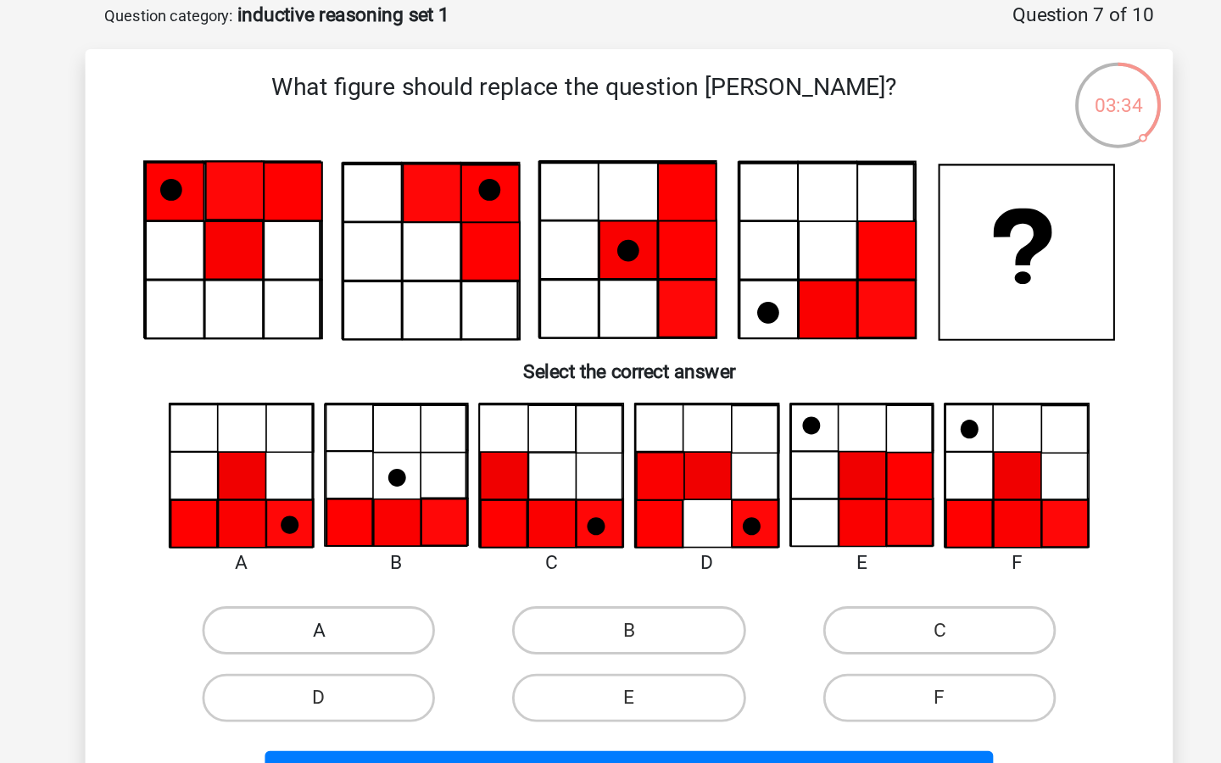
click at [408, 487] on label "A" at bounding box center [392, 498] width 164 height 34
click at [404, 498] on input "A" at bounding box center [398, 503] width 11 height 11
radio input "true"
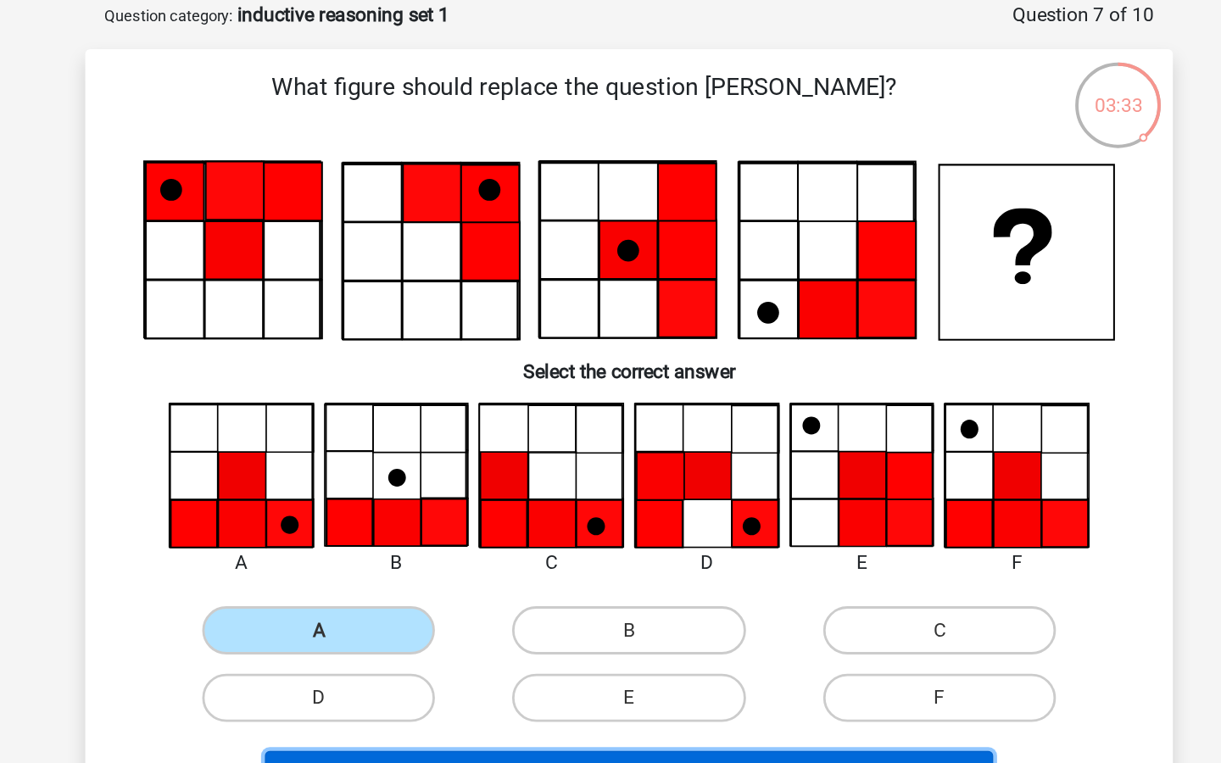
click at [397, 590] on button "Next Question" at bounding box center [610, 600] width 513 height 36
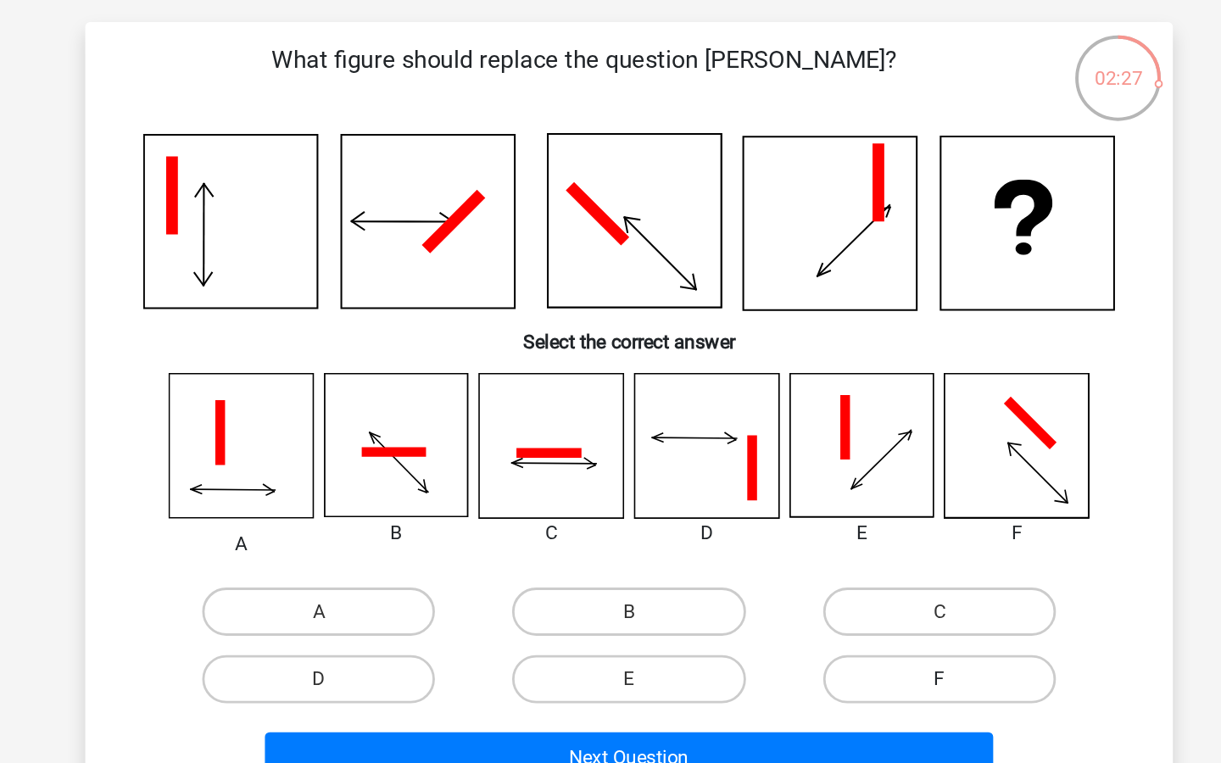
click at [788, 554] on label "F" at bounding box center [829, 551] width 164 height 34
click at [828, 554] on input "F" at bounding box center [833, 556] width 11 height 11
radio input "true"
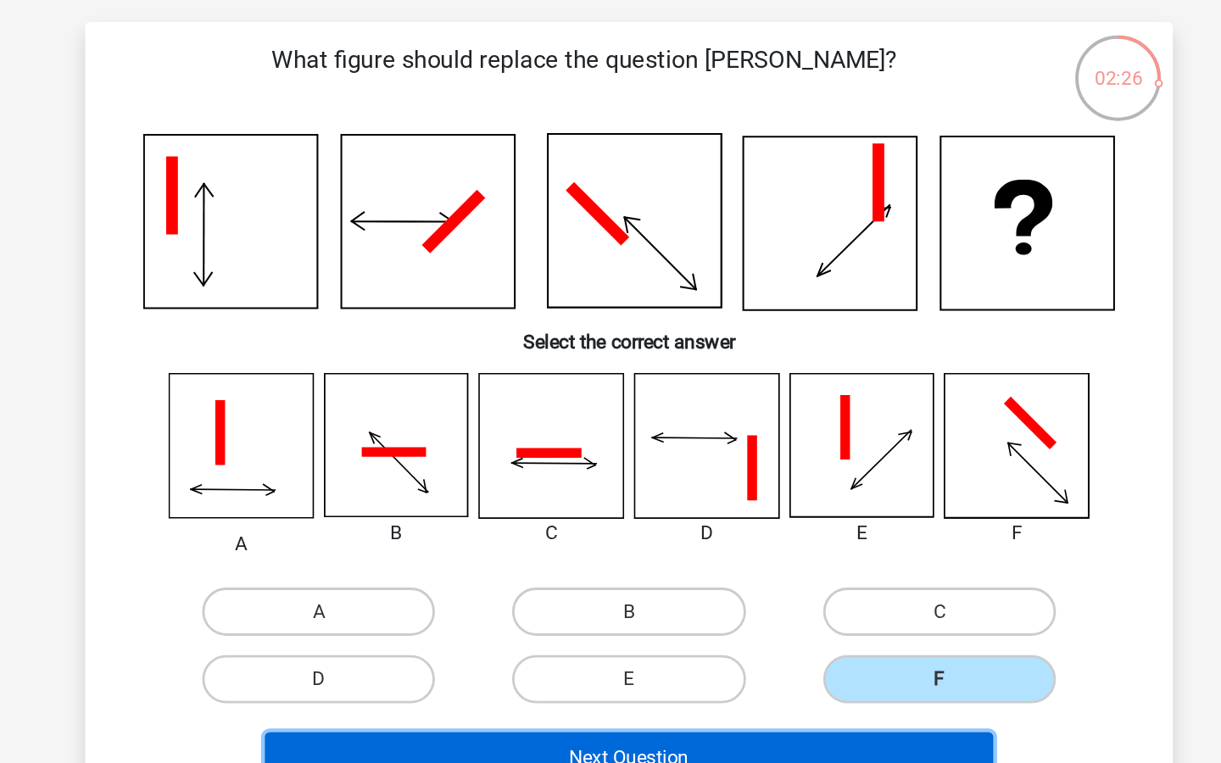
click at [663, 605] on button "Next Question" at bounding box center [610, 606] width 513 height 36
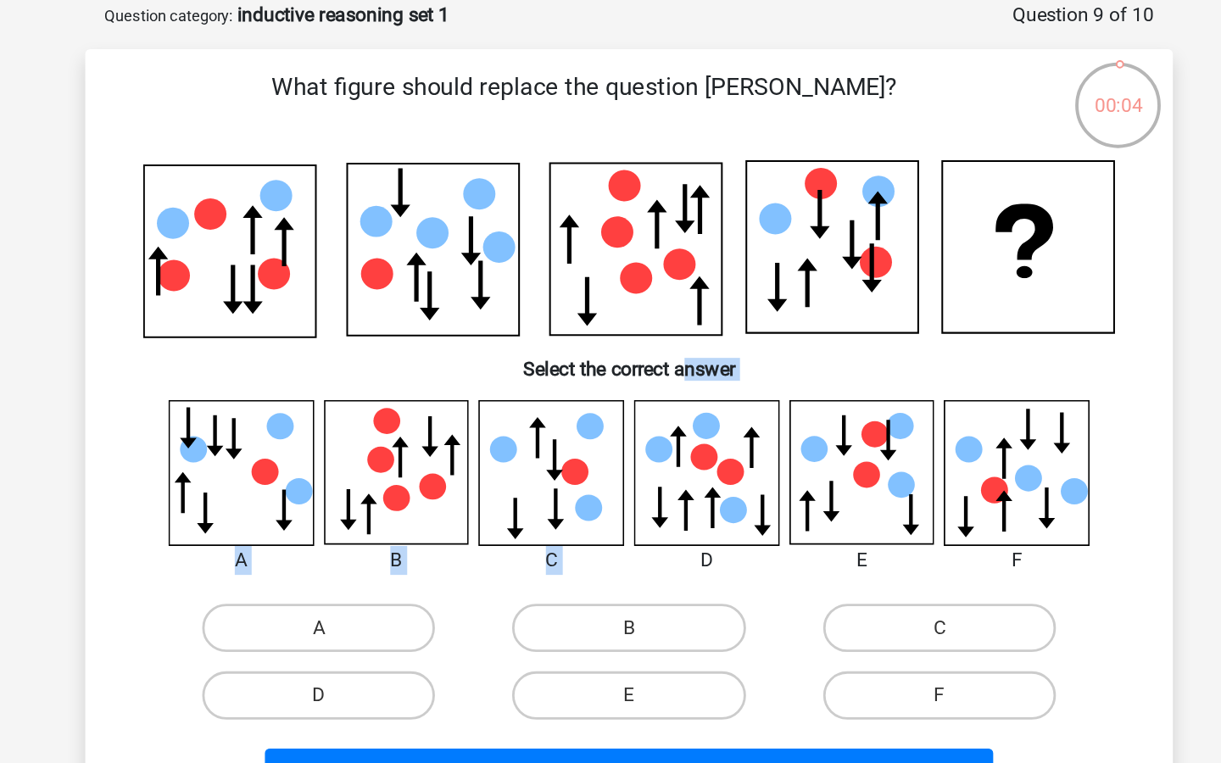
drag, startPoint x: 653, startPoint y: 315, endPoint x: 639, endPoint y: 358, distance: 45.3
click at [639, 358] on div "What figure should replace the question mark?" at bounding box center [610, 363] width 751 height 520
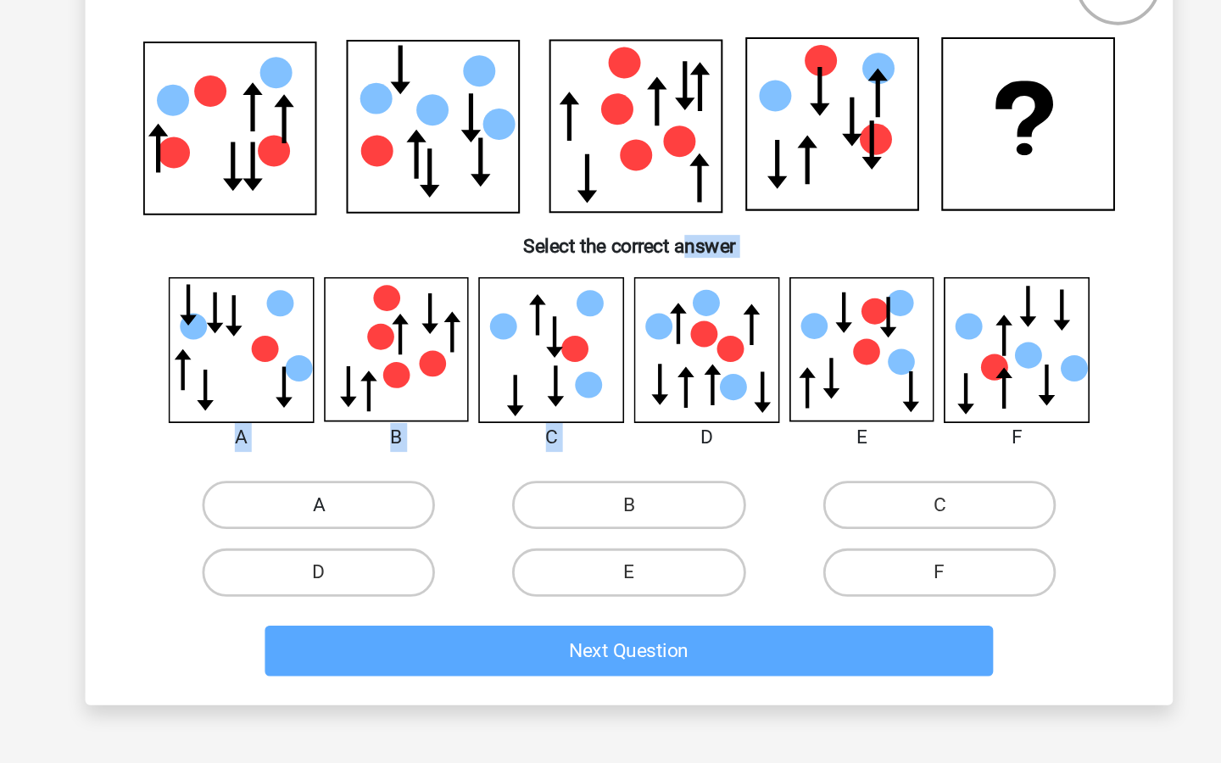
click at [438, 501] on label "A" at bounding box center [392, 496] width 164 height 34
click at [404, 501] on input "A" at bounding box center [398, 501] width 11 height 11
radio input "true"
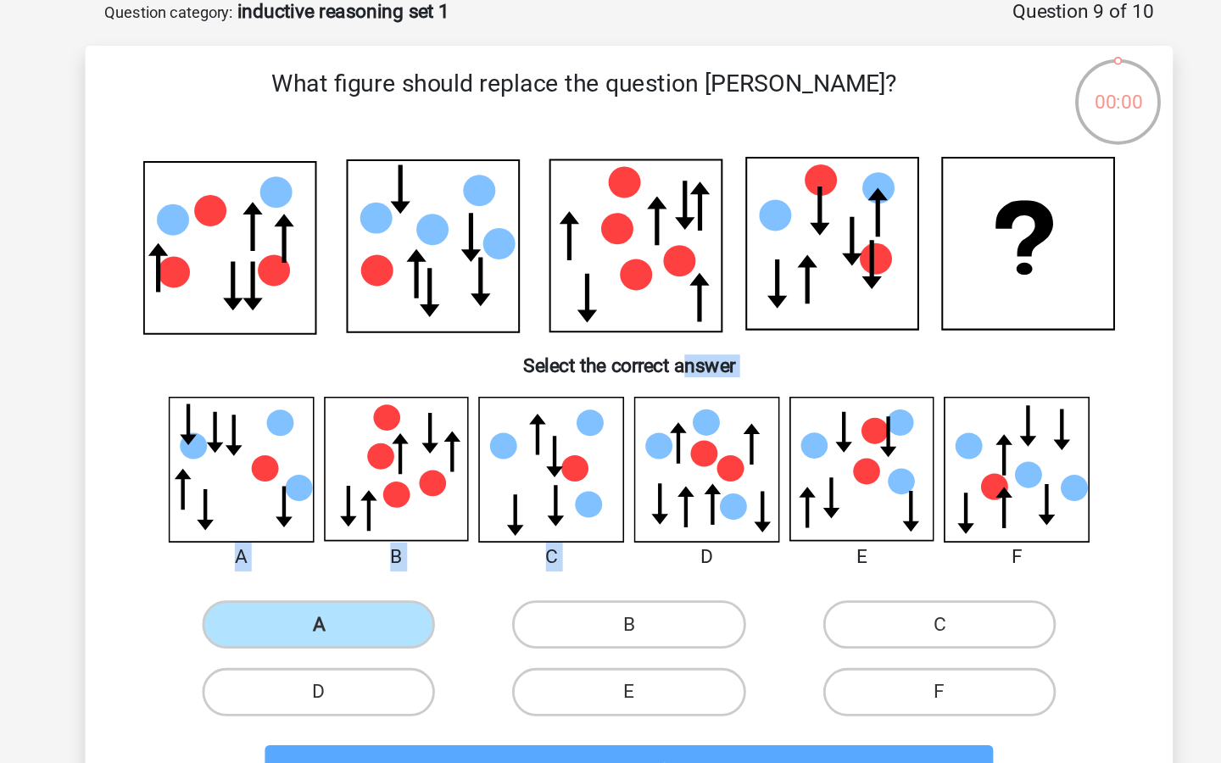
scroll to position [0, 0]
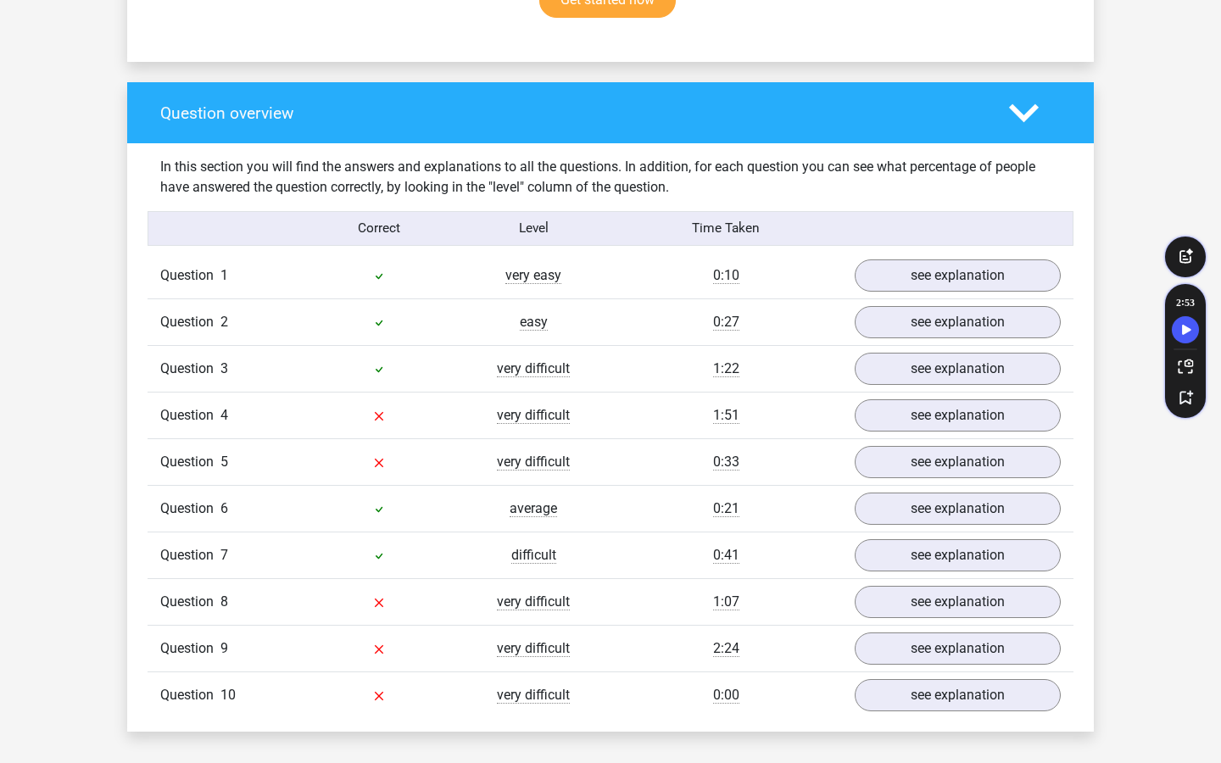
scroll to position [1187, 0]
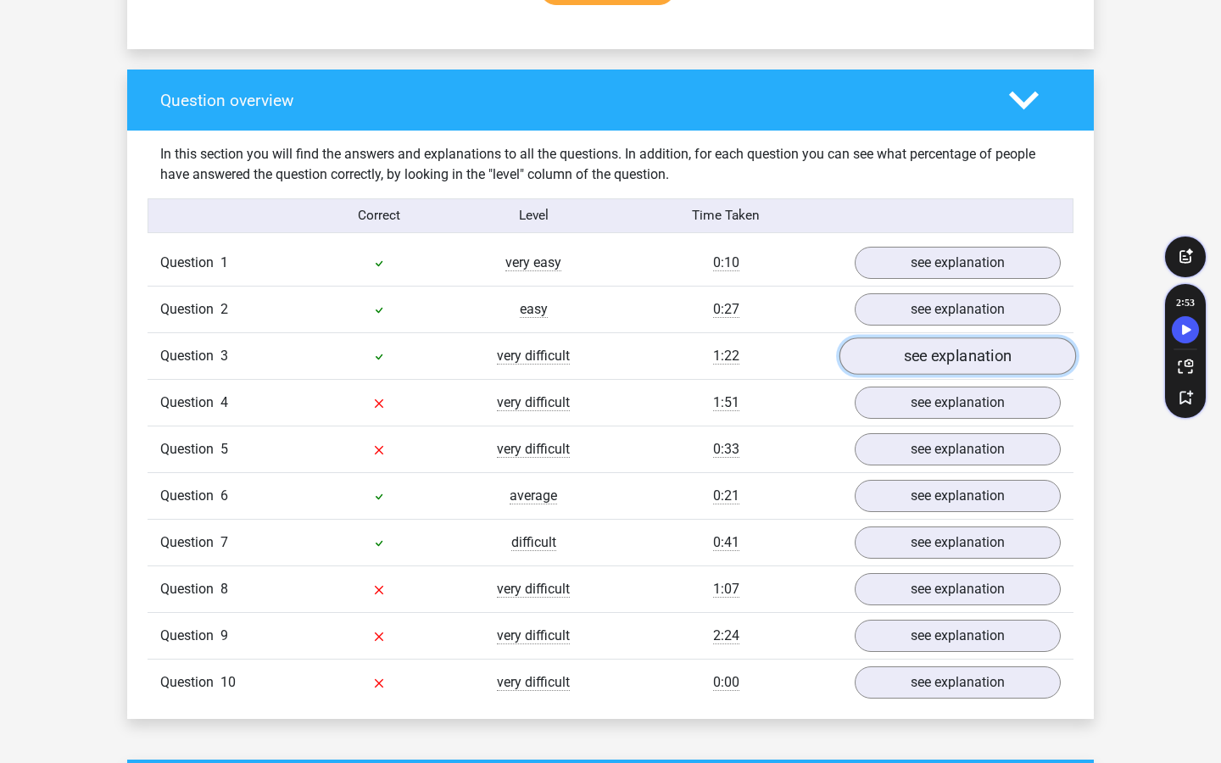
click at [902, 364] on link "see explanation" at bounding box center [957, 355] width 237 height 37
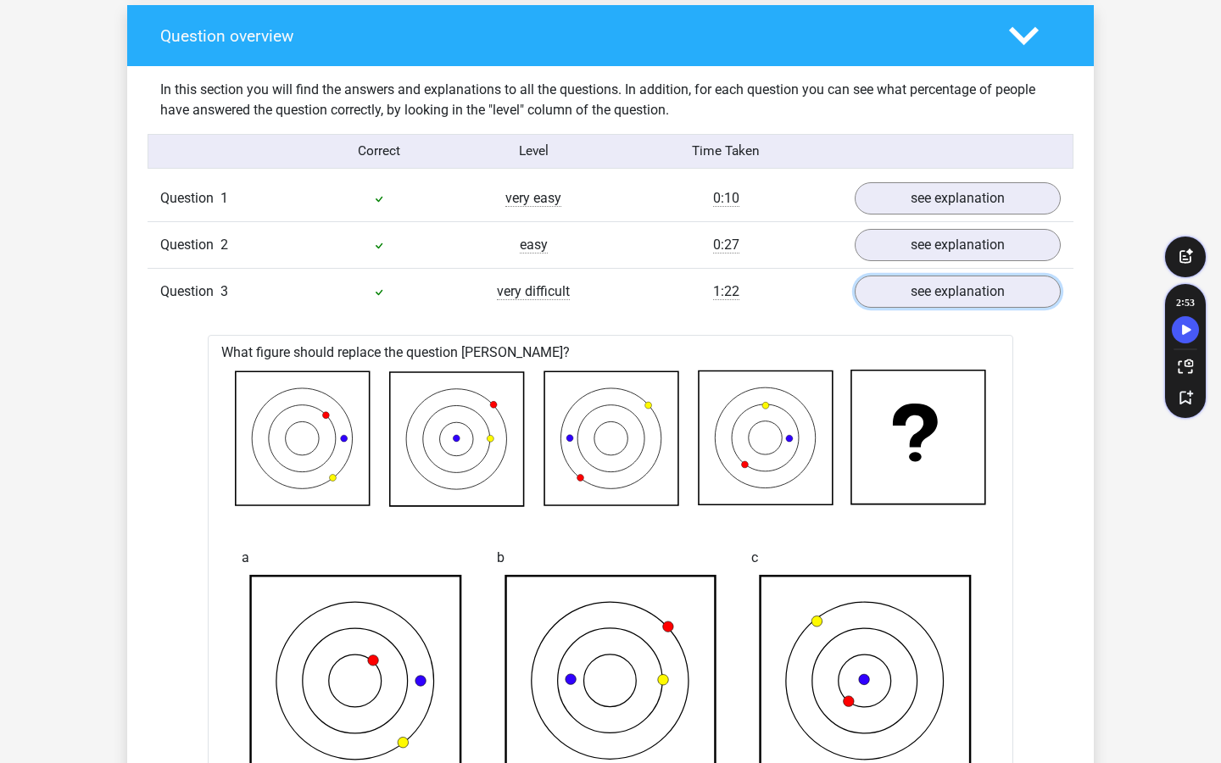
scroll to position [1225, 0]
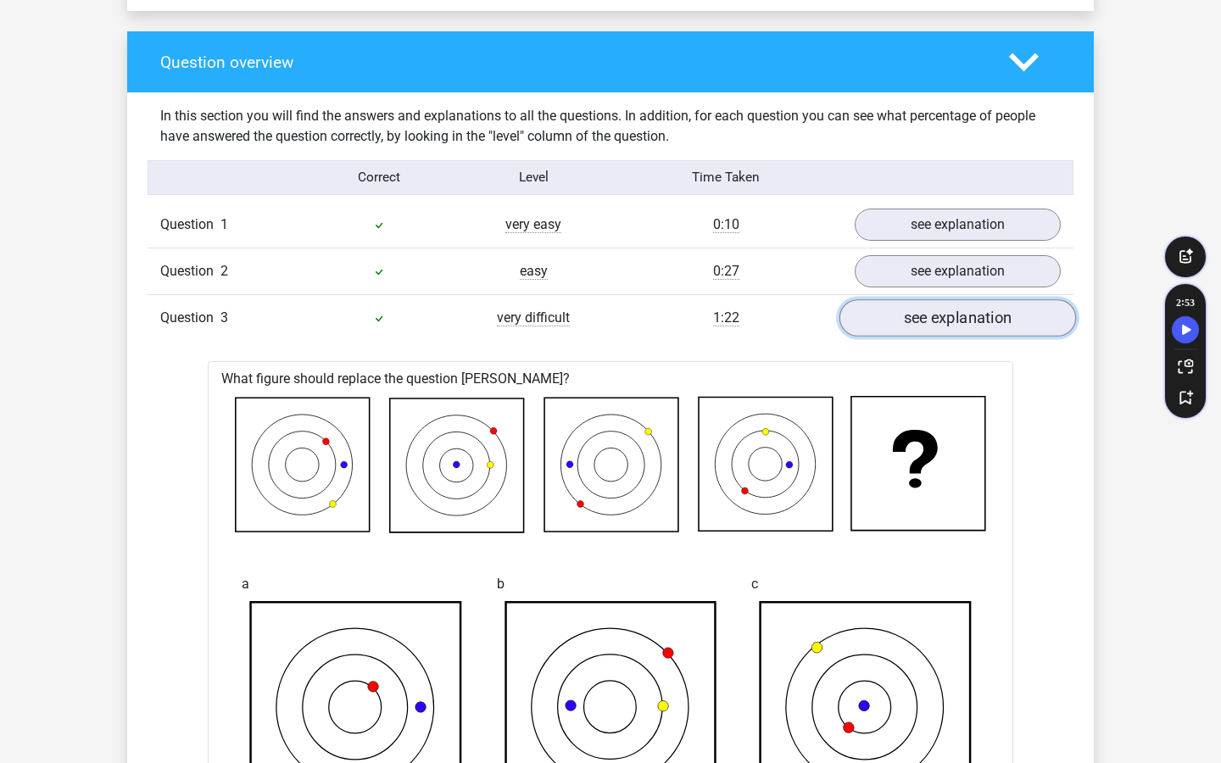
click at [907, 316] on link "see explanation" at bounding box center [957, 317] width 237 height 37
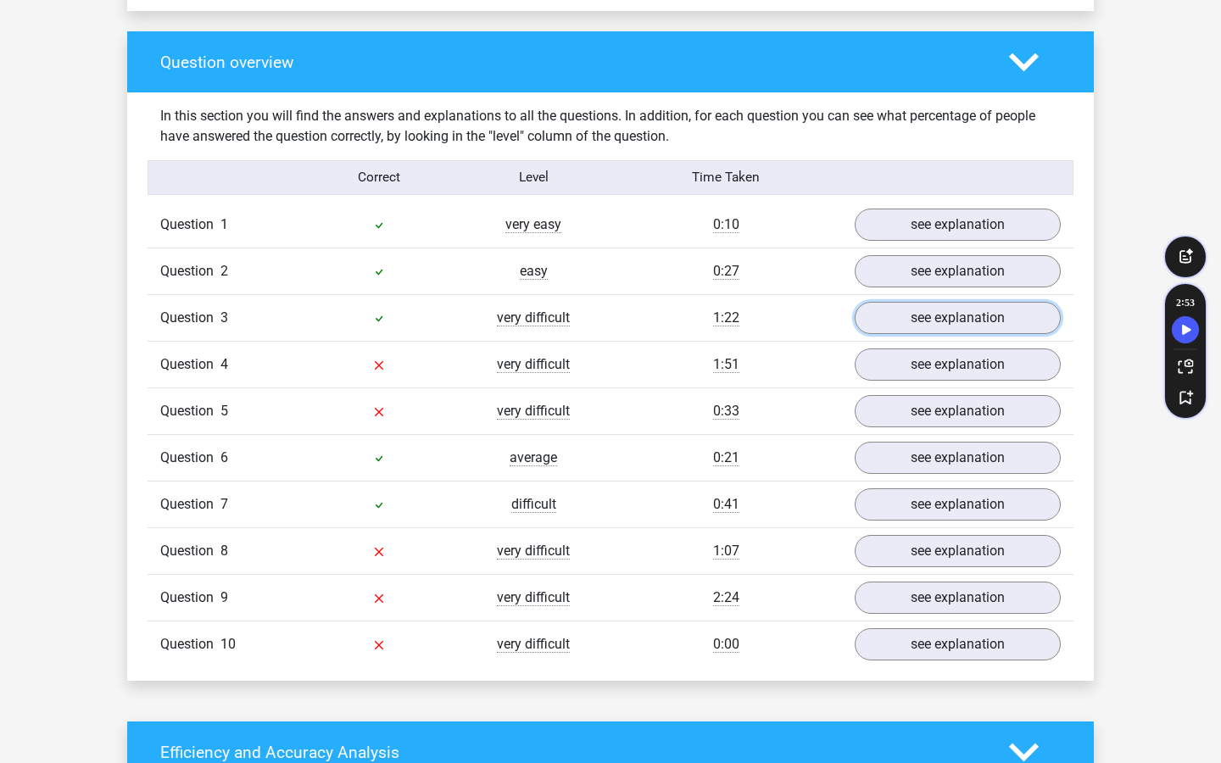
scroll to position [1257, 0]
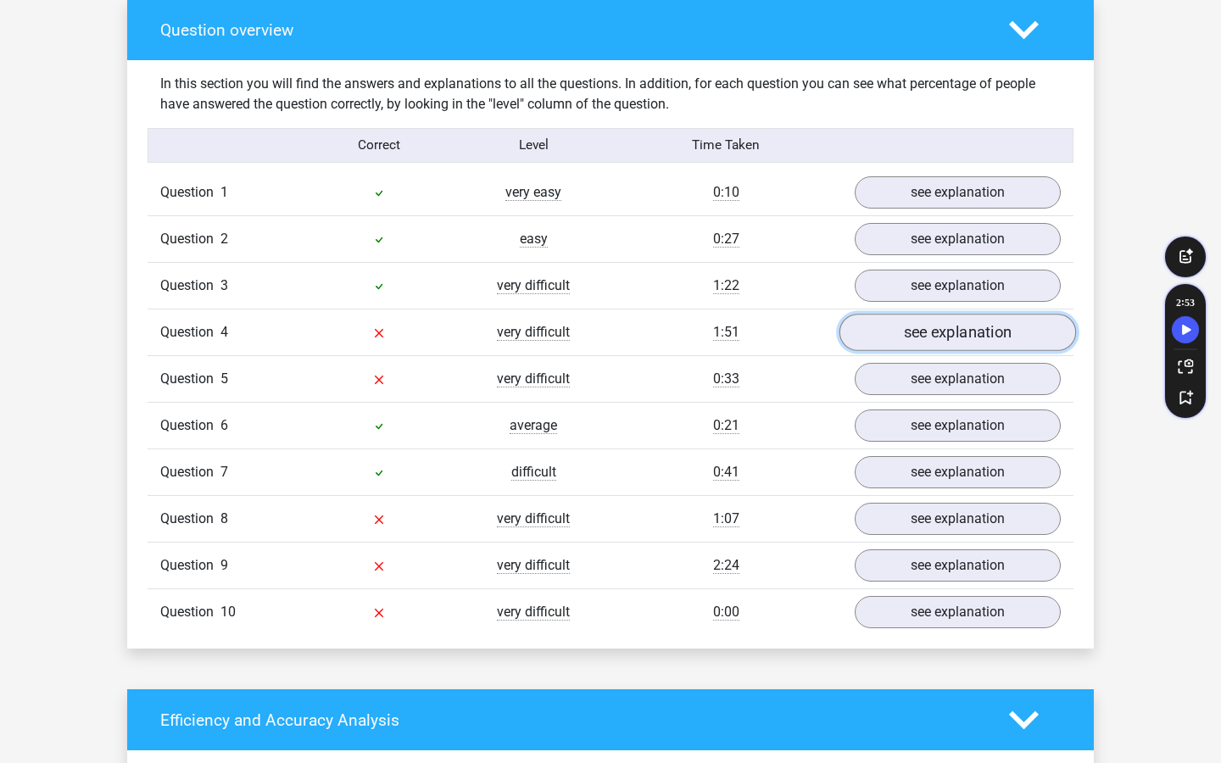
click at [912, 325] on link "see explanation" at bounding box center [957, 332] width 237 height 37
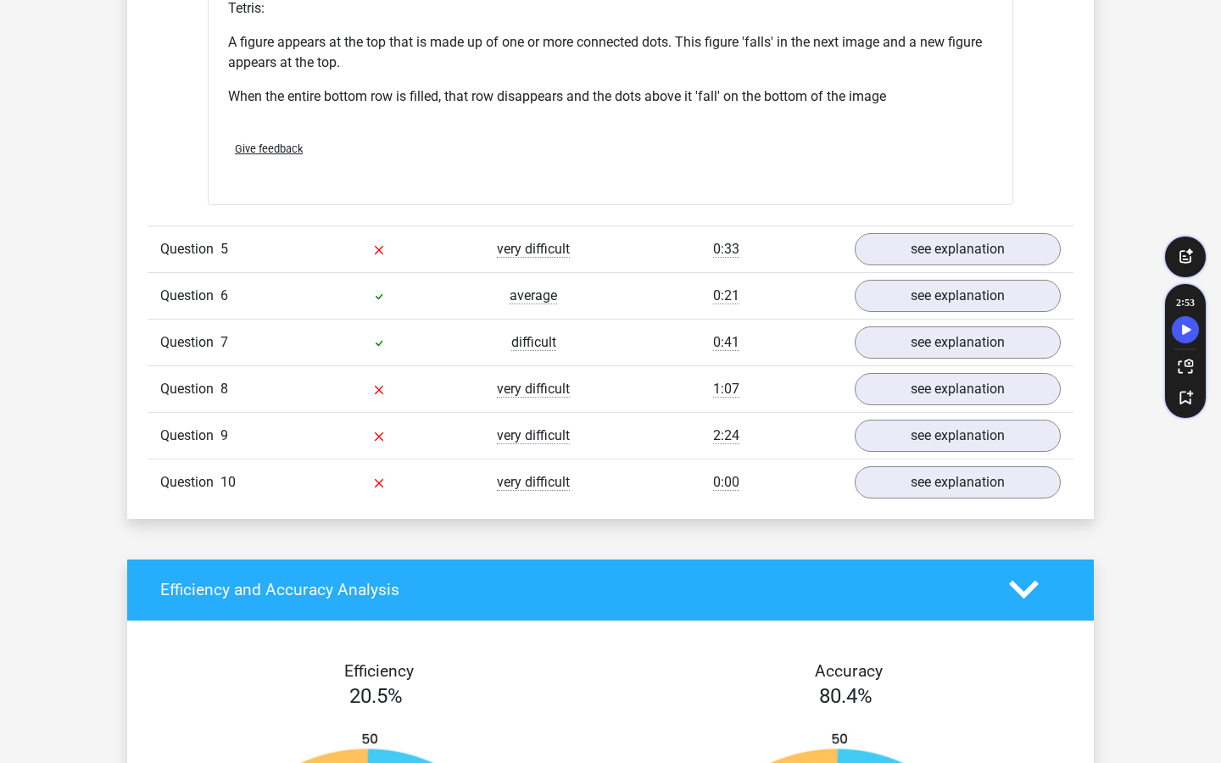
scroll to position [2432, 0]
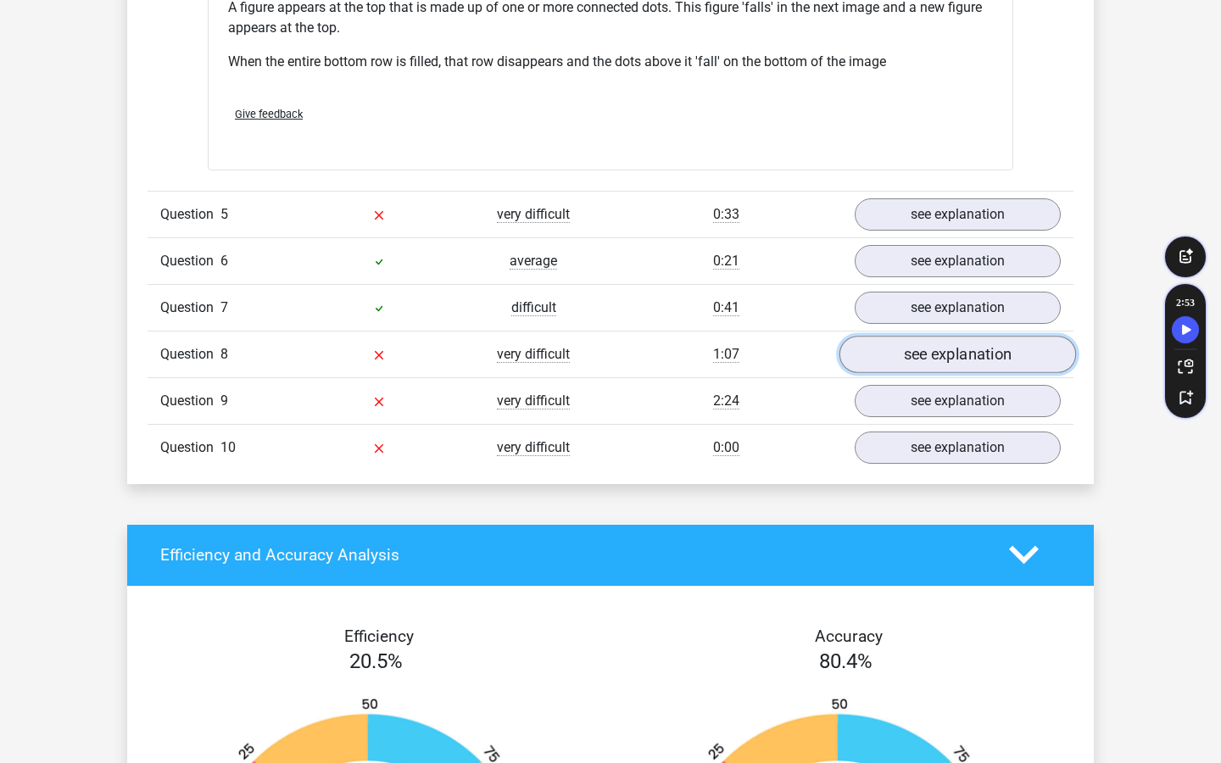
click at [899, 353] on link "see explanation" at bounding box center [957, 354] width 237 height 37
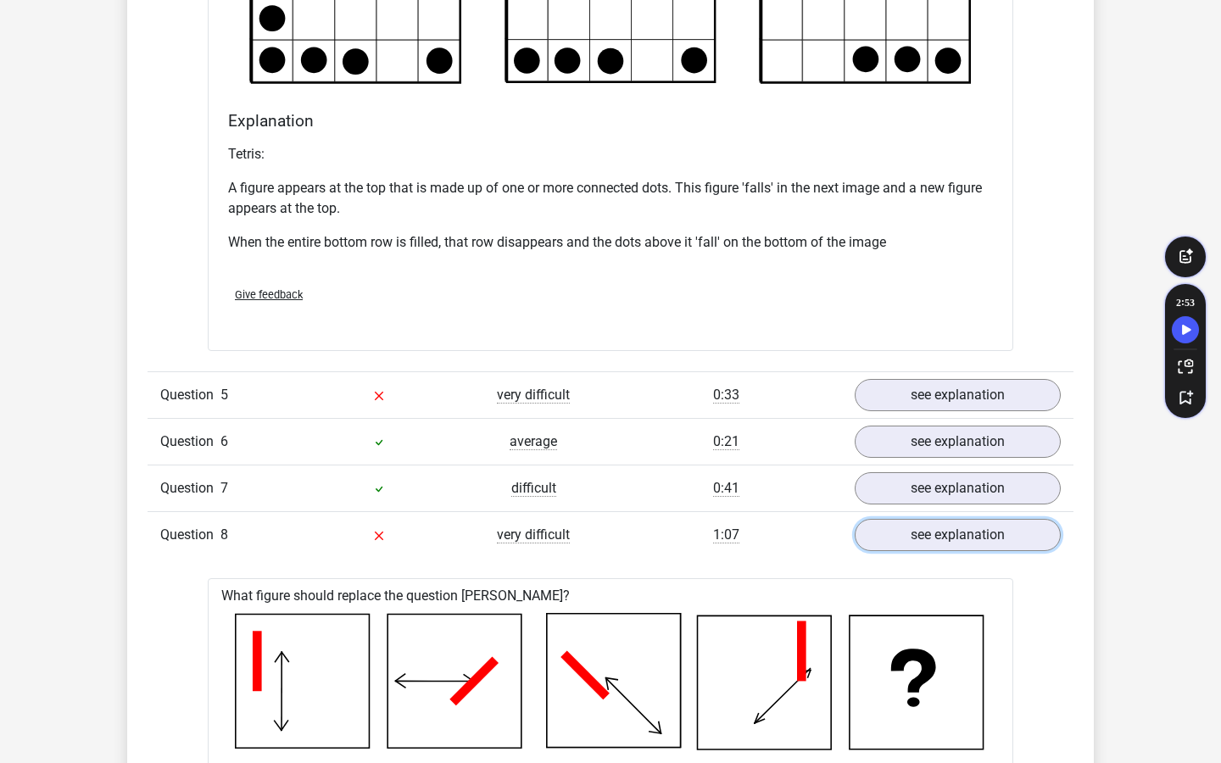
scroll to position [2253, 0]
click at [950, 560] on div "Question 1 very easy 0:10 see explanation What figure should replace the questi…" at bounding box center [610, 448] width 900 height 2549
click at [933, 542] on link "see explanation" at bounding box center [957, 533] width 237 height 37
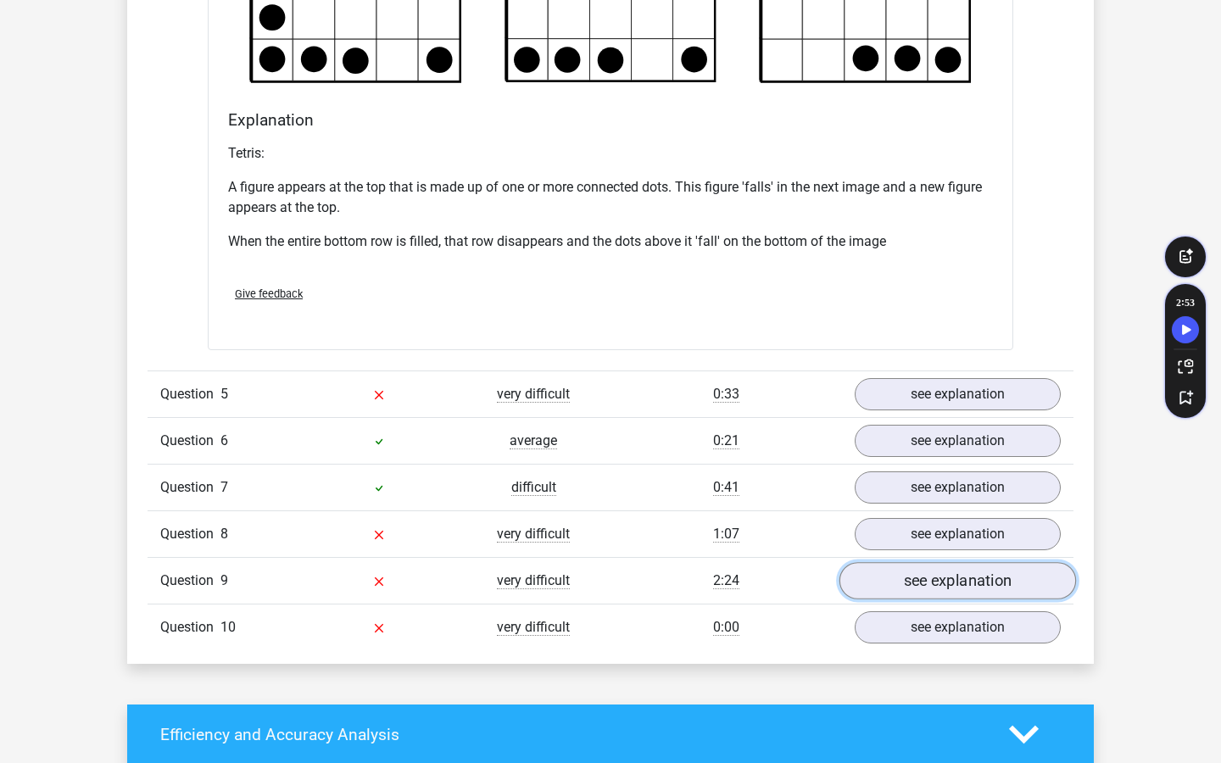
click at [876, 579] on link "see explanation" at bounding box center [957, 580] width 237 height 37
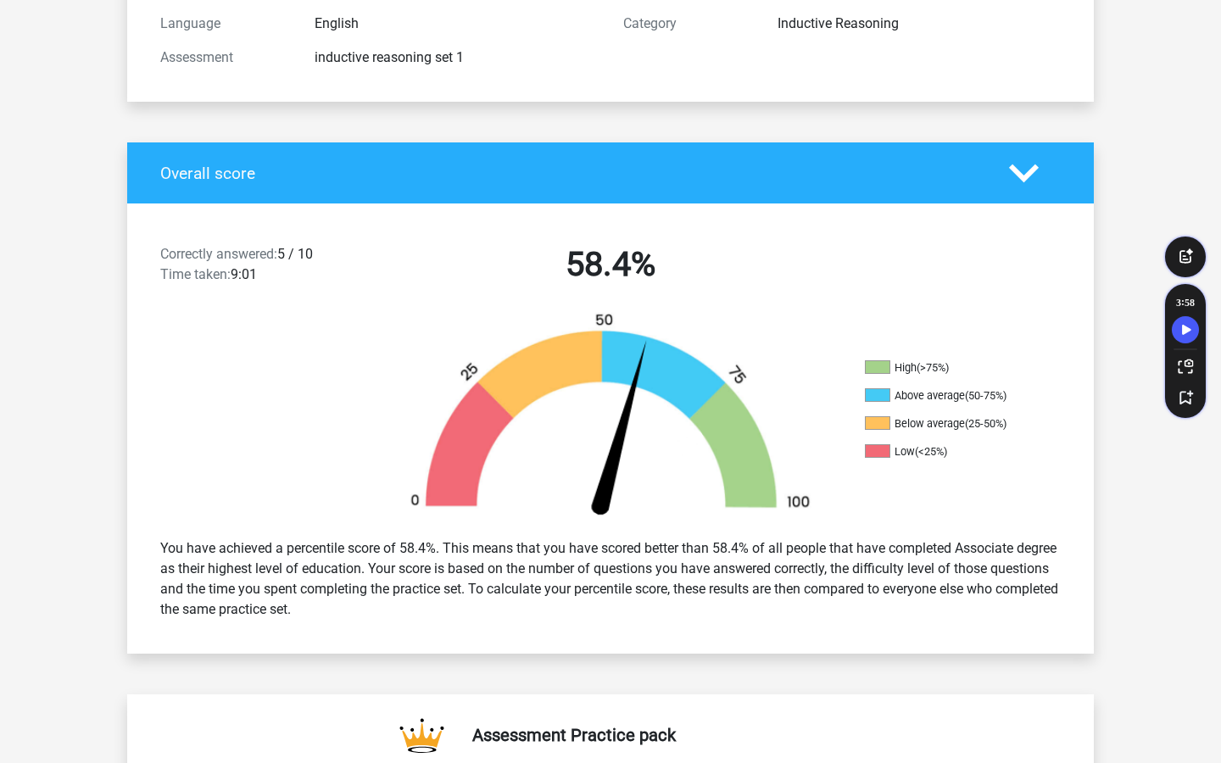
scroll to position [0, 0]
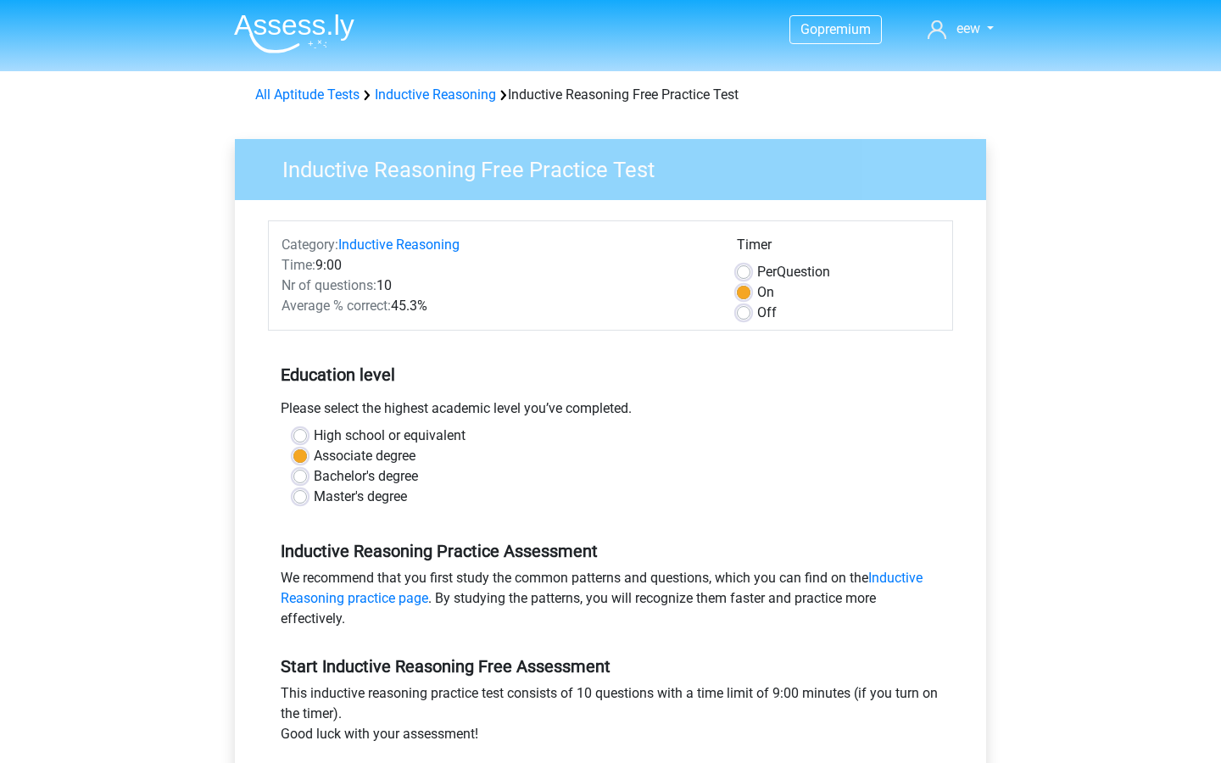
click at [331, 32] on img at bounding box center [294, 34] width 120 height 40
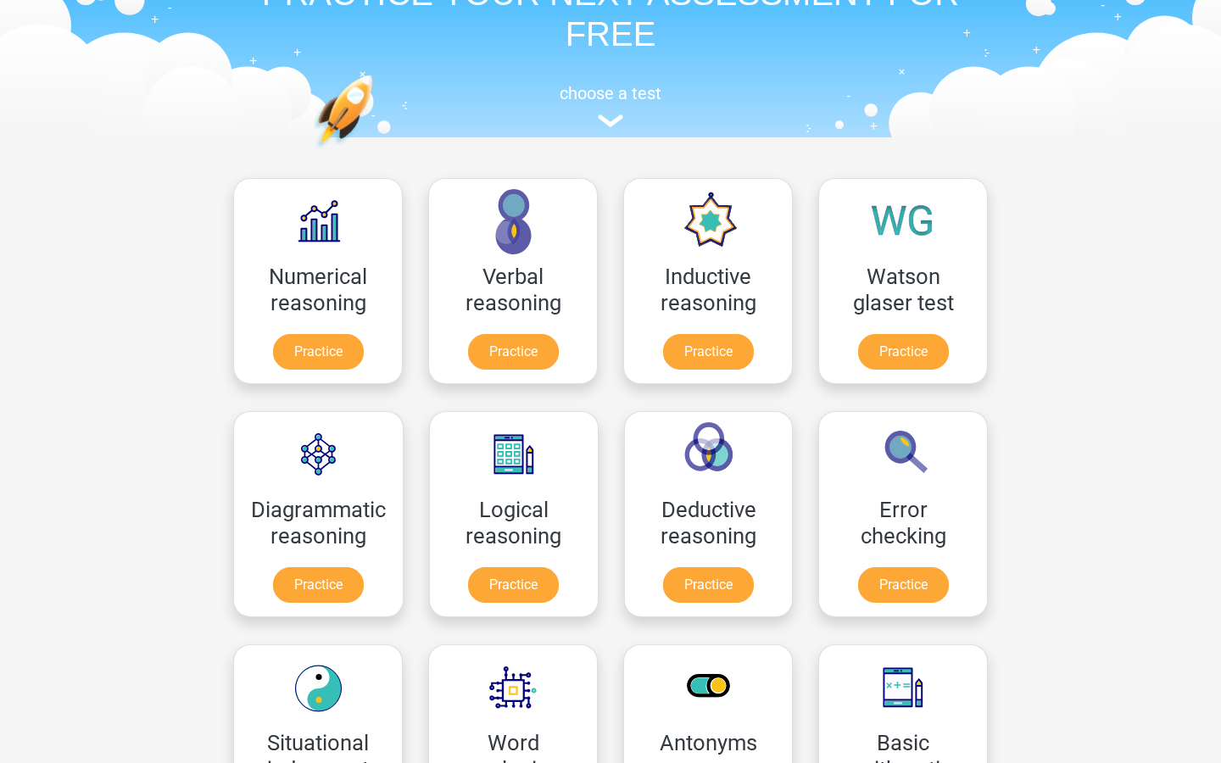
scroll to position [125, 0]
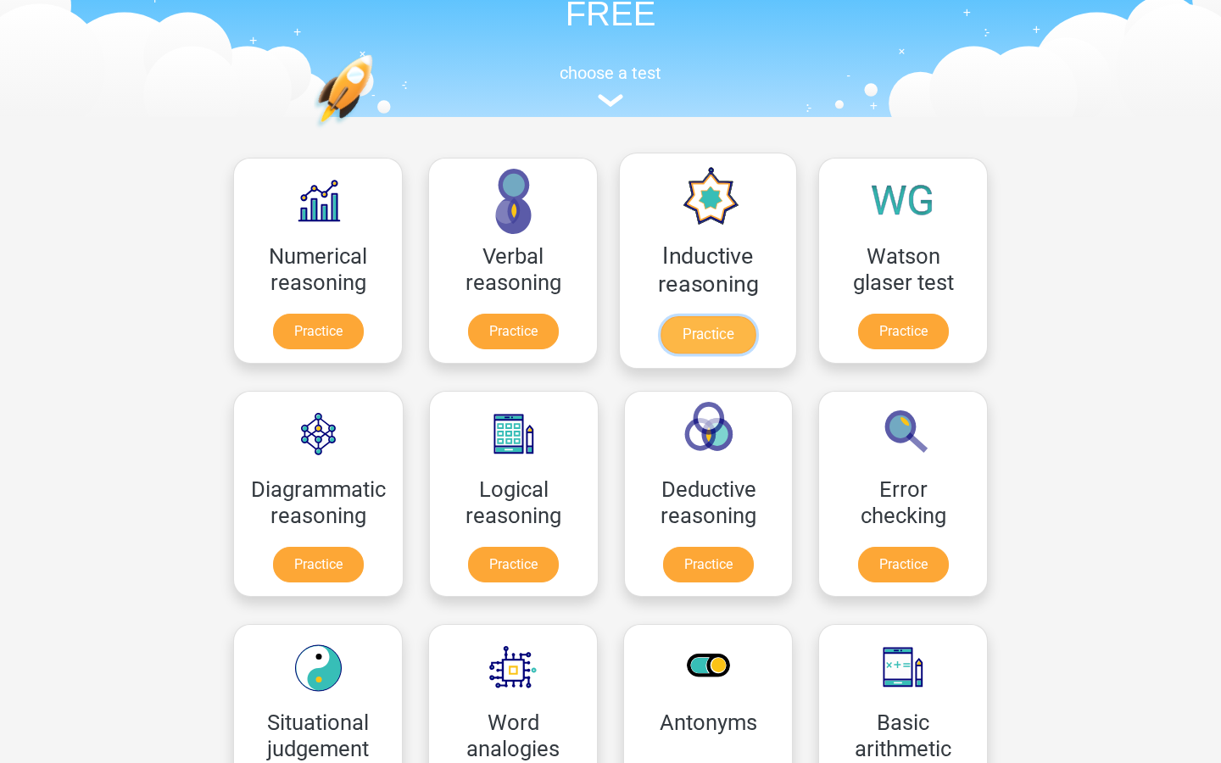
click at [730, 334] on link "Practice" at bounding box center [707, 334] width 95 height 37
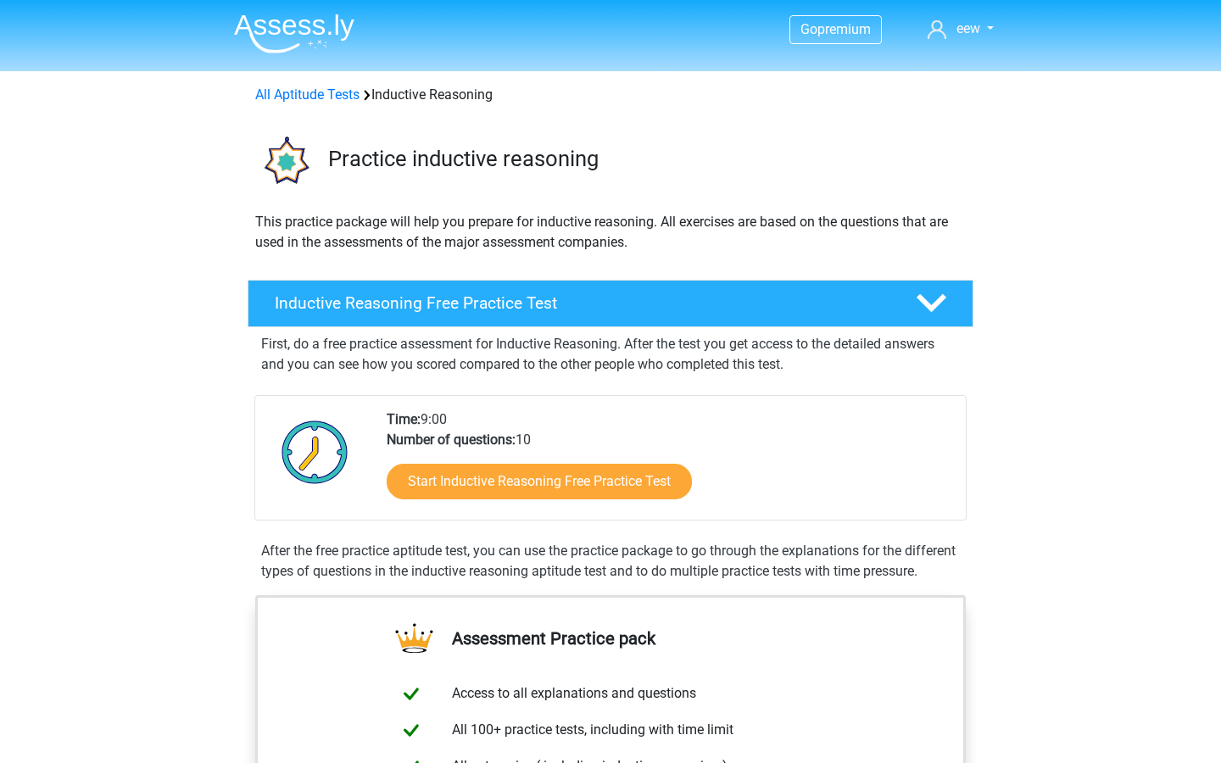
click at [295, 37] on img at bounding box center [294, 34] width 120 height 40
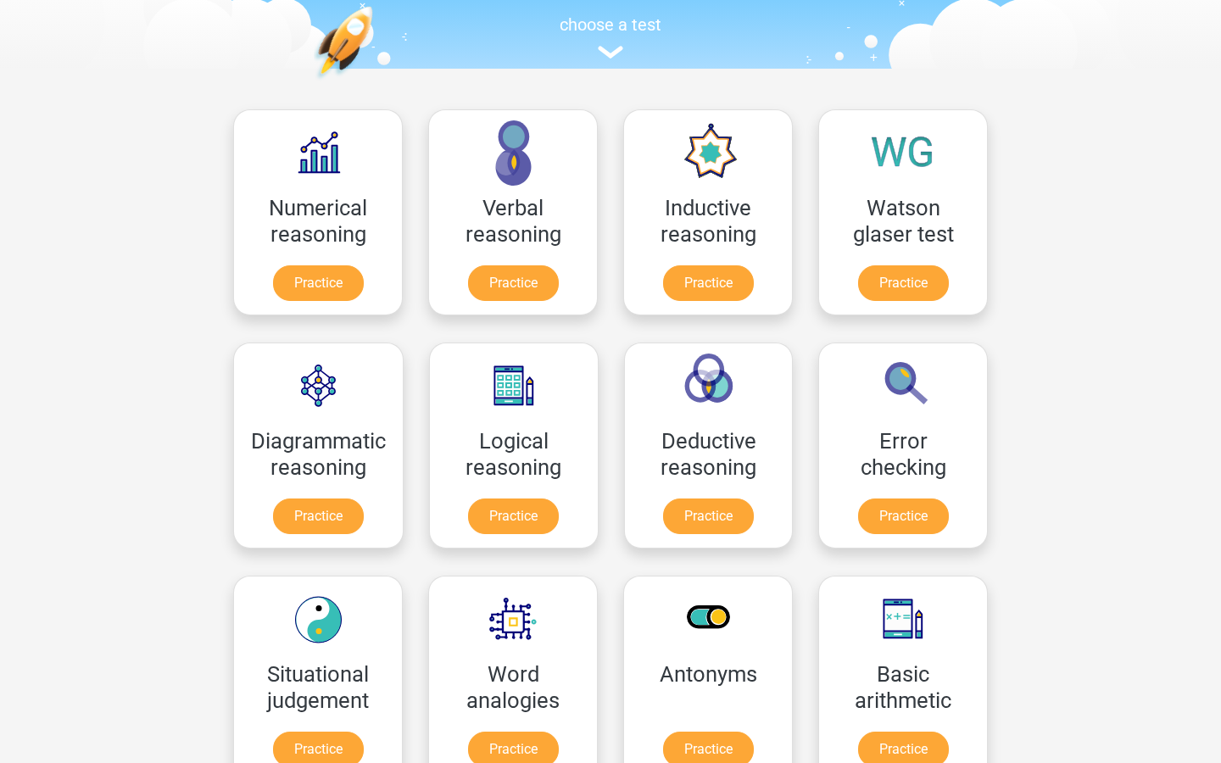
scroll to position [175, 0]
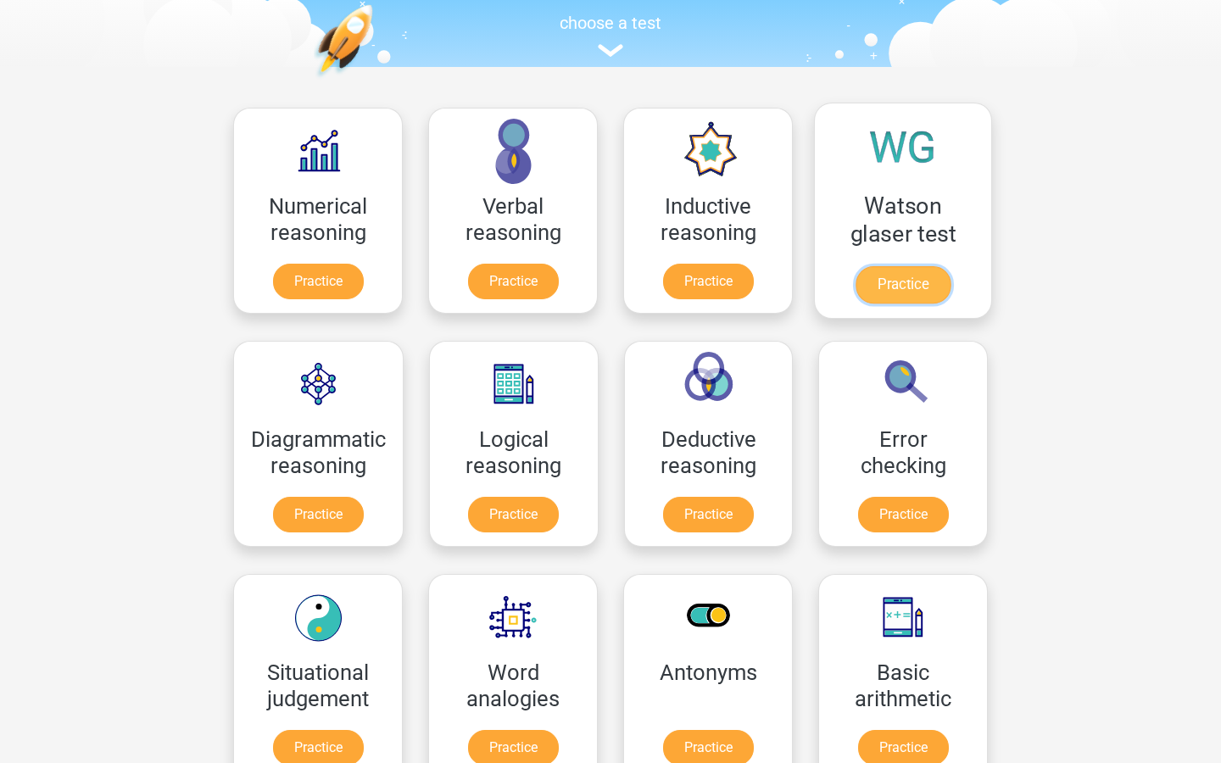
click at [896, 277] on link "Practice" at bounding box center [902, 284] width 95 height 37
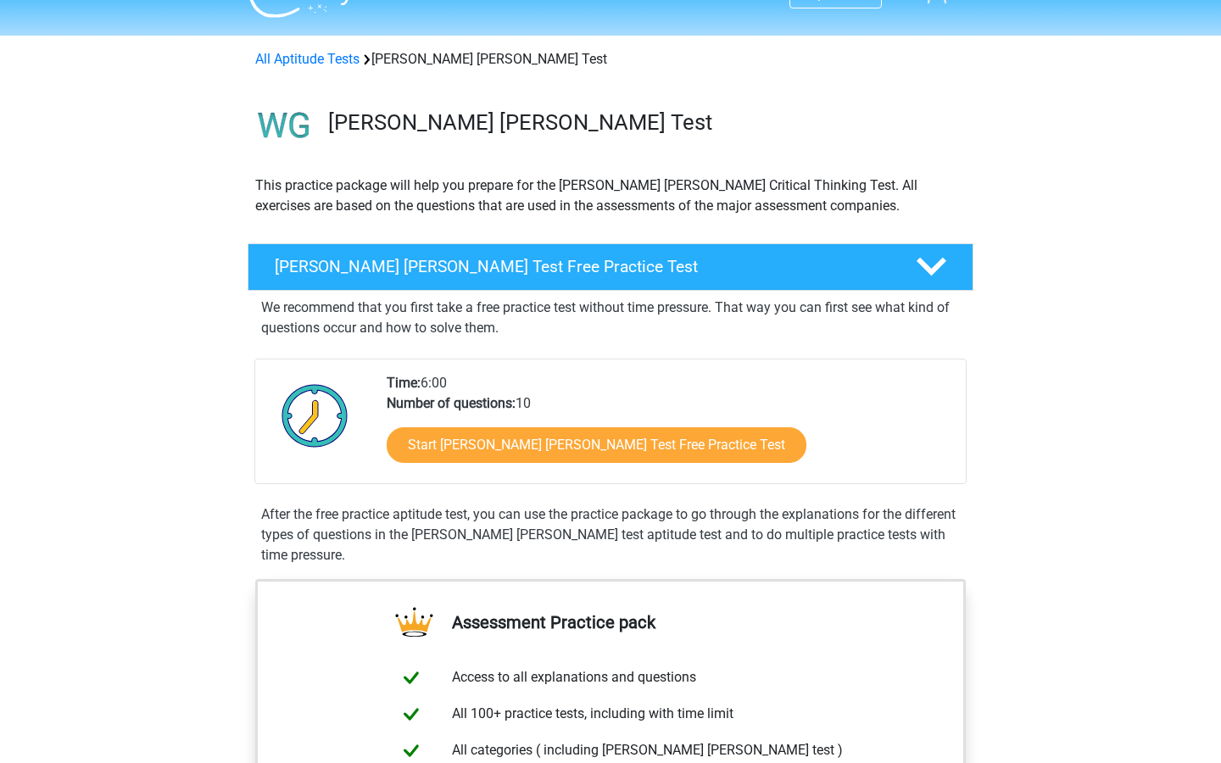
scroll to position [37, 0]
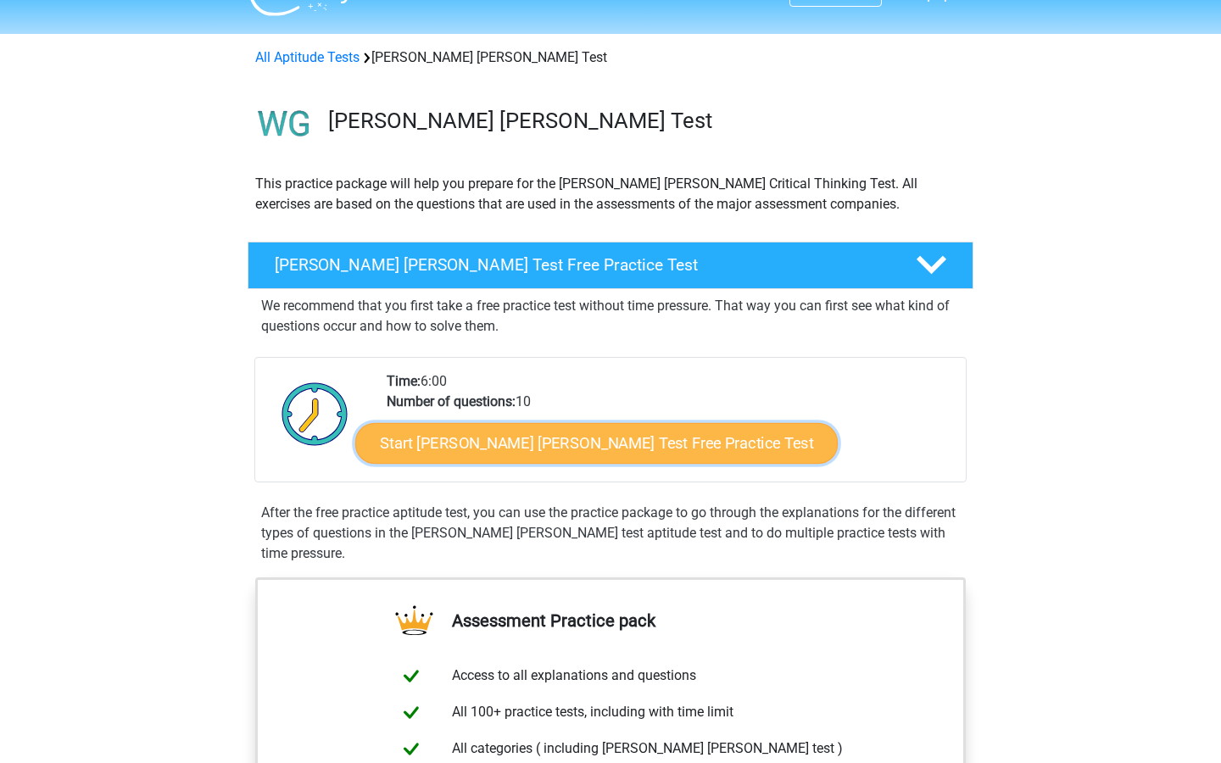
click at [564, 443] on link "Start [PERSON_NAME] [PERSON_NAME] Test Free Practice Test" at bounding box center [596, 443] width 482 height 41
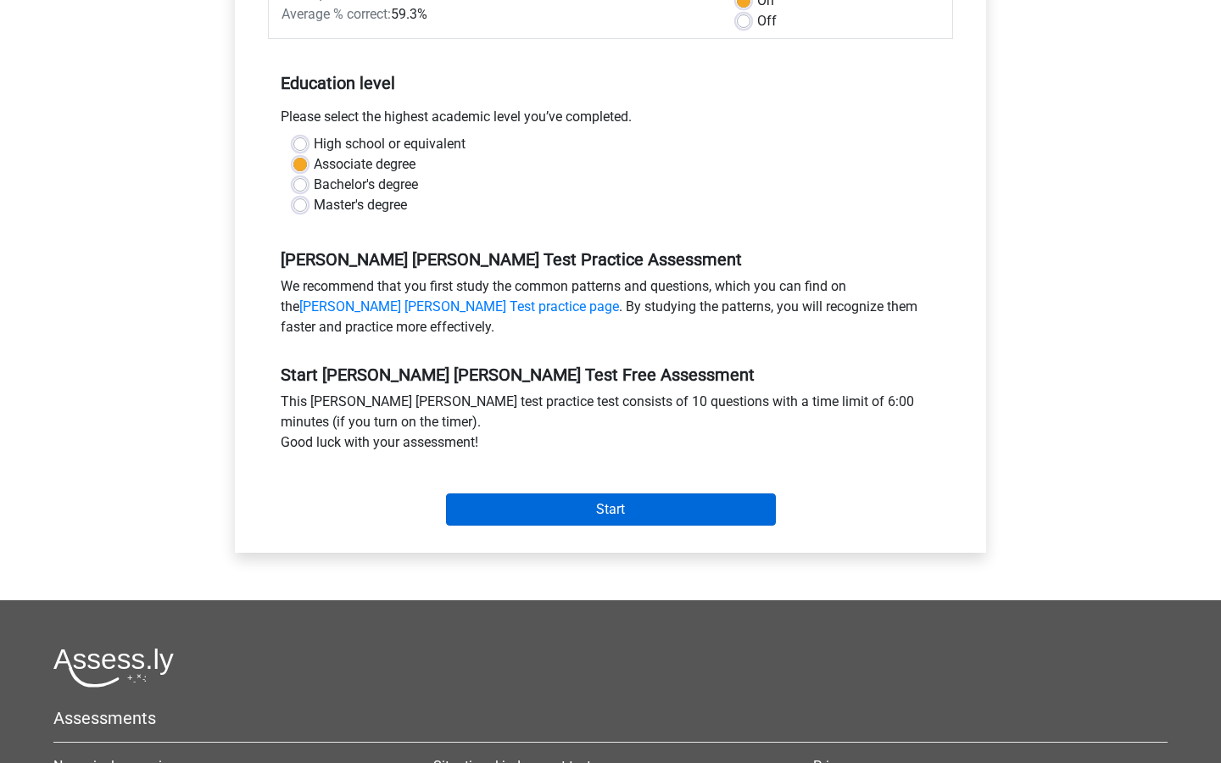
scroll to position [315, 0]
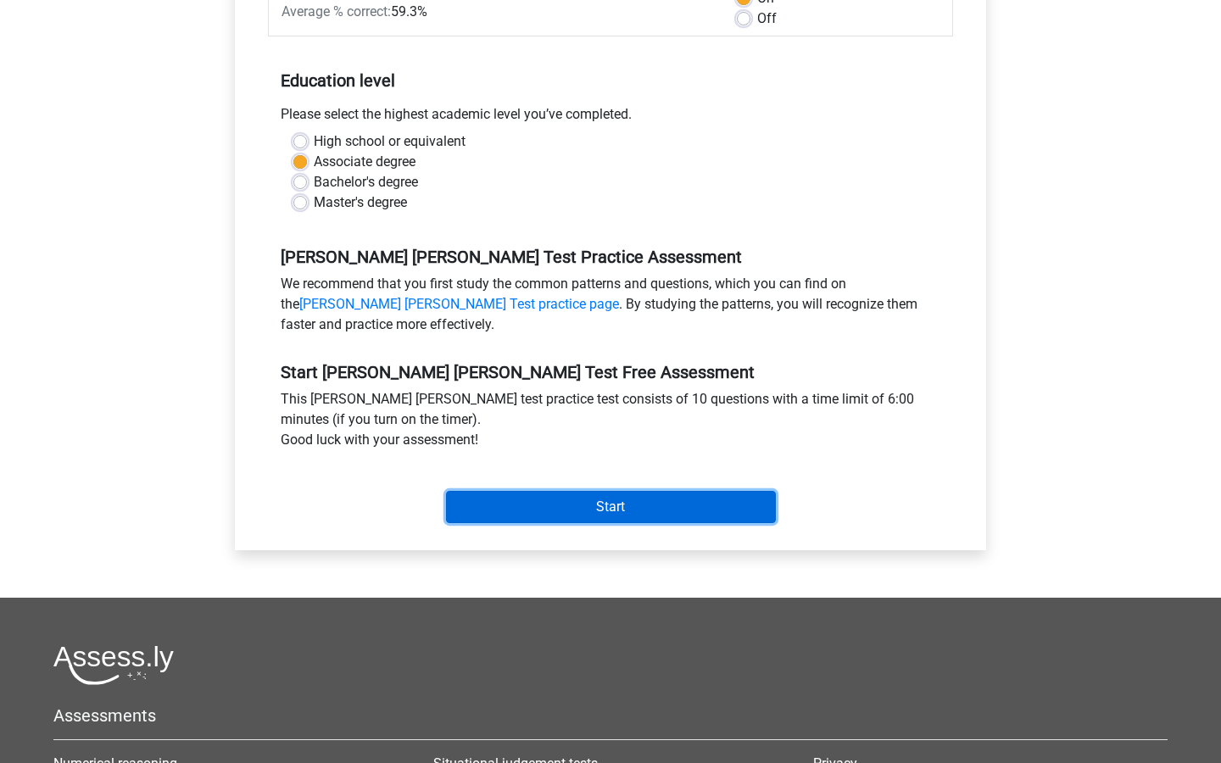
click at [520, 491] on input "Start" at bounding box center [611, 507] width 330 height 32
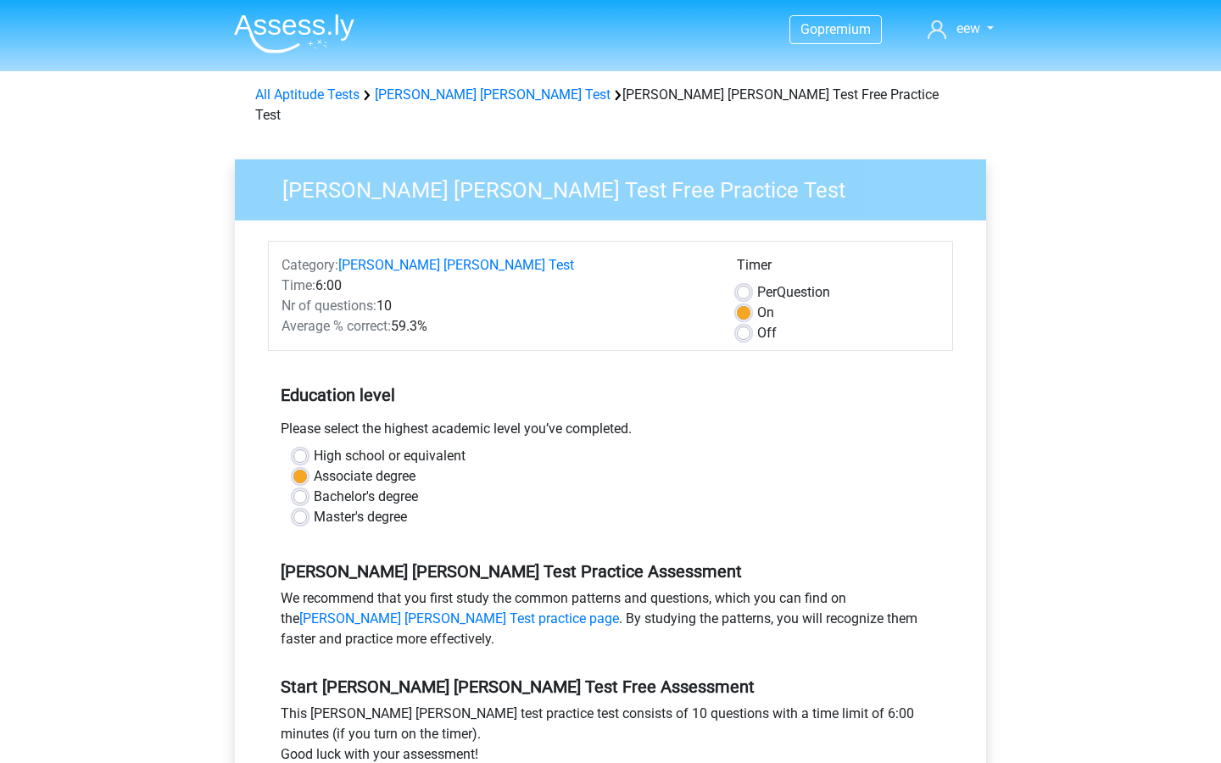
scroll to position [315, 0]
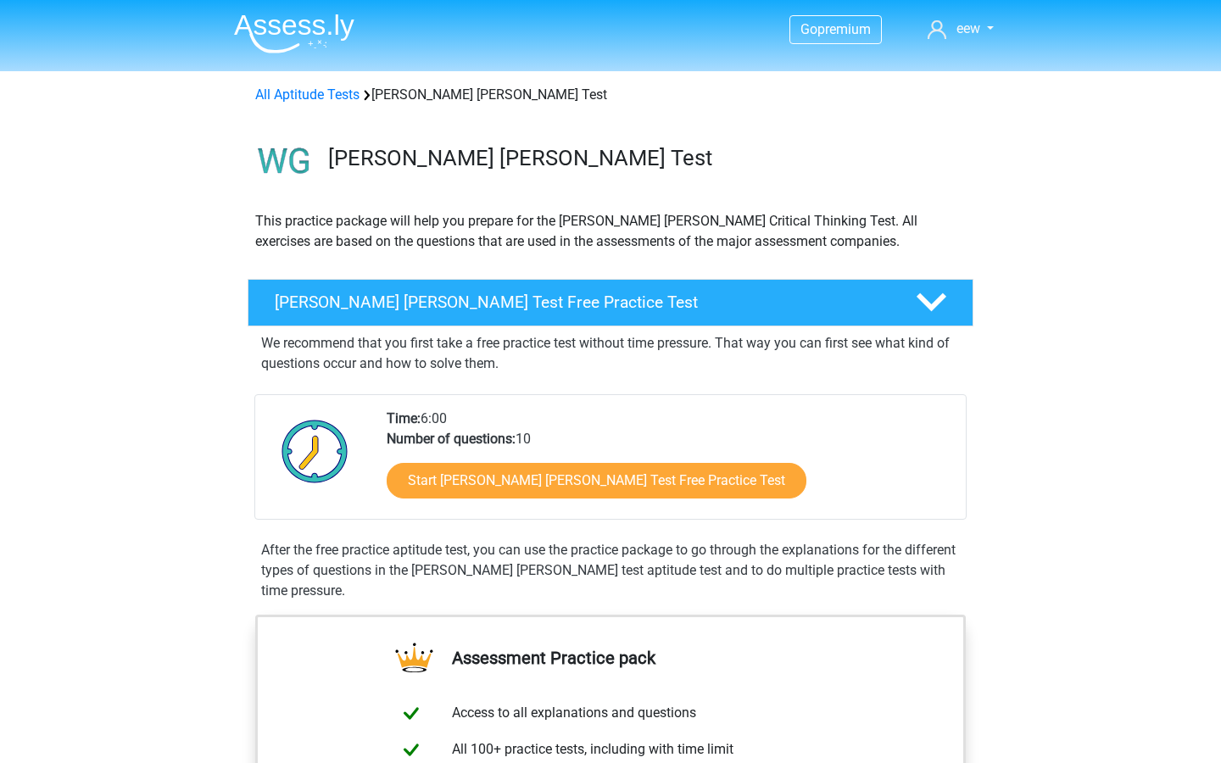
scroll to position [37, 0]
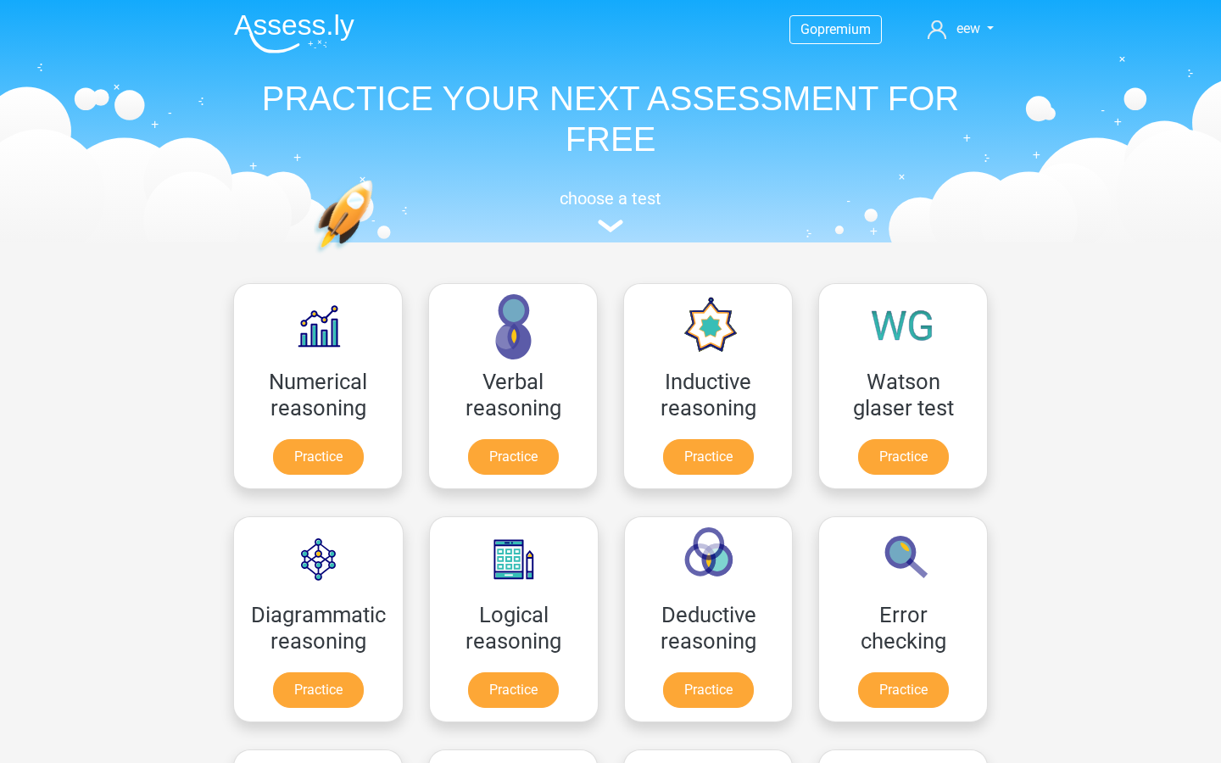
scroll to position [175, 0]
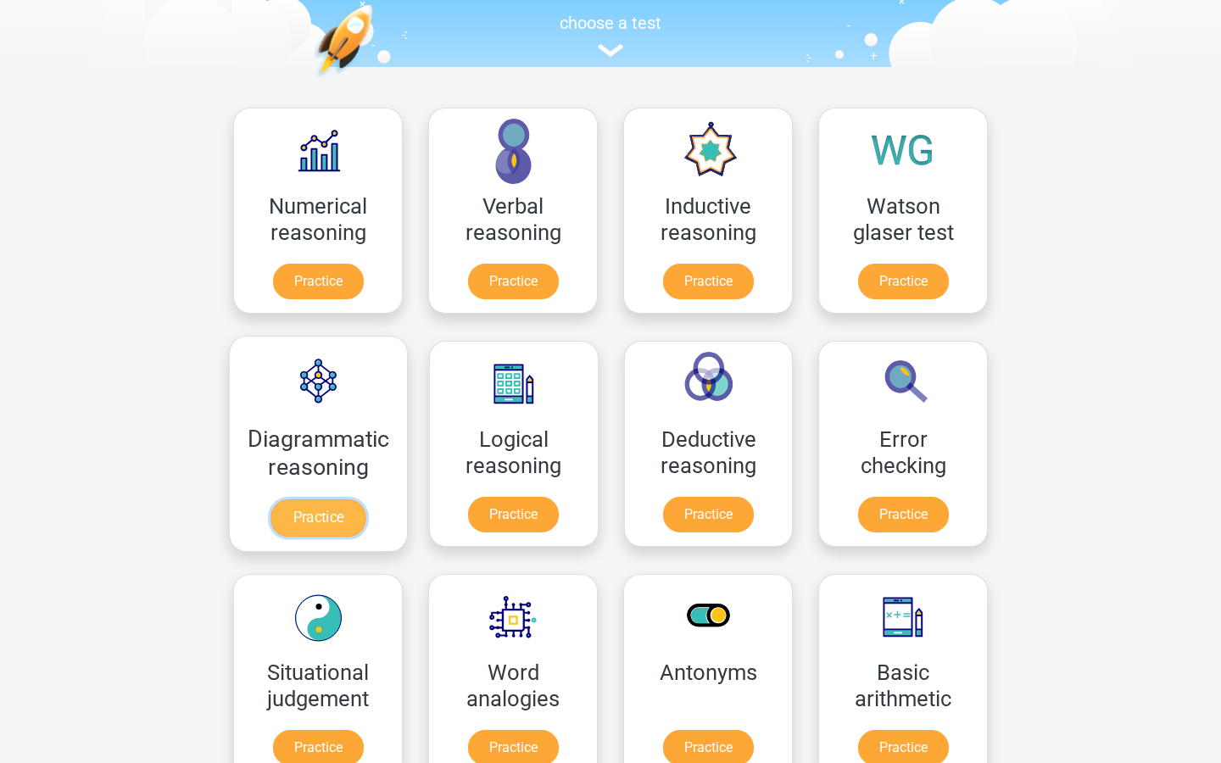
click at [315, 507] on link "Practice" at bounding box center [317, 517] width 95 height 37
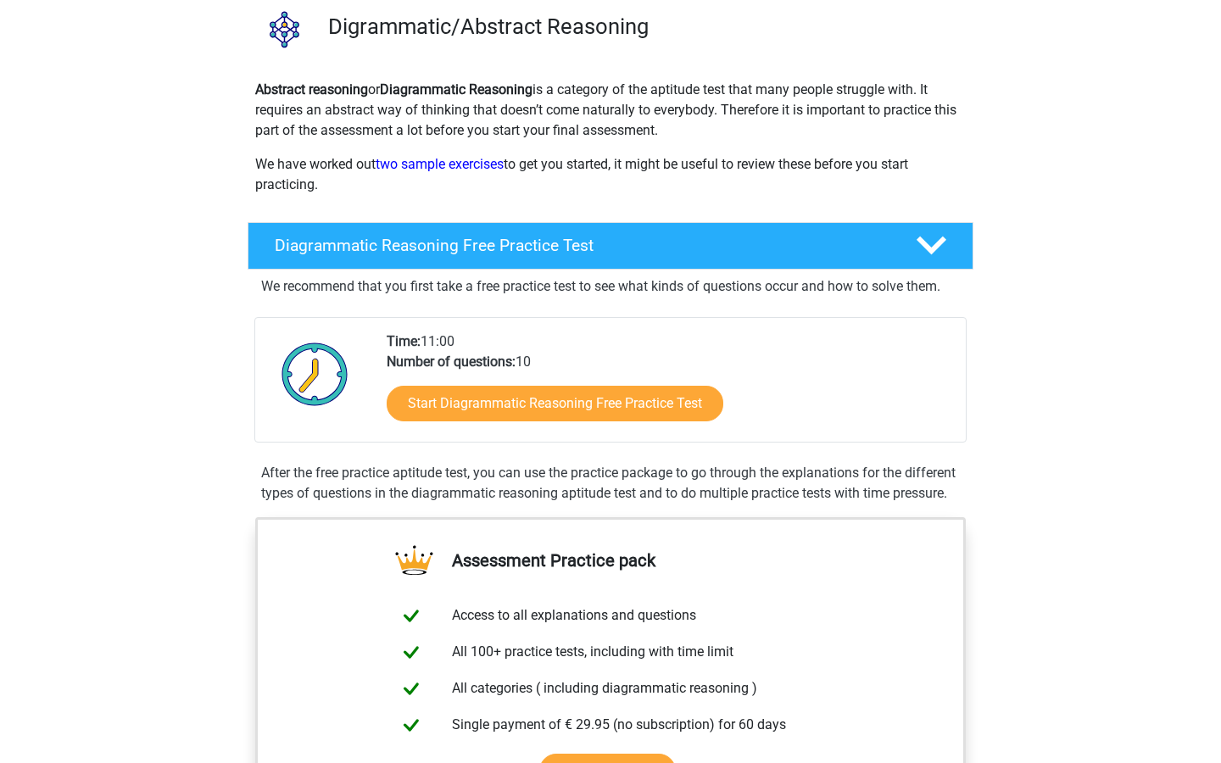
scroll to position [150, 0]
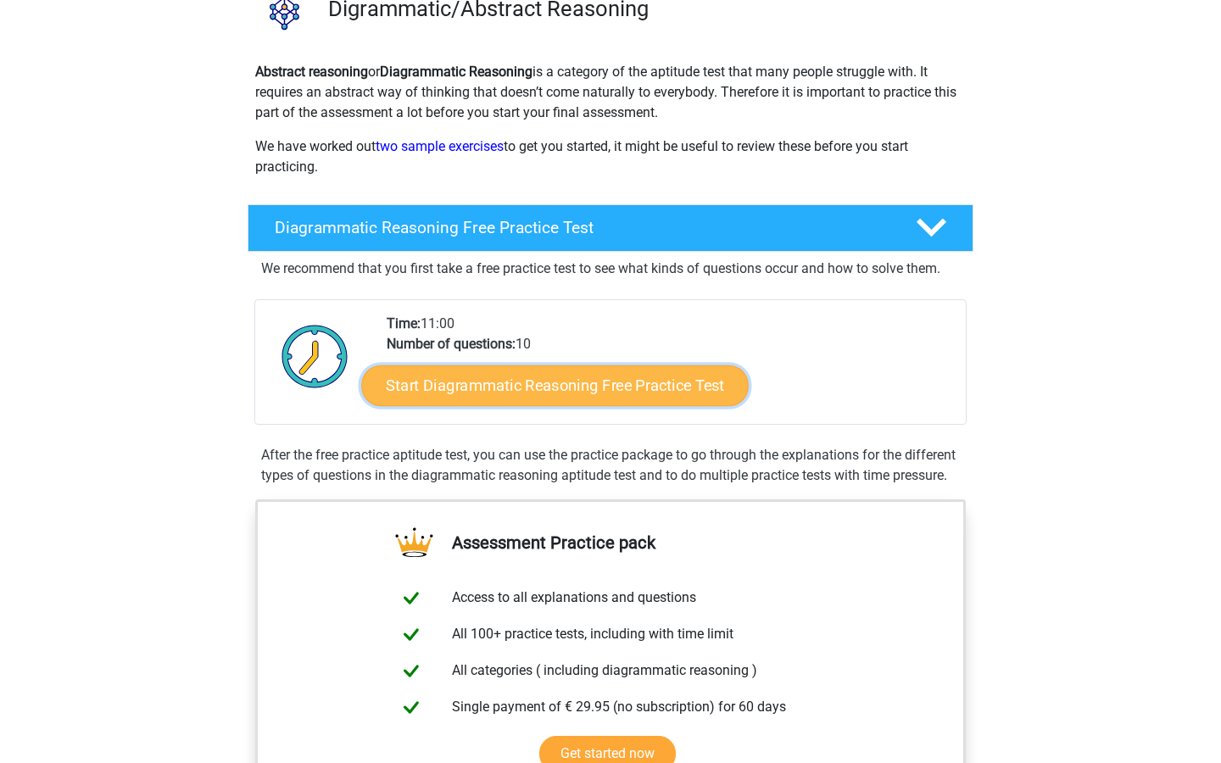
click at [402, 393] on link "Start Diagrammatic Reasoning Free Practice Test" at bounding box center [555, 385] width 387 height 41
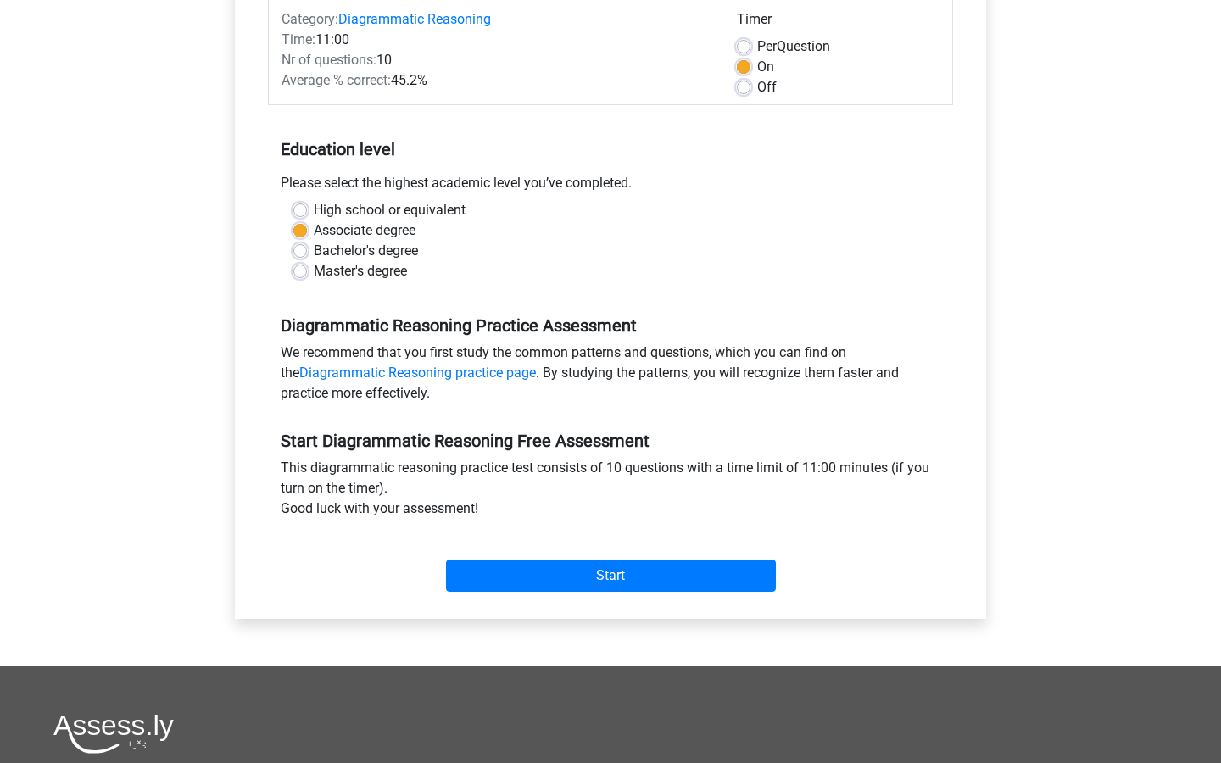
scroll to position [245, 0]
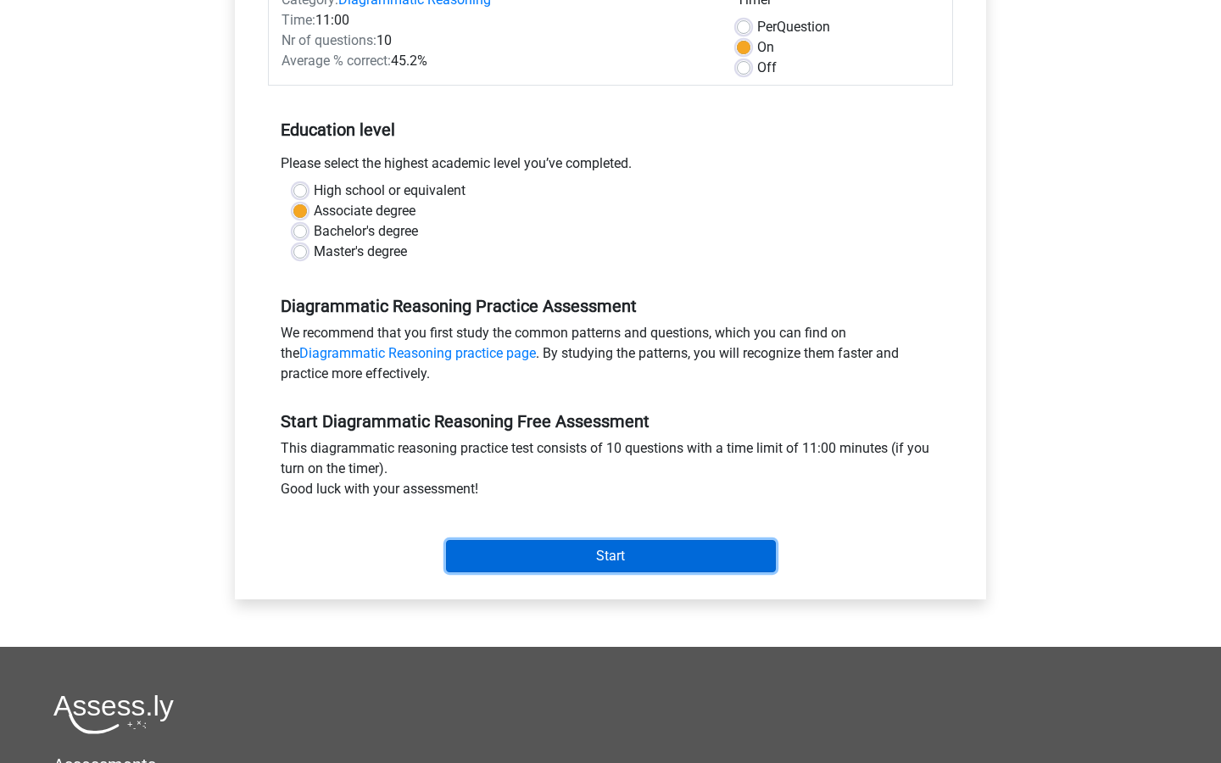
click at [479, 561] on input "Start" at bounding box center [611, 556] width 330 height 32
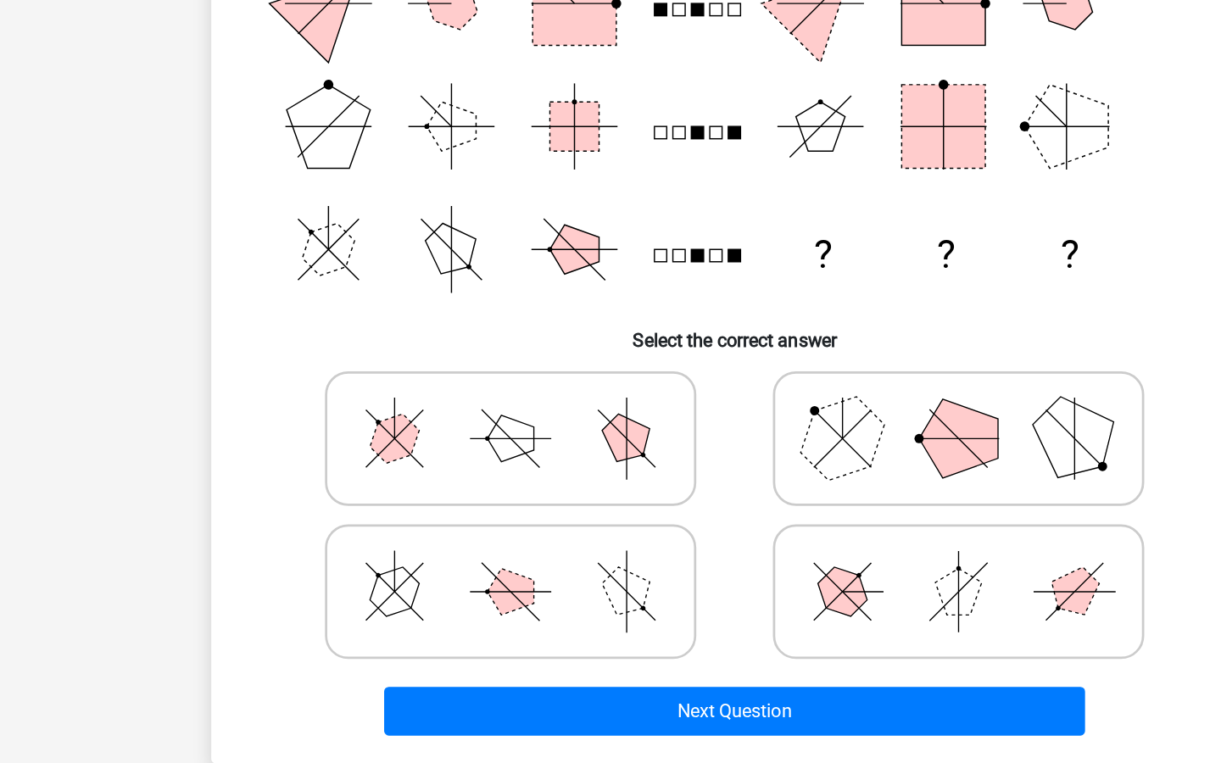
scroll to position [157, 0]
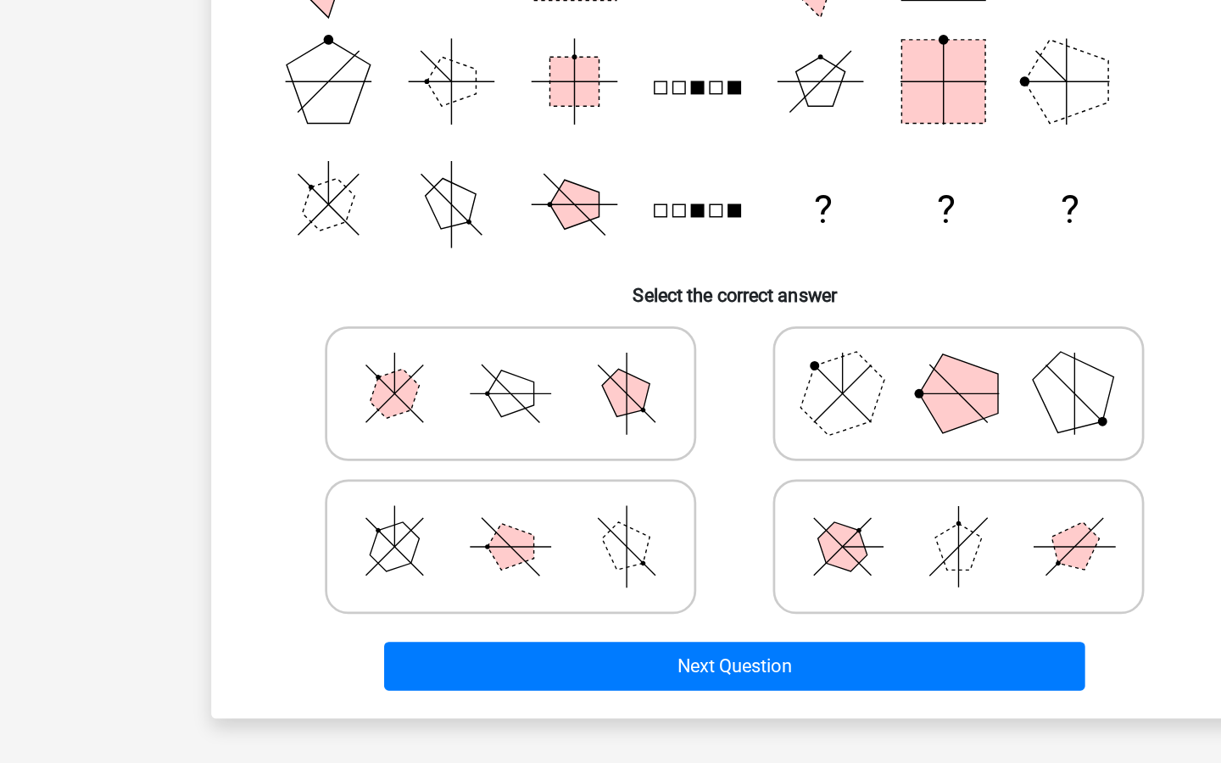
click at [719, 482] on polygon at bounding box center [689, 491] width 81 height 81
click at [774, 471] on input "radio" at bounding box center [779, 465] width 11 height 11
radio input "true"
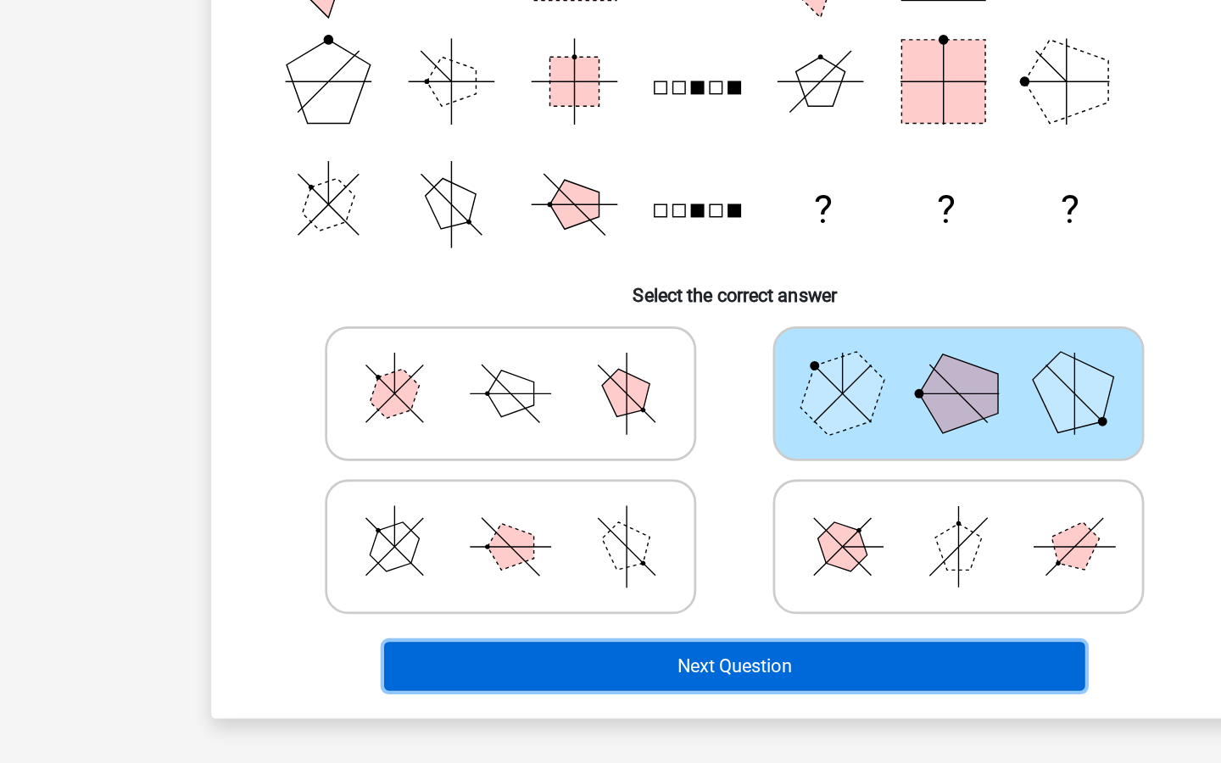
click at [611, 694] on button "Next Question" at bounding box center [610, 692] width 513 height 36
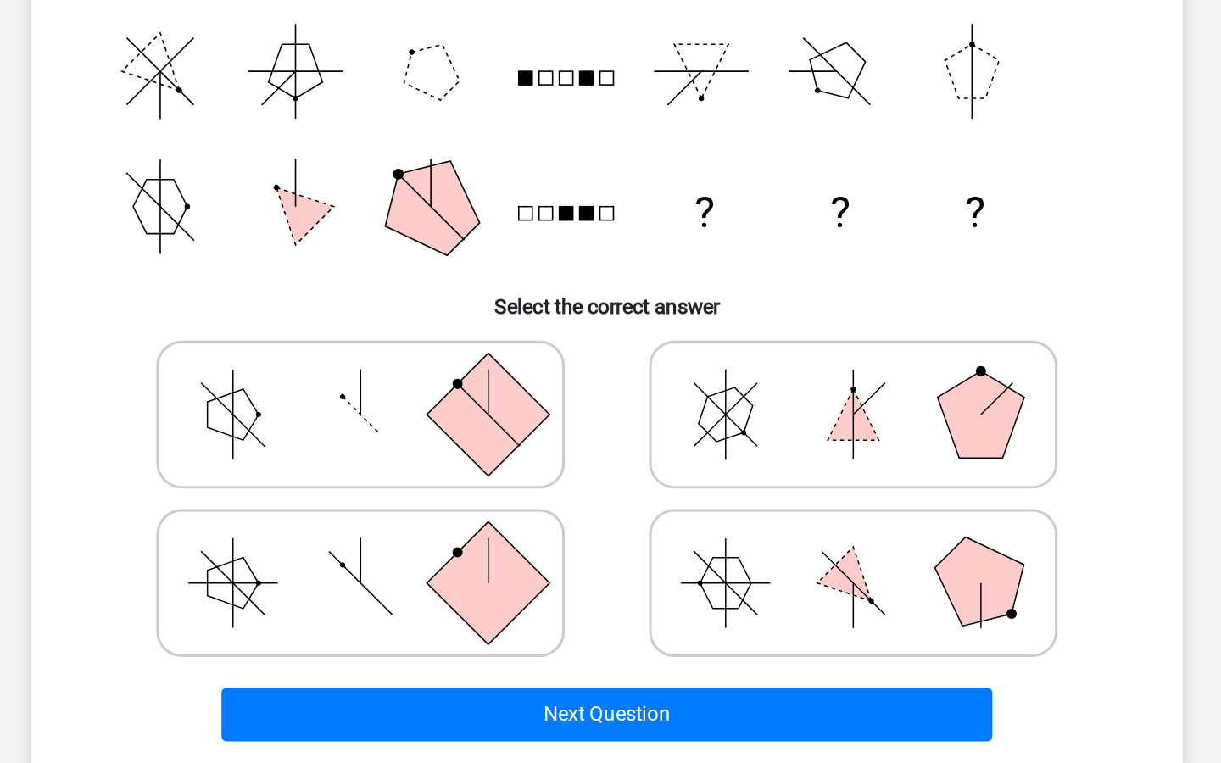
scroll to position [129, 0]
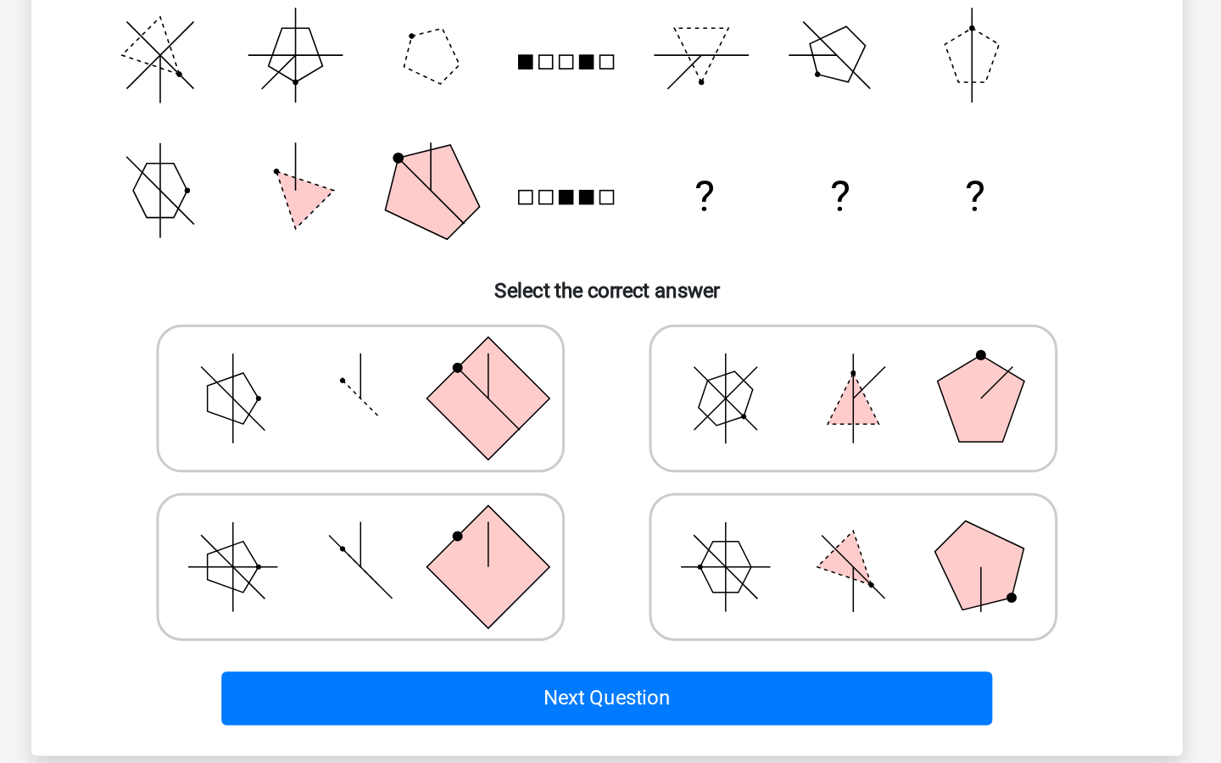
click at [467, 532] on icon at bounding box center [447, 520] width 254 height 85
click at [458, 499] on input "radio" at bounding box center [452, 493] width 11 height 11
radio input "true"
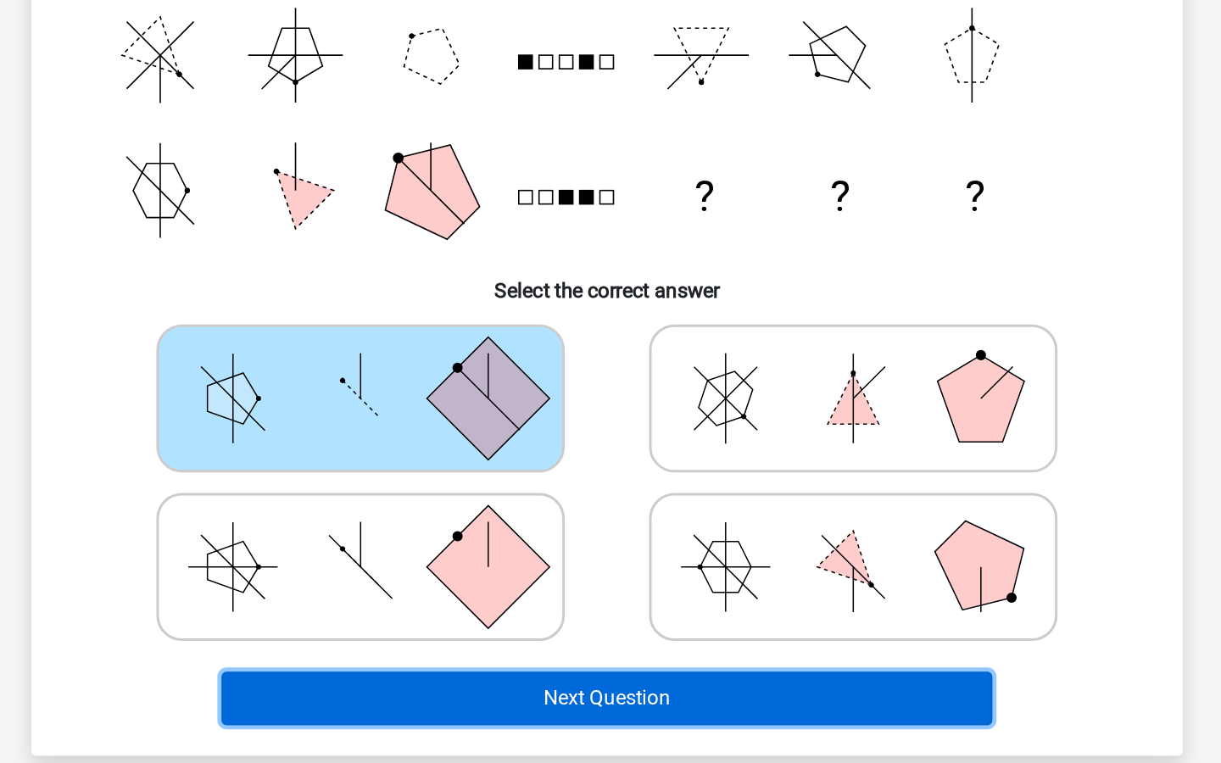
click at [479, 727] on button "Next Question" at bounding box center [610, 720] width 513 height 36
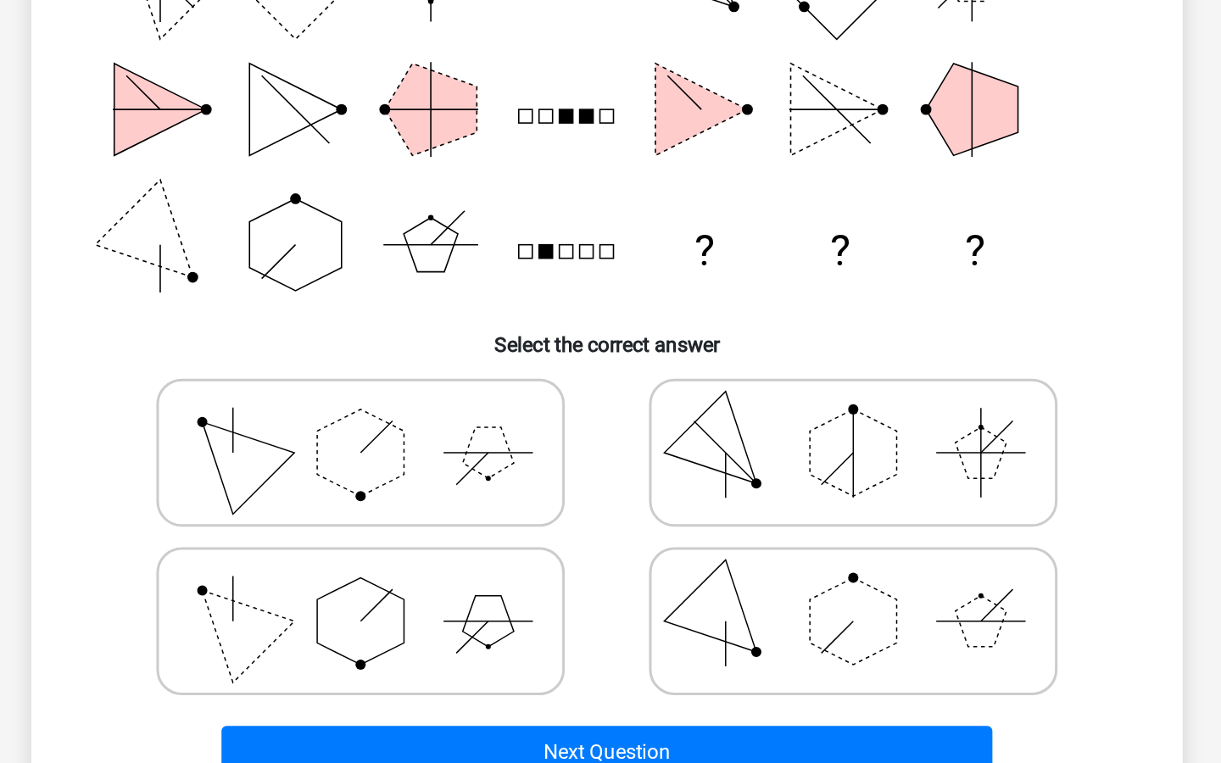
scroll to position [93, 0]
click at [443, 598] on label at bounding box center [446, 556] width 271 height 98
click at [447, 535] on input "radio" at bounding box center [452, 529] width 11 height 11
radio input "true"
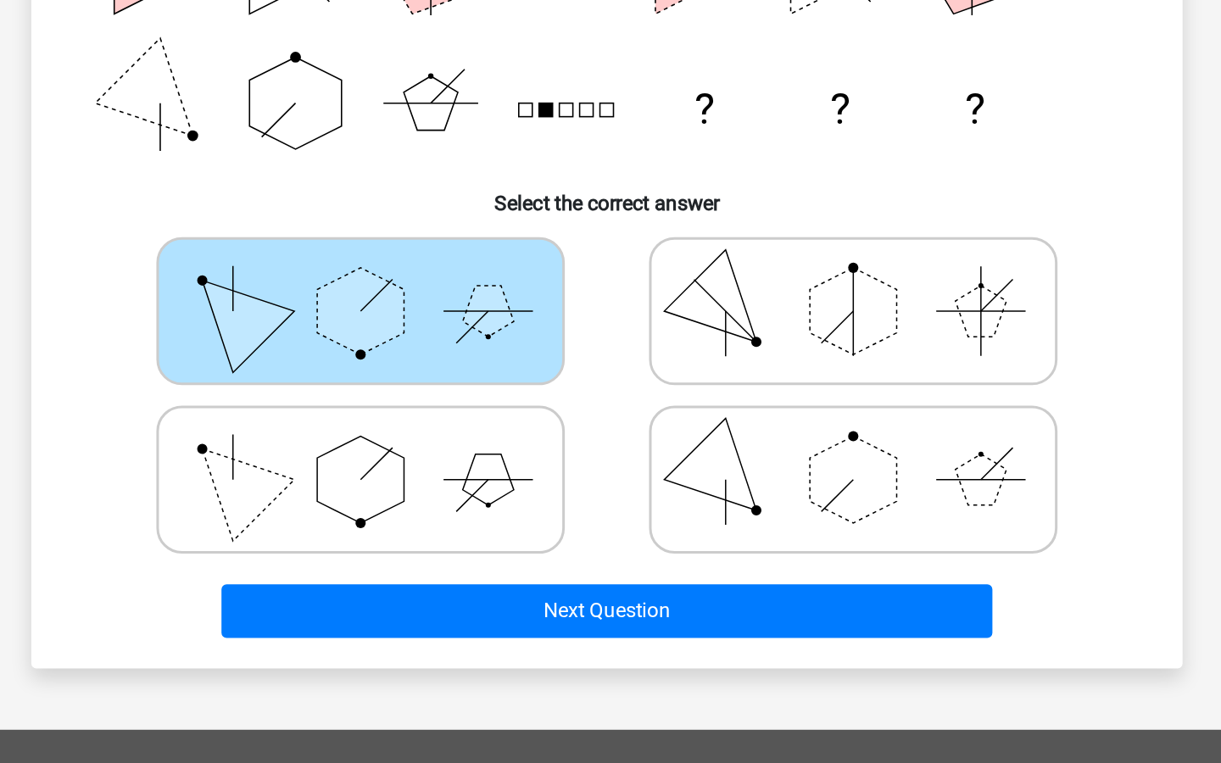
scroll to position [199, 0]
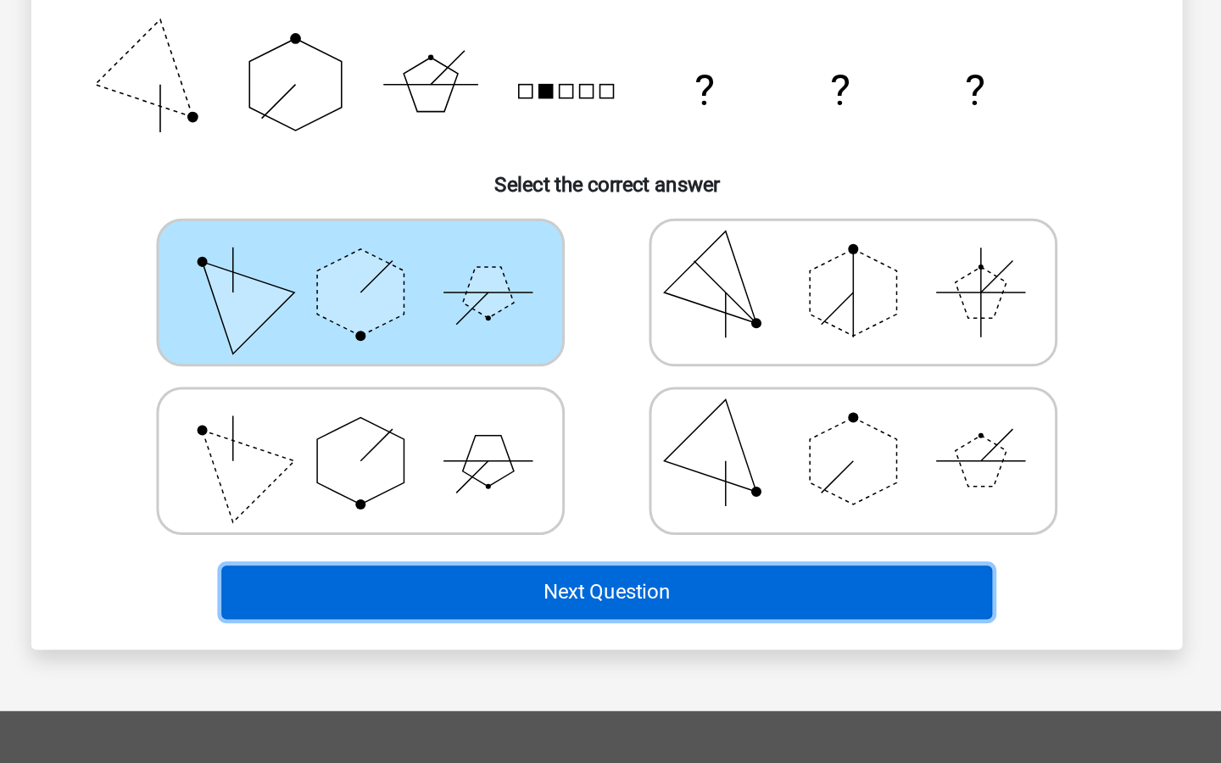
click at [440, 638] on button "Next Question" at bounding box center [610, 650] width 513 height 36
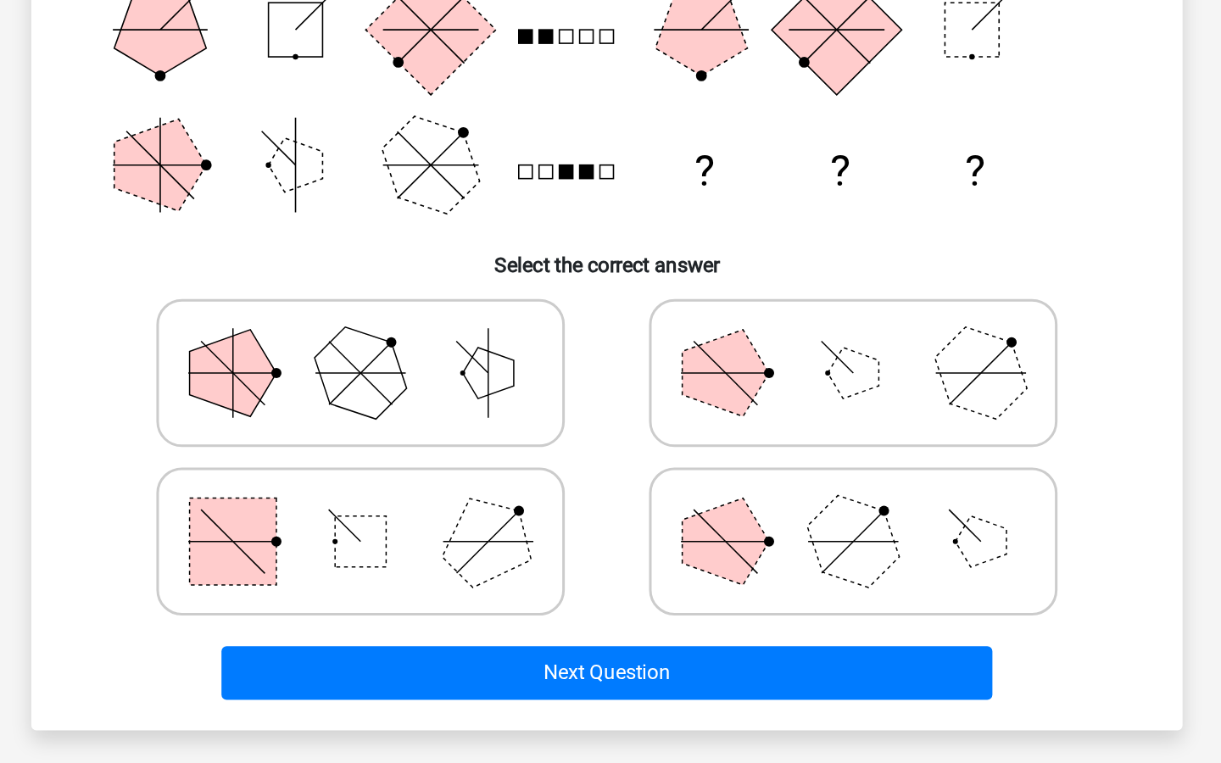
scroll to position [145, 0]
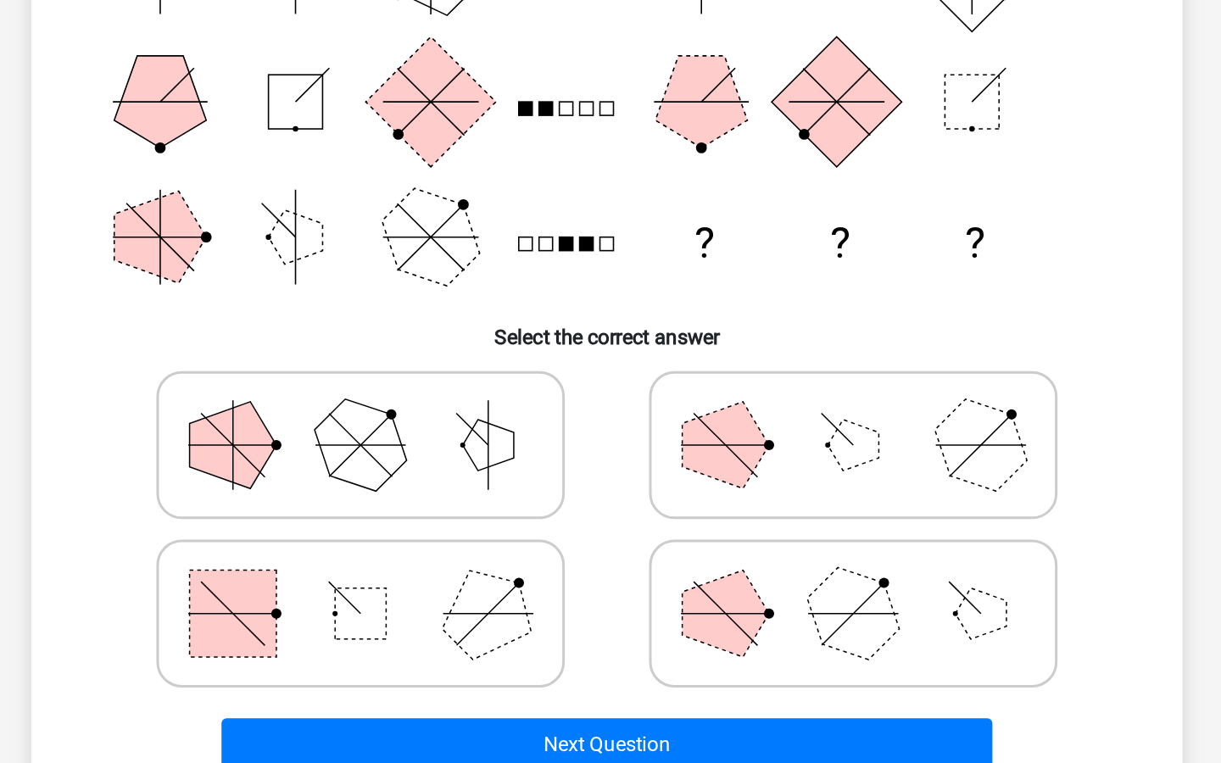
click at [421, 604] on icon at bounding box center [447, 616] width 254 height 85
click at [447, 595] on input "radio" at bounding box center [452, 589] width 11 height 11
radio input "true"
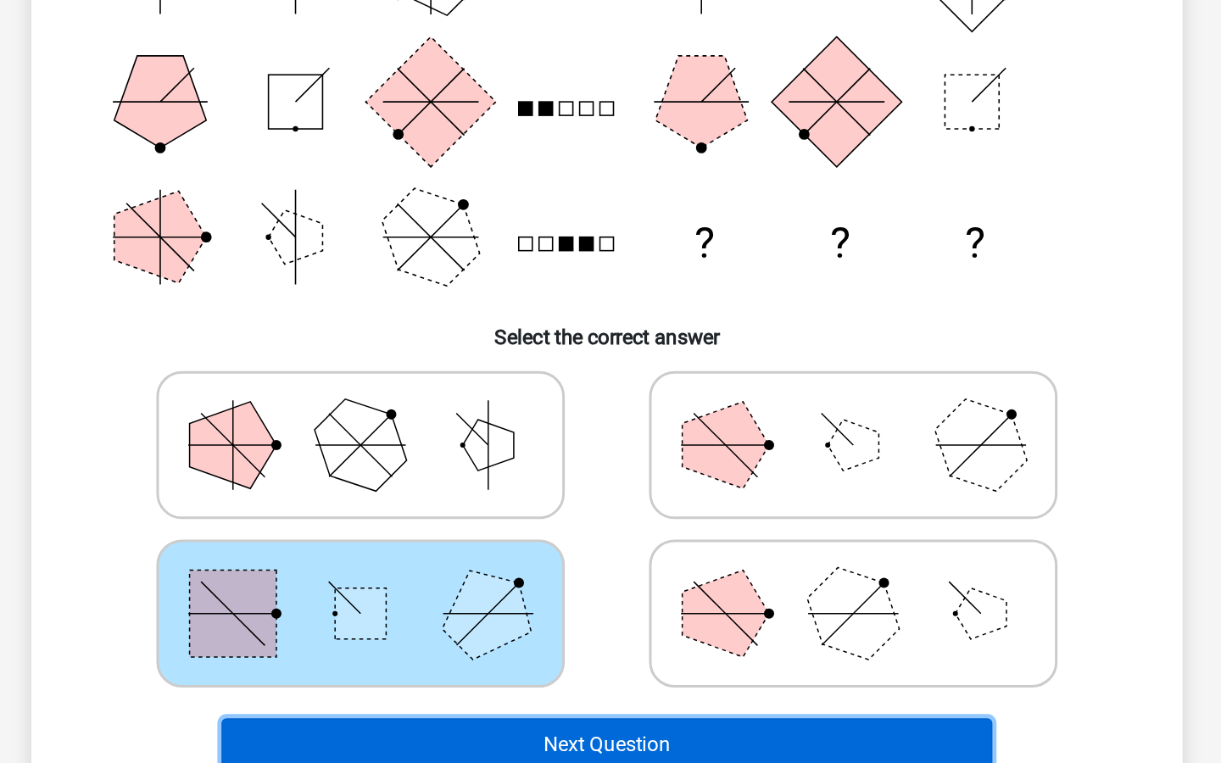
click at [525, 695] on button "Next Question" at bounding box center [610, 704] width 513 height 36
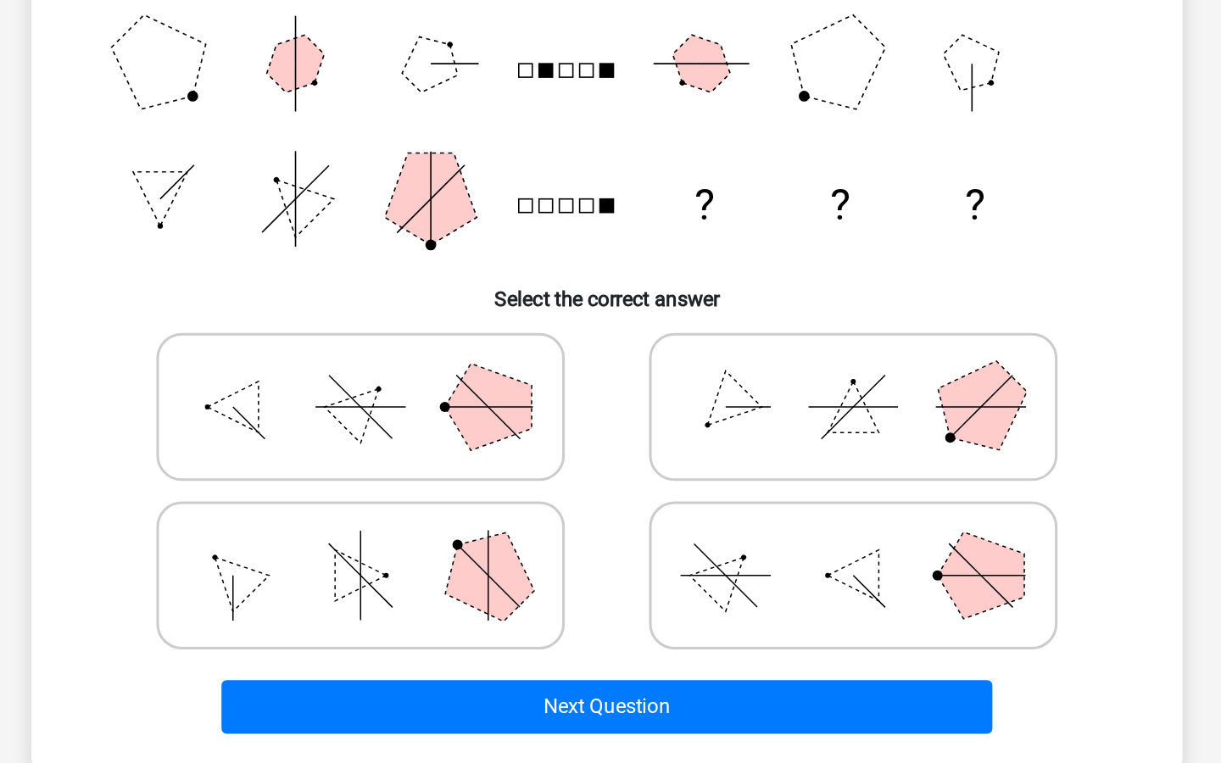
scroll to position [135, 0]
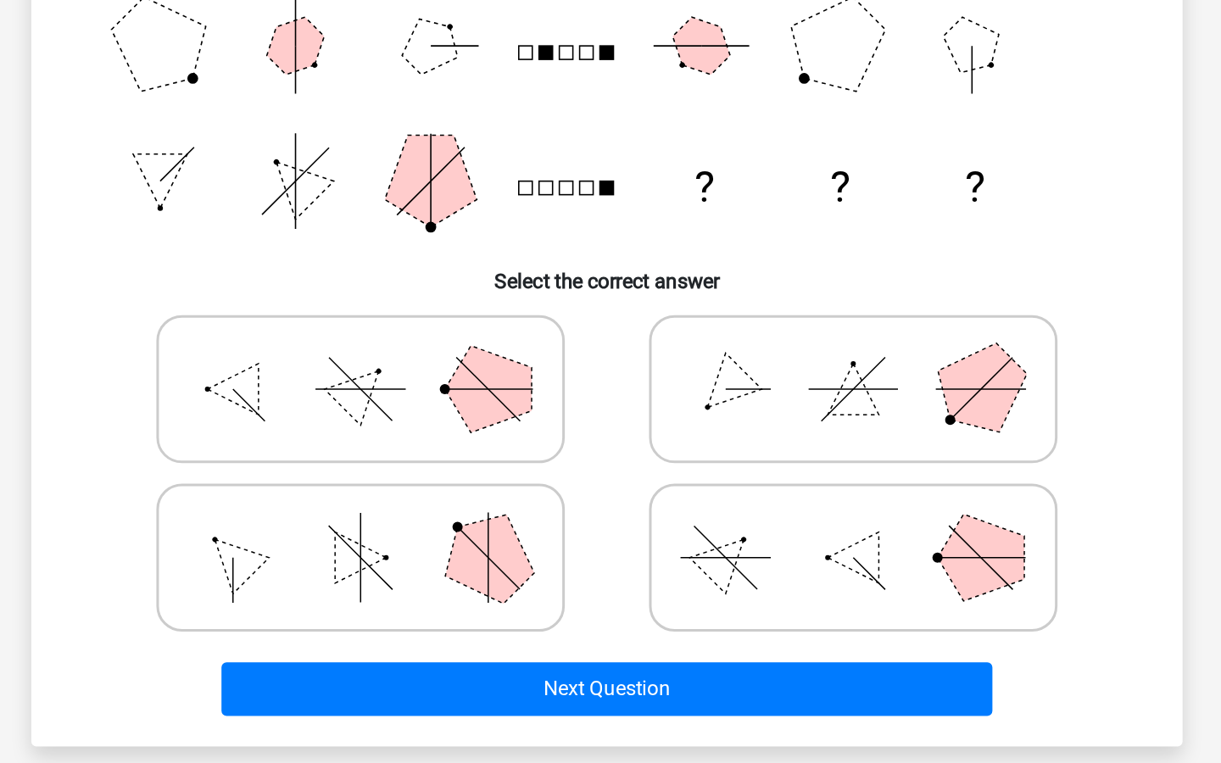
click at [710, 616] on icon at bounding box center [774, 626] width 254 height 85
click at [774, 605] on input "radio" at bounding box center [779, 599] width 11 height 11
radio input "true"
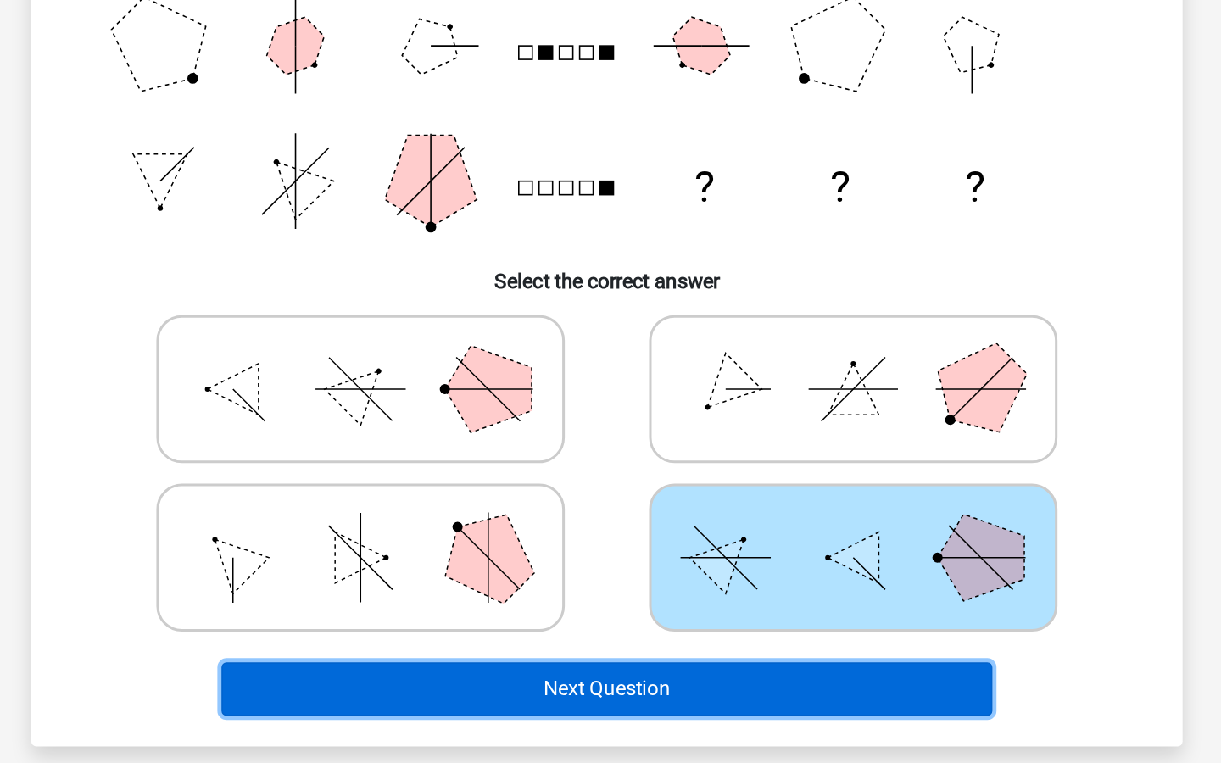
click at [595, 703] on button "Next Question" at bounding box center [610, 714] width 513 height 36
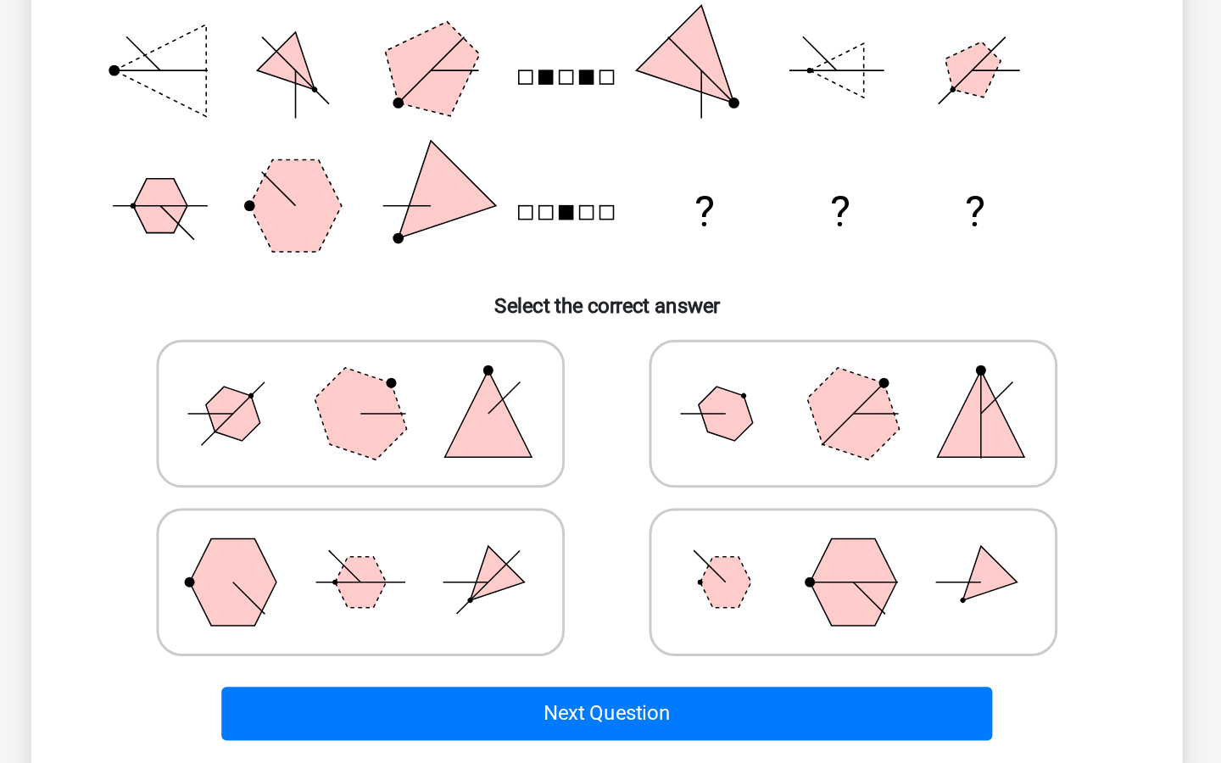
scroll to position [120, 0]
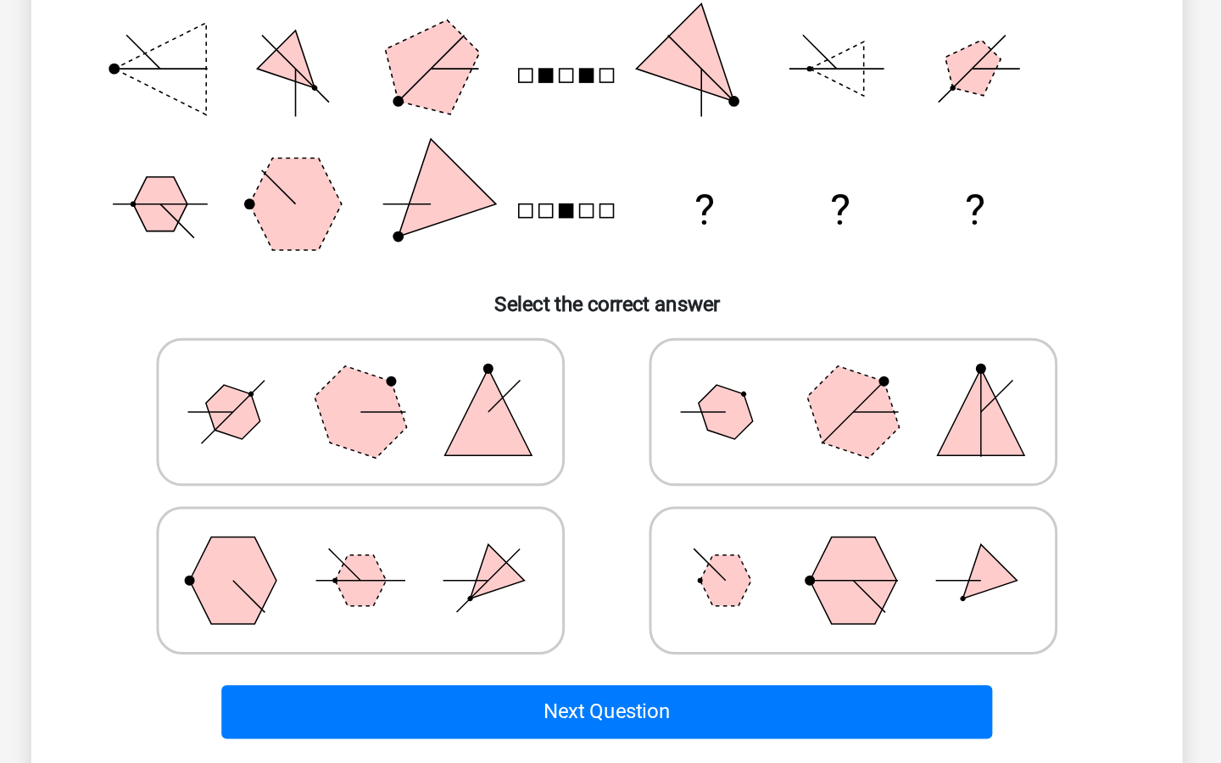
click at [678, 493] on icon at bounding box center [774, 529] width 254 height 85
click at [774, 498] on input "radio" at bounding box center [779, 503] width 11 height 11
radio input "true"
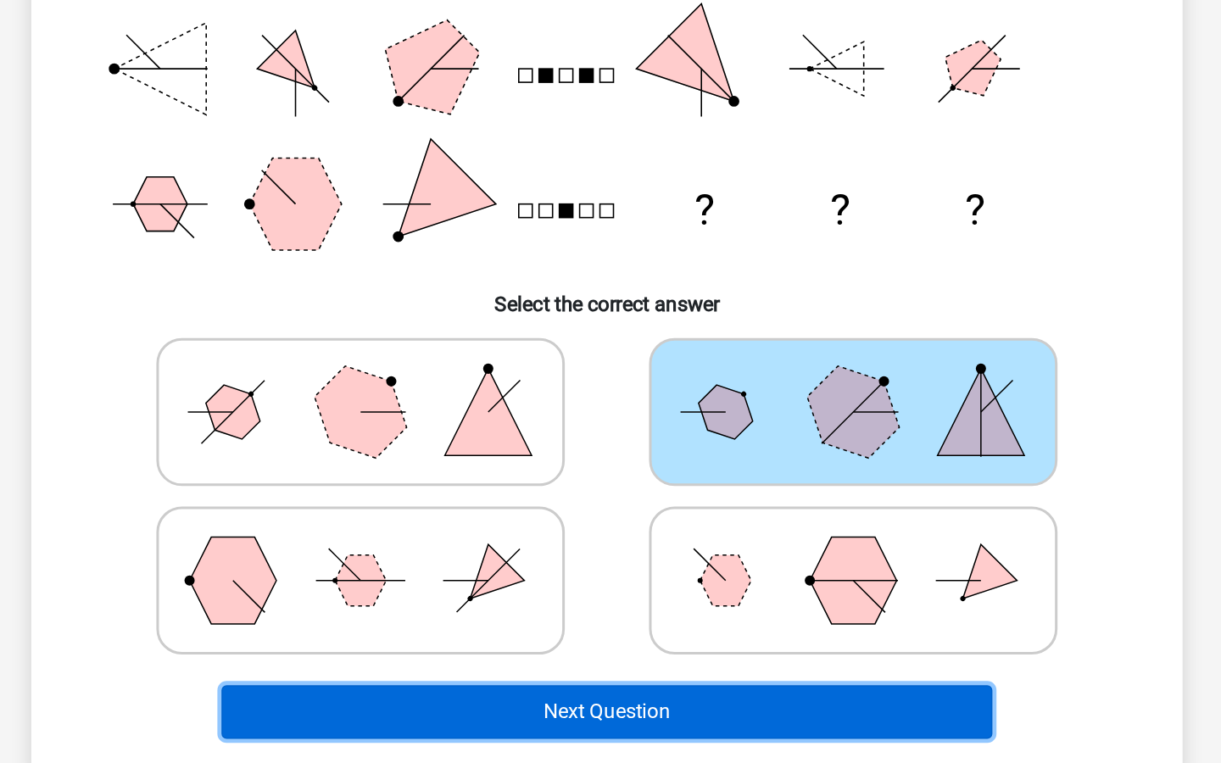
click at [578, 720] on button "Next Question" at bounding box center [610, 729] width 513 height 36
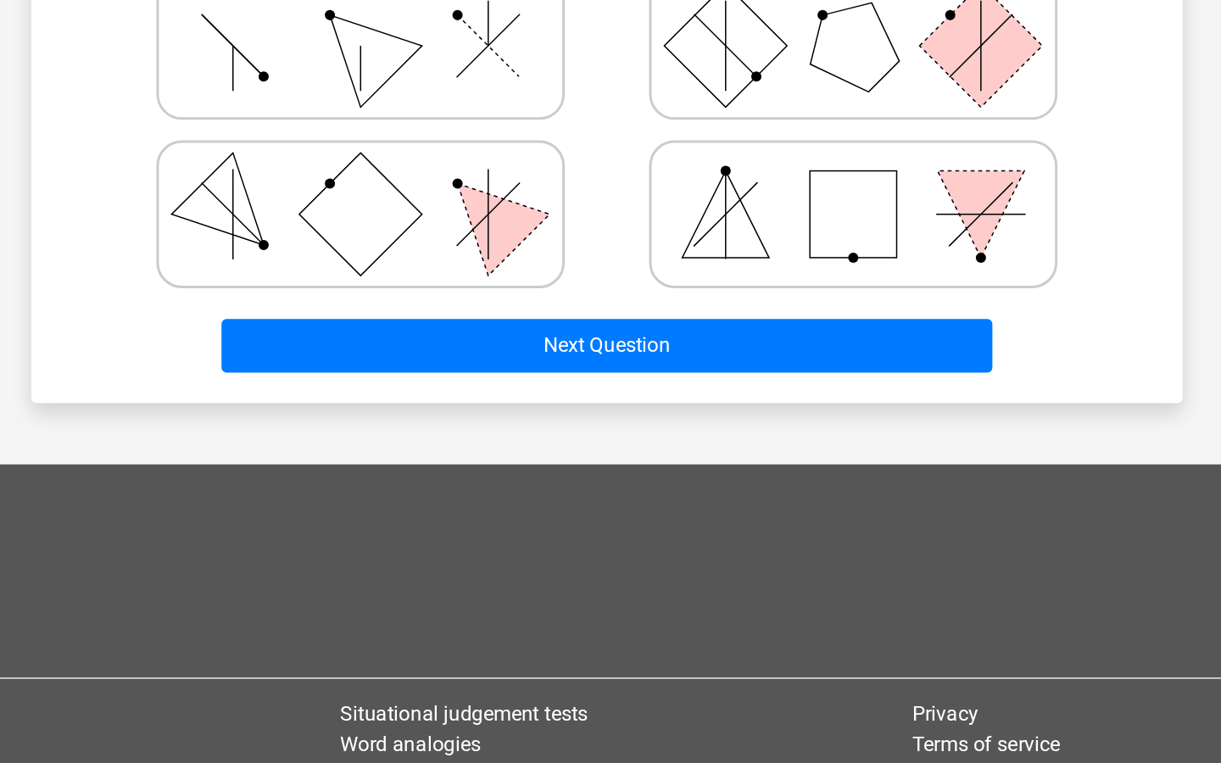
scroll to position [365, 0]
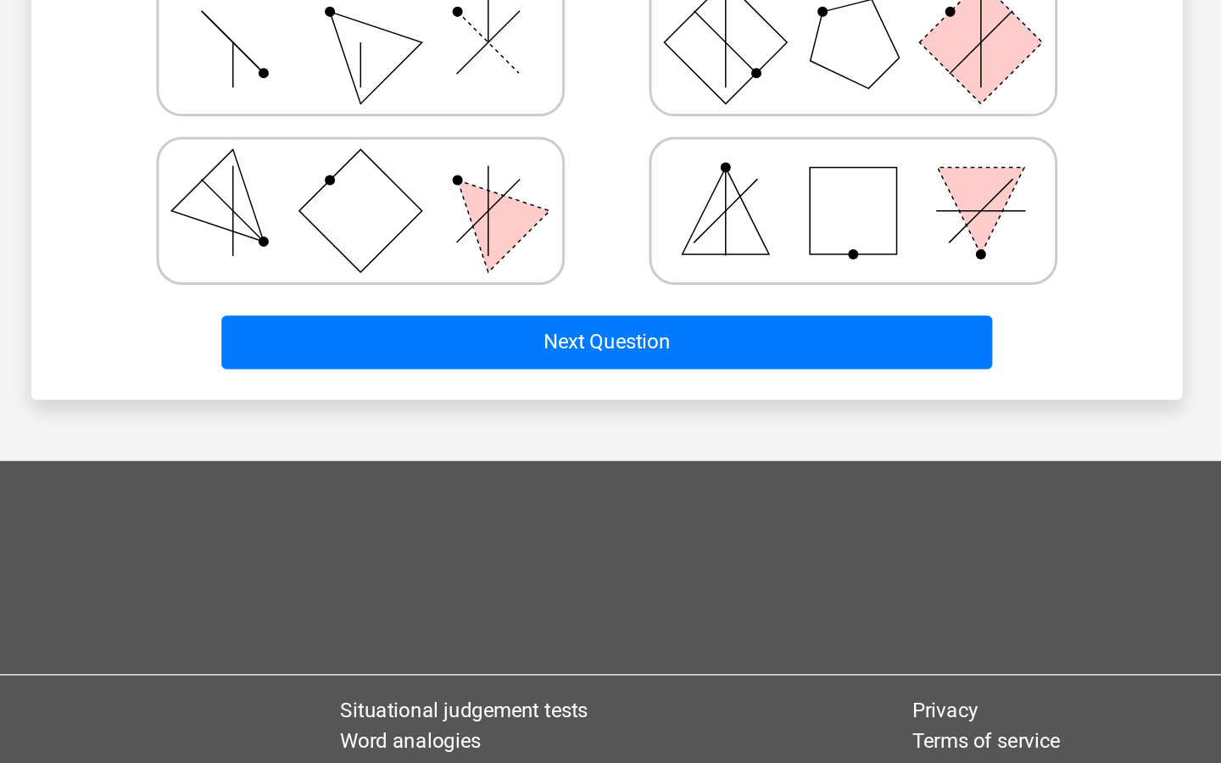
click at [481, 427] on icon at bounding box center [447, 396] width 254 height 85
click at [458, 375] on input "radio" at bounding box center [452, 369] width 11 height 11
radio input "true"
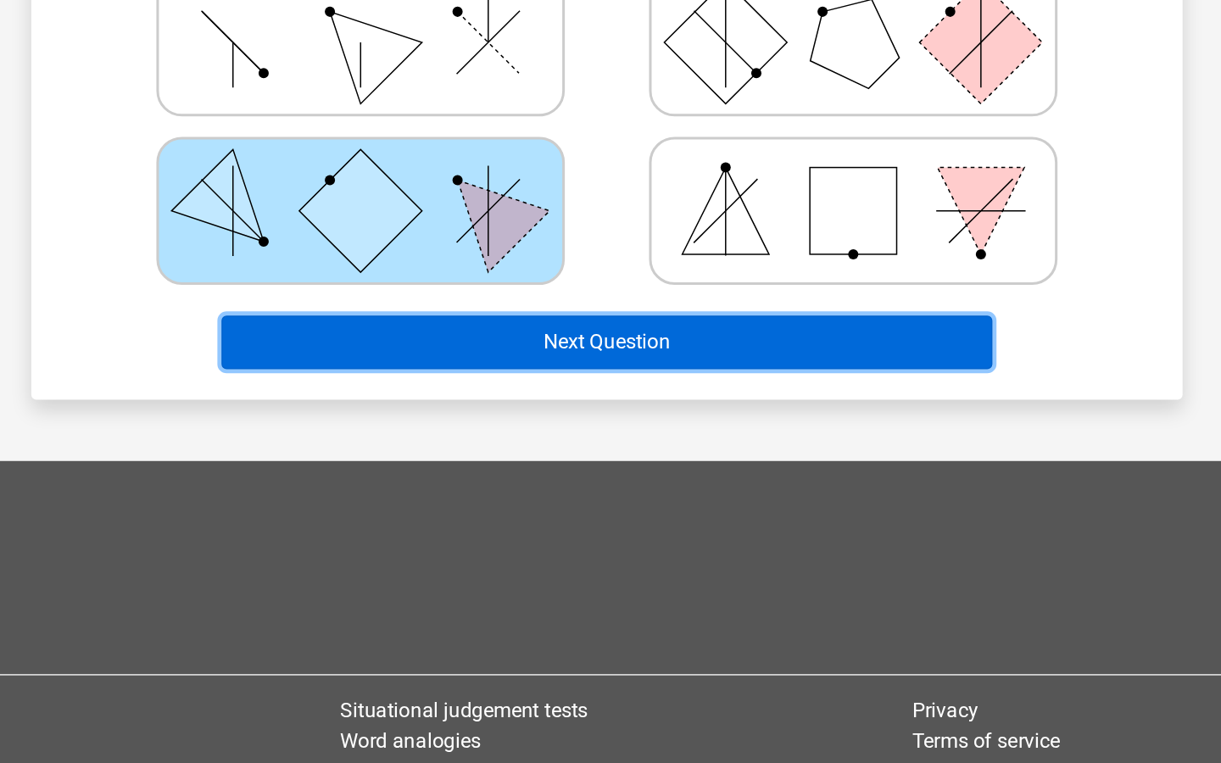
click at [478, 487] on button "Next Question" at bounding box center [610, 483] width 513 height 36
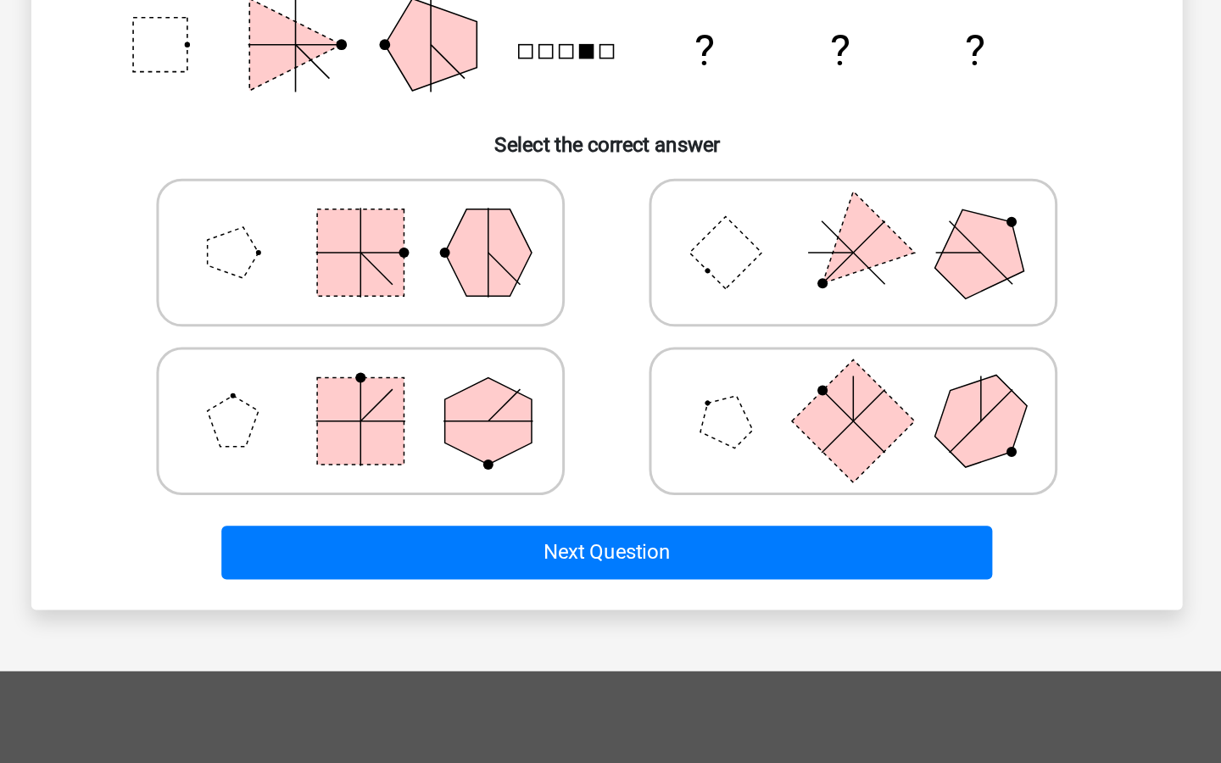
scroll to position [227, 0]
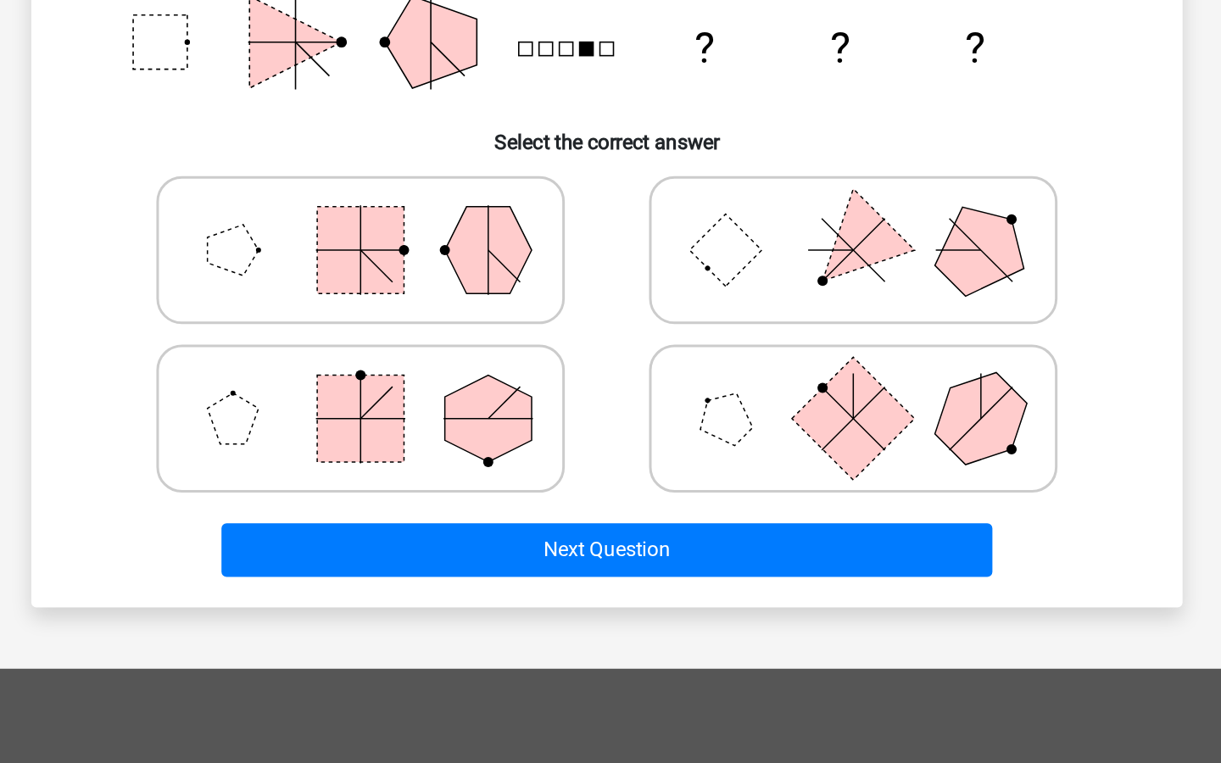
click at [740, 516] on icon at bounding box center [774, 534] width 254 height 85
click at [774, 513] on input "radio" at bounding box center [779, 507] width 11 height 11
radio input "true"
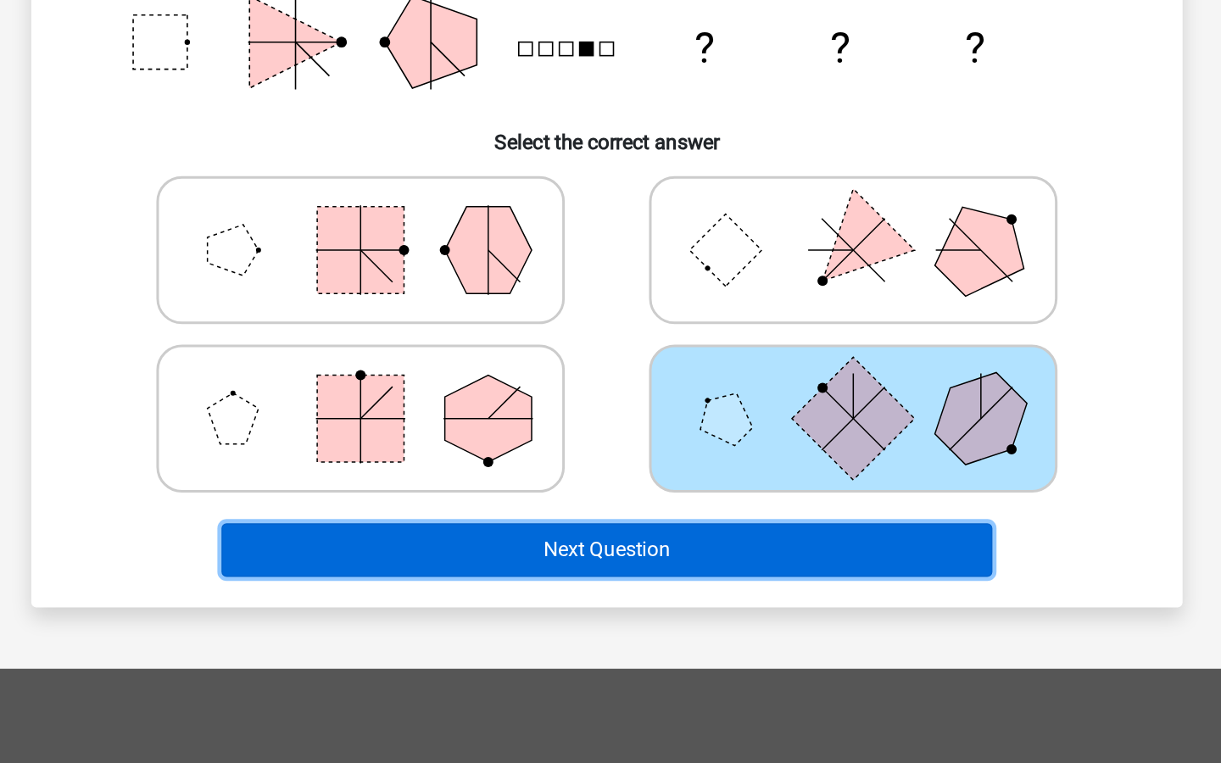
click at [622, 631] on button "Next Question" at bounding box center [610, 622] width 513 height 36
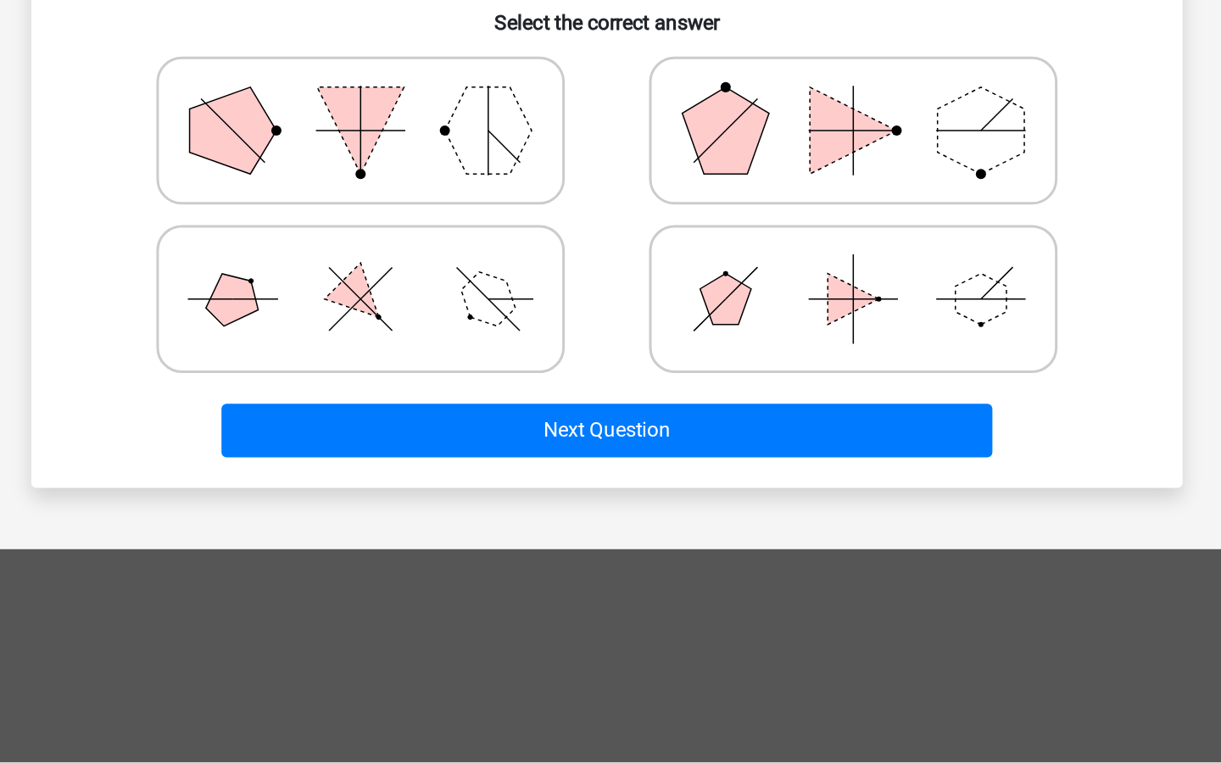
scroll to position [333, 0]
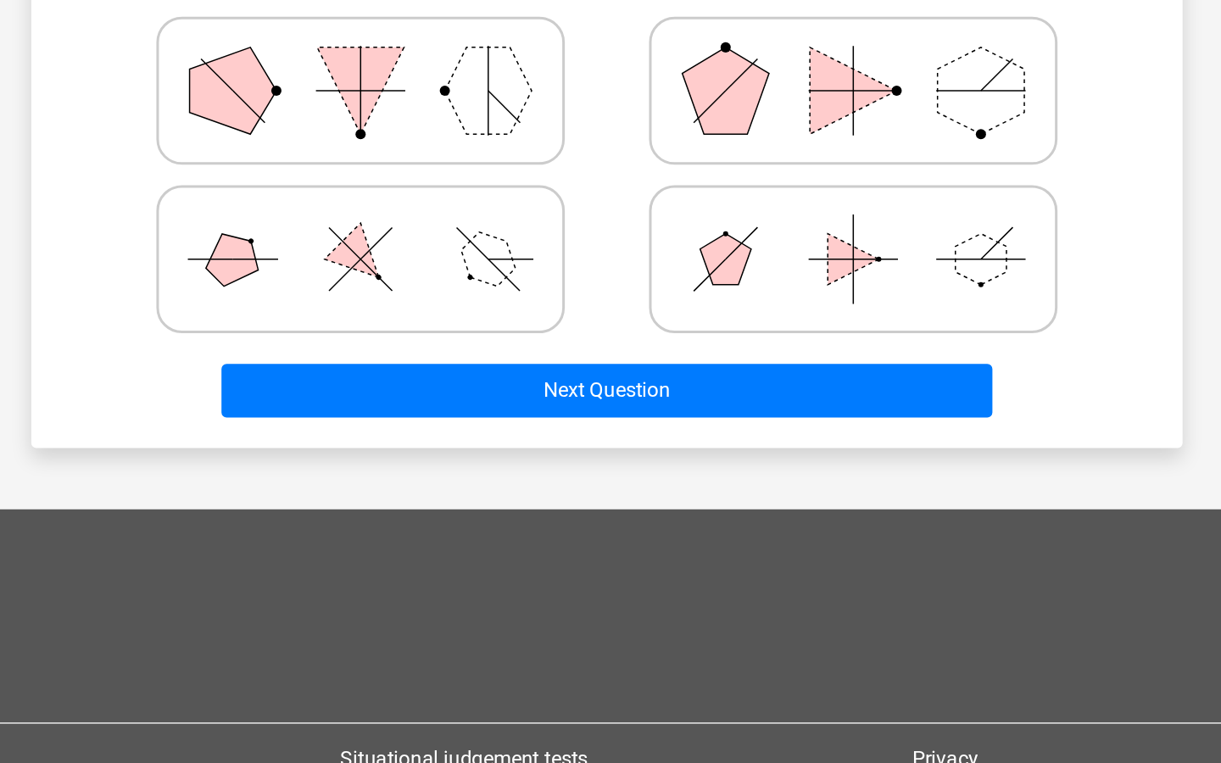
click at [511, 426] on icon at bounding box center [447, 428] width 254 height 85
click at [458, 407] on input "radio" at bounding box center [452, 401] width 11 height 11
radio input "true"
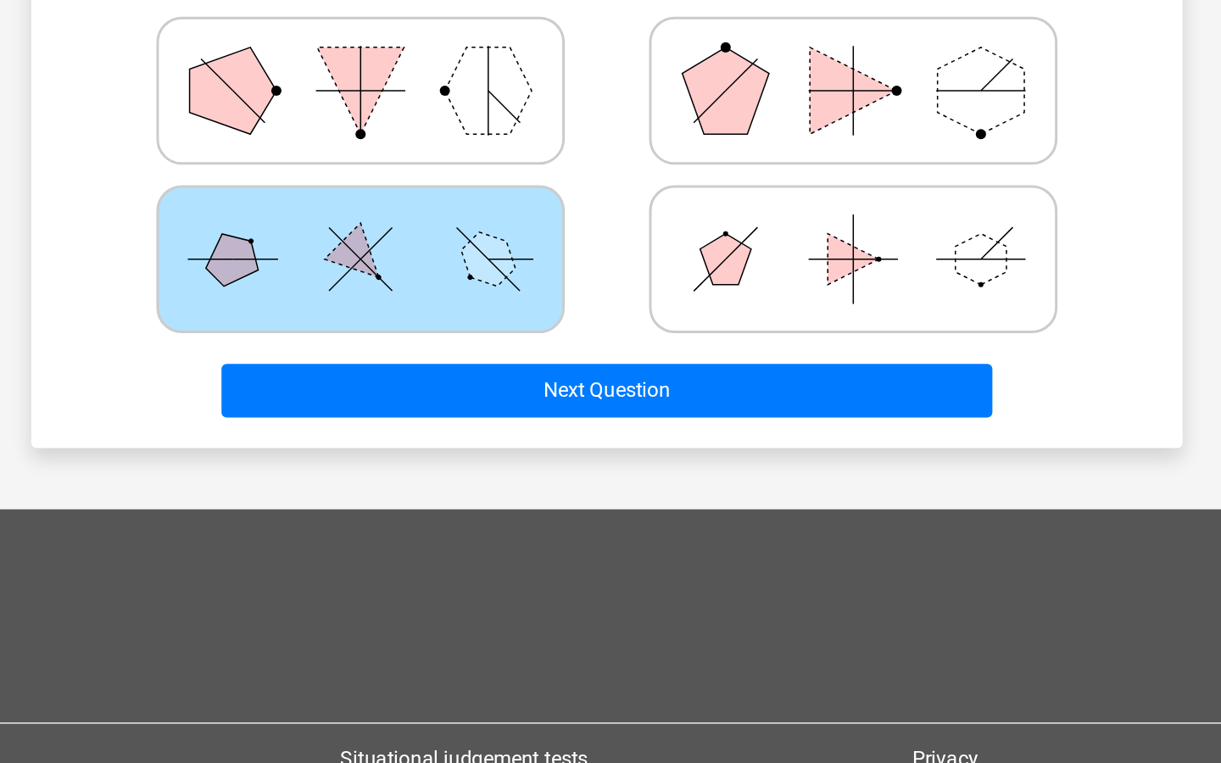
click at [523, 337] on polygon at bounding box center [532, 316] width 58 height 58
click at [458, 295] on input "radio" at bounding box center [452, 289] width 11 height 11
radio input "true"
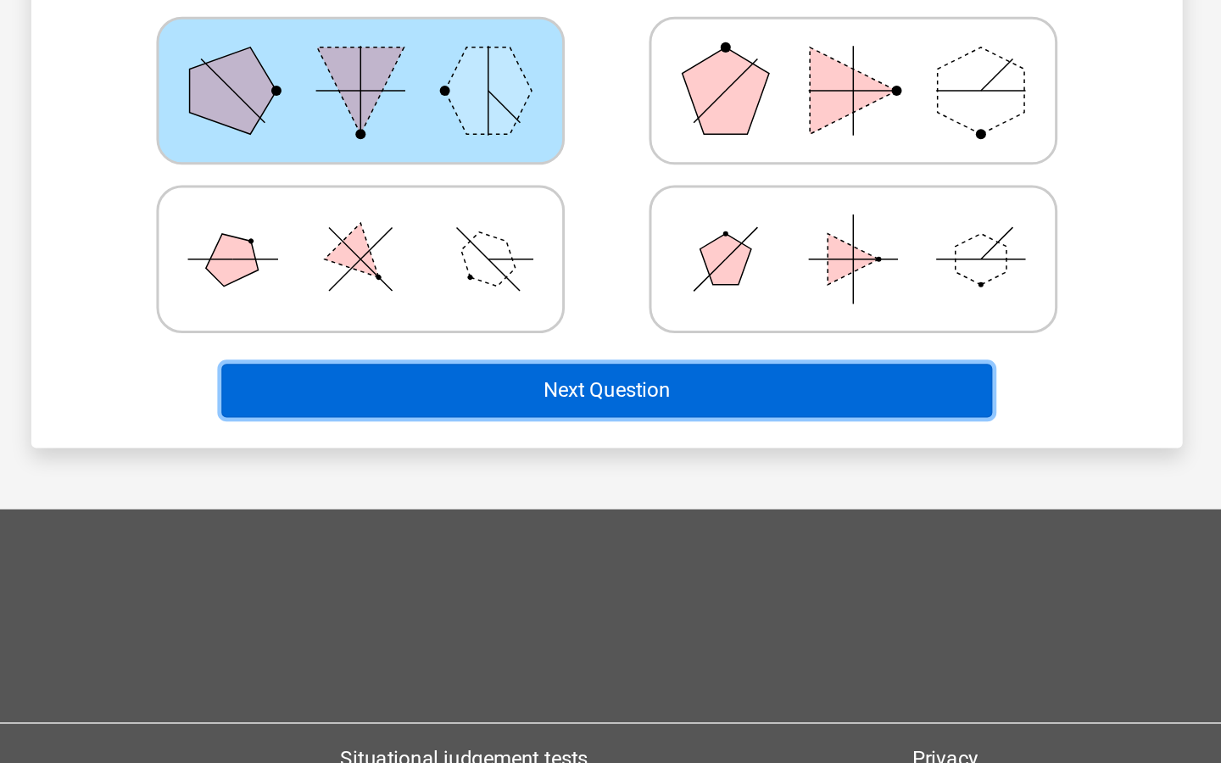
click at [508, 502] on button "Next Question" at bounding box center [610, 516] width 513 height 36
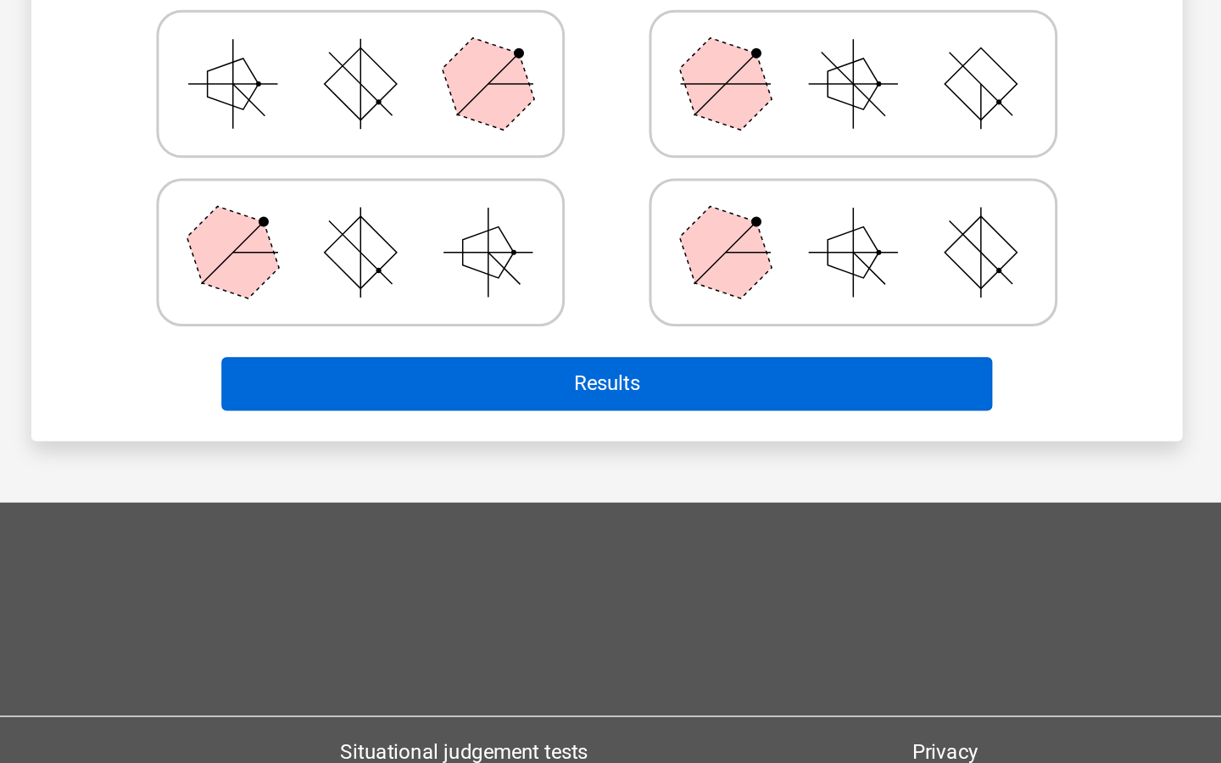
scroll to position [354, 0]
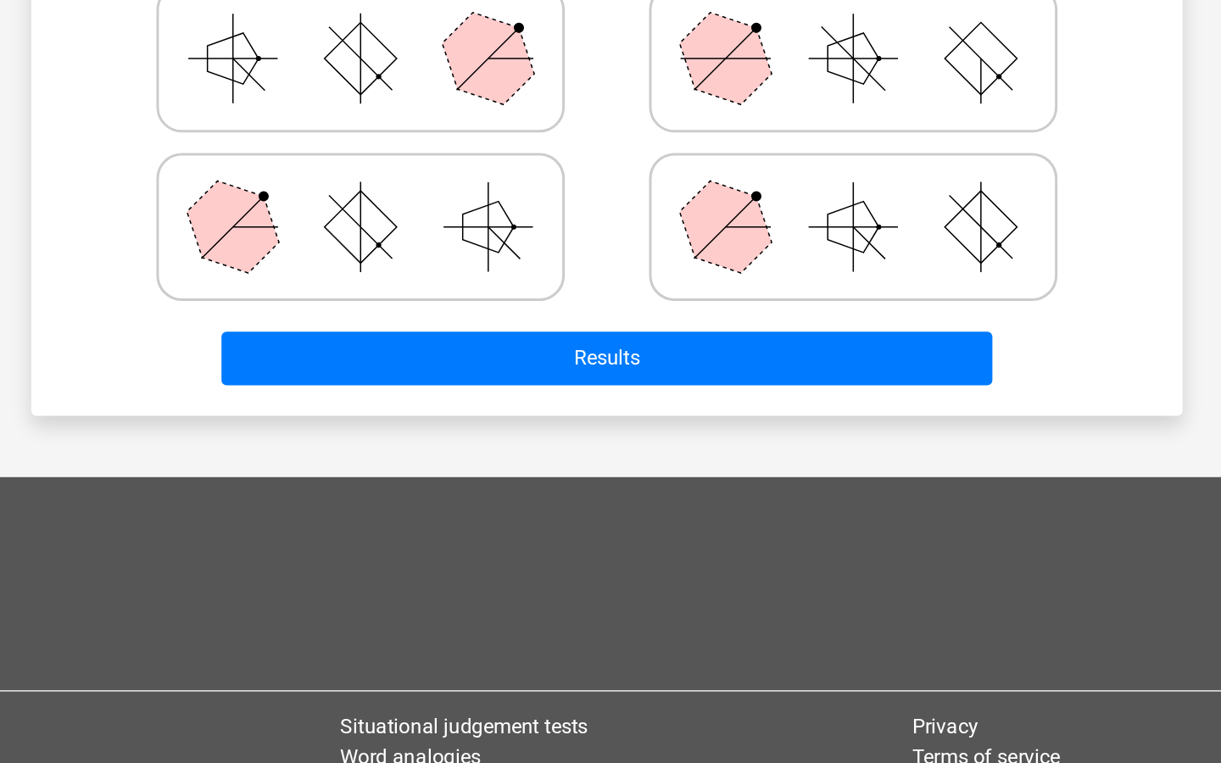
click at [682, 412] on line at bounding box center [689, 407] width 42 height 42
click at [774, 386] on input "radio" at bounding box center [779, 380] width 11 height 11
radio input "true"
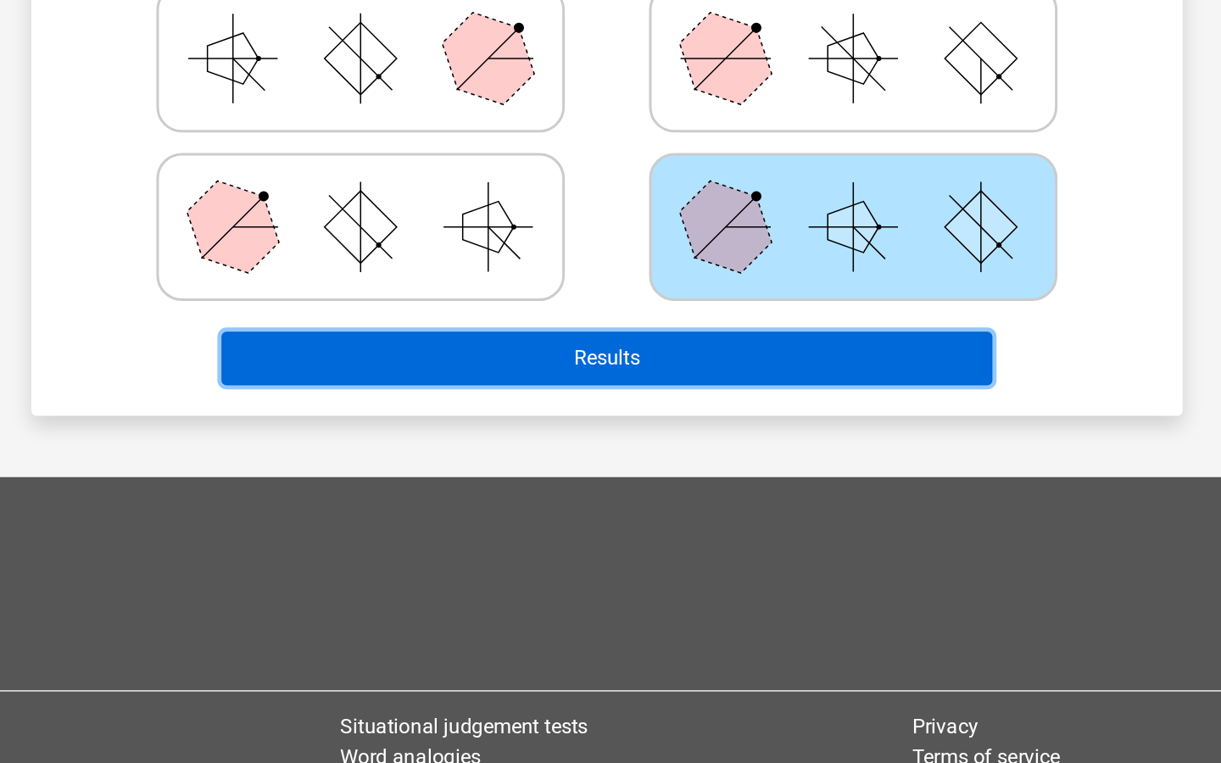
click at [624, 509] on button "Results" at bounding box center [610, 494] width 513 height 36
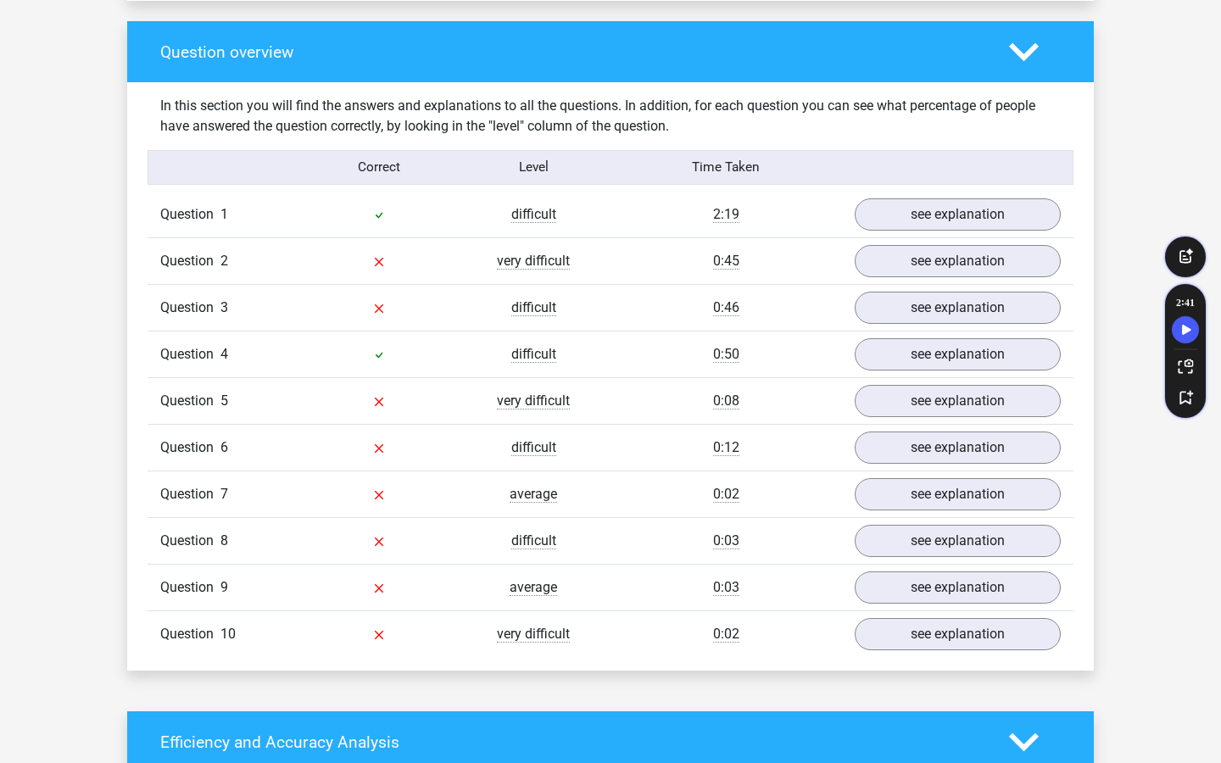
scroll to position [1238, 0]
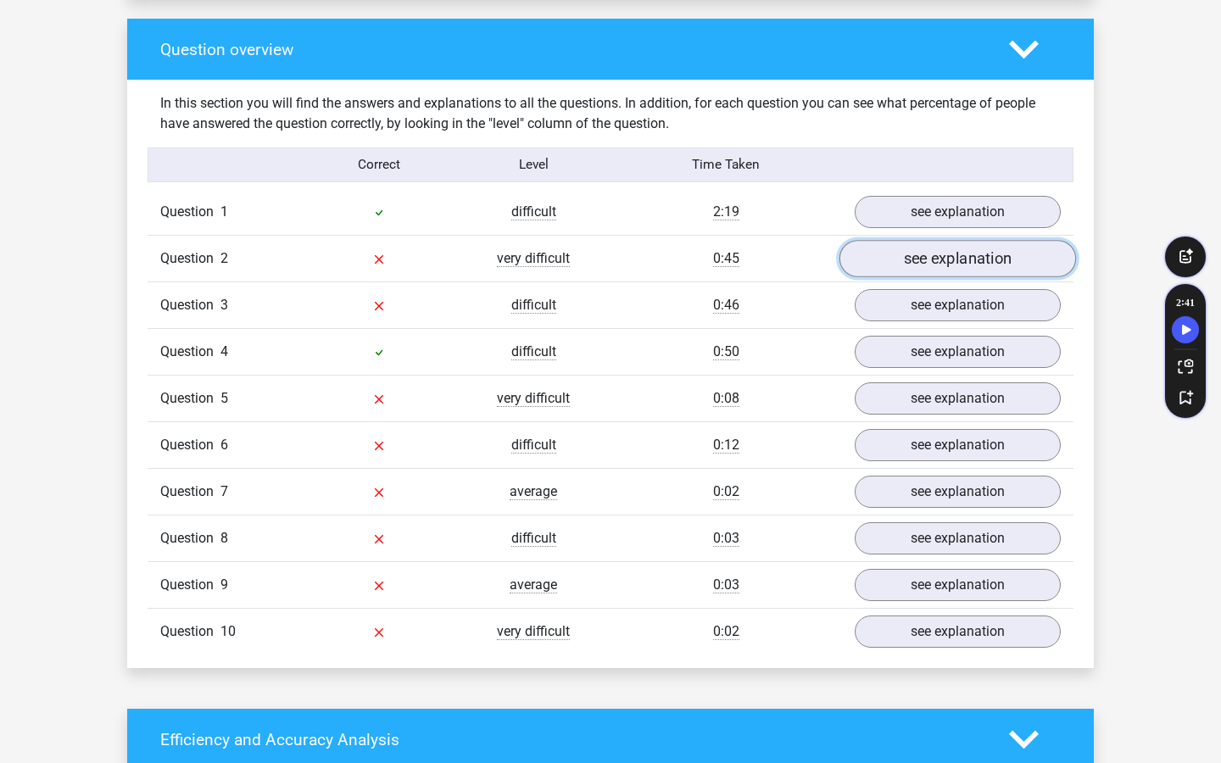
click at [900, 265] on link "see explanation" at bounding box center [957, 258] width 237 height 37
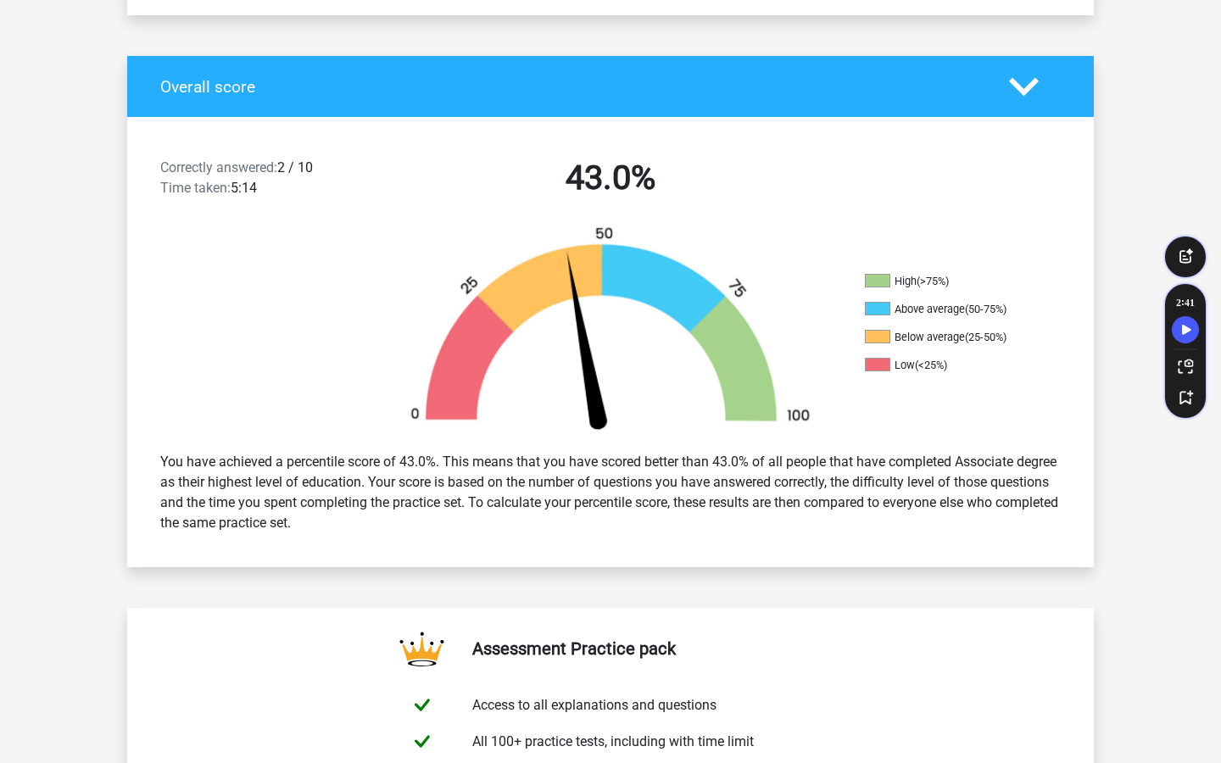
scroll to position [0, 0]
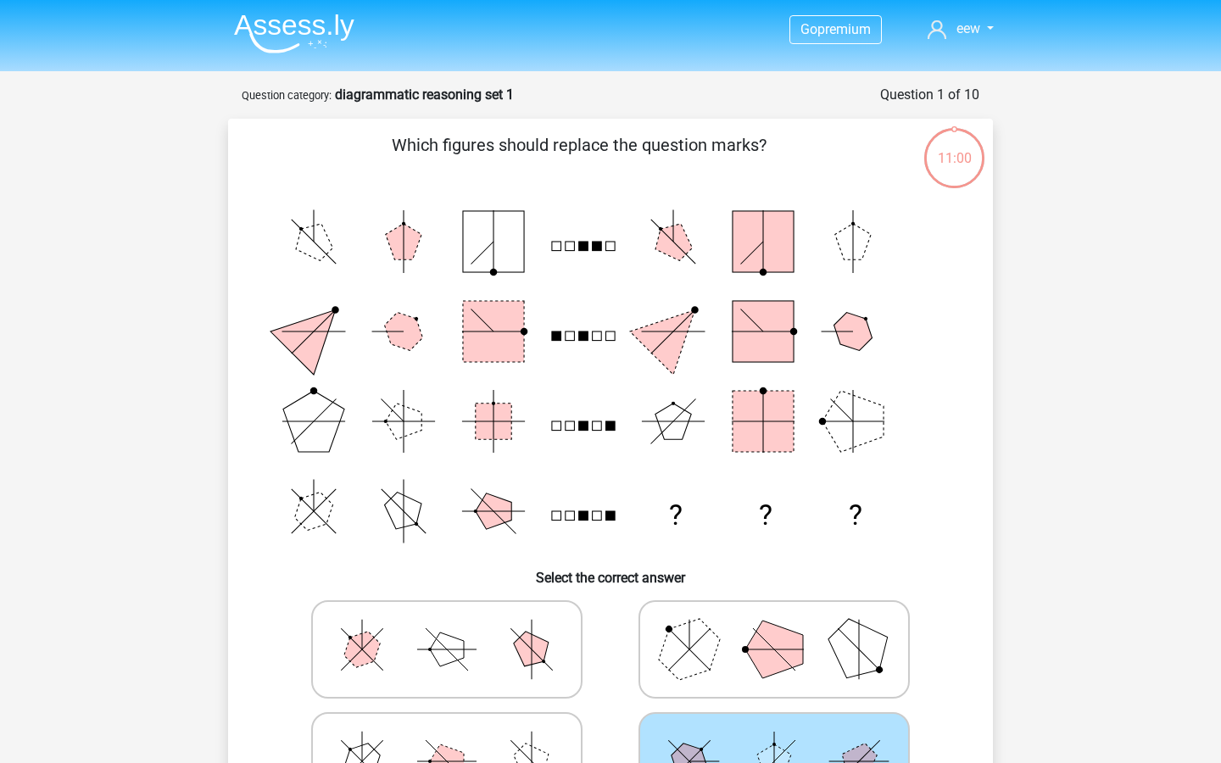
scroll to position [354, 0]
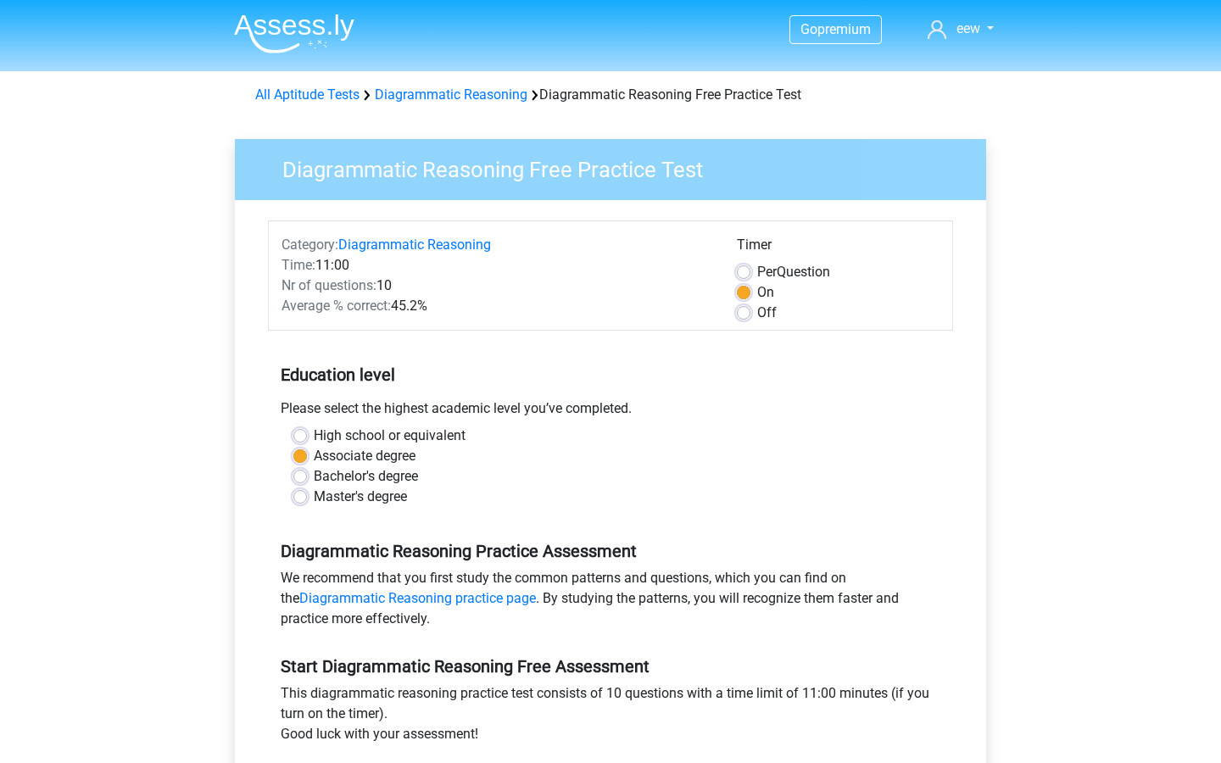
scroll to position [245, 0]
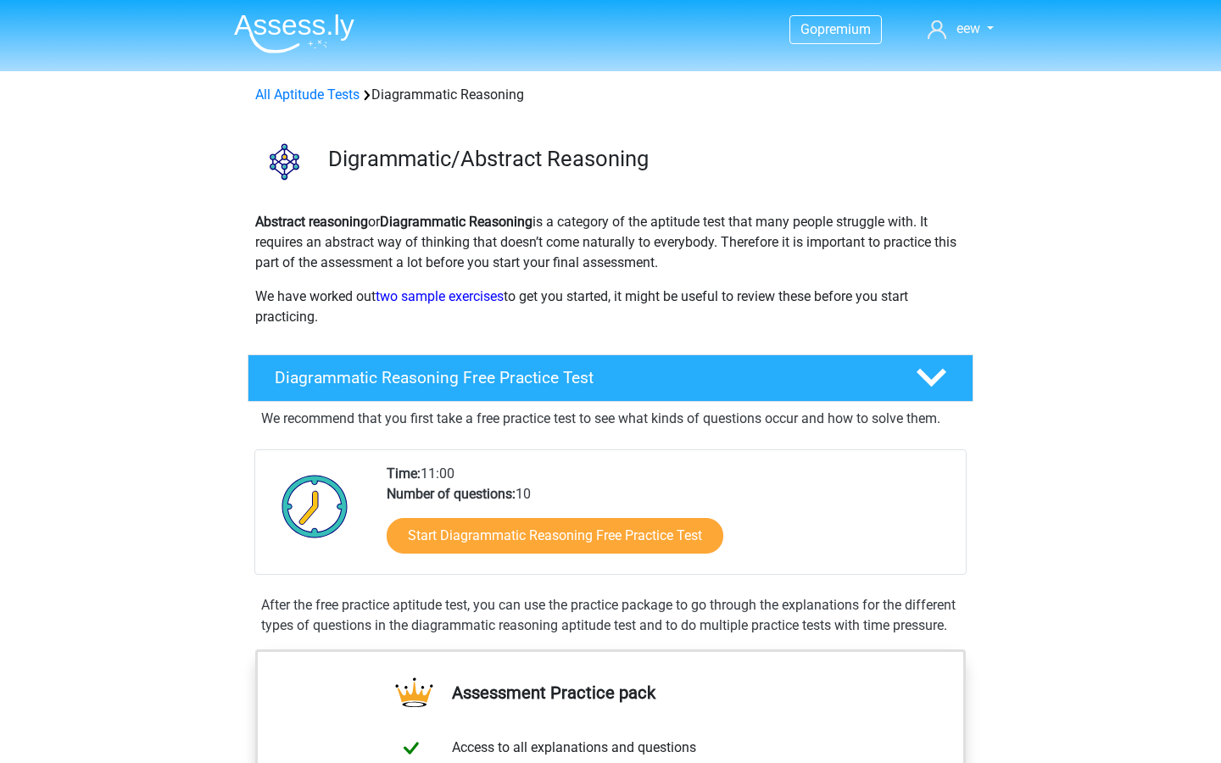
scroll to position [150, 0]
